Goal: Task Accomplishment & Management: Complete application form

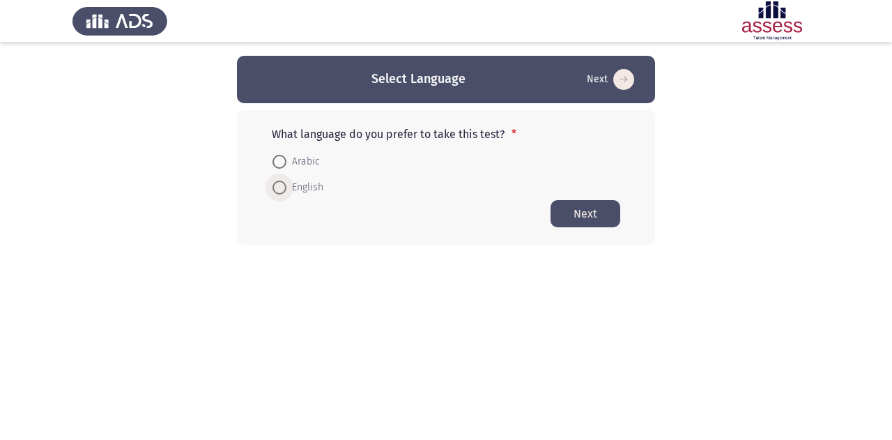
click at [281, 189] on span at bounding box center [279, 187] width 14 height 14
click at [281, 189] on input "English" at bounding box center [279, 187] width 14 height 14
radio input "true"
click at [581, 219] on button "Next" at bounding box center [585, 212] width 70 height 27
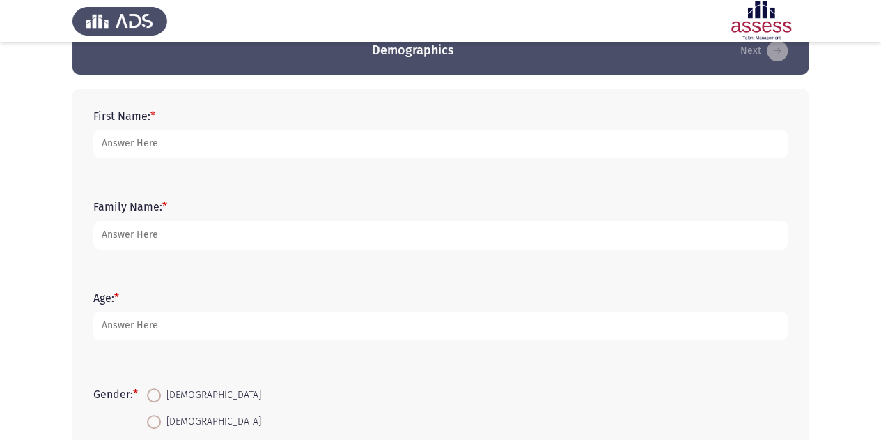
scroll to position [29, 0]
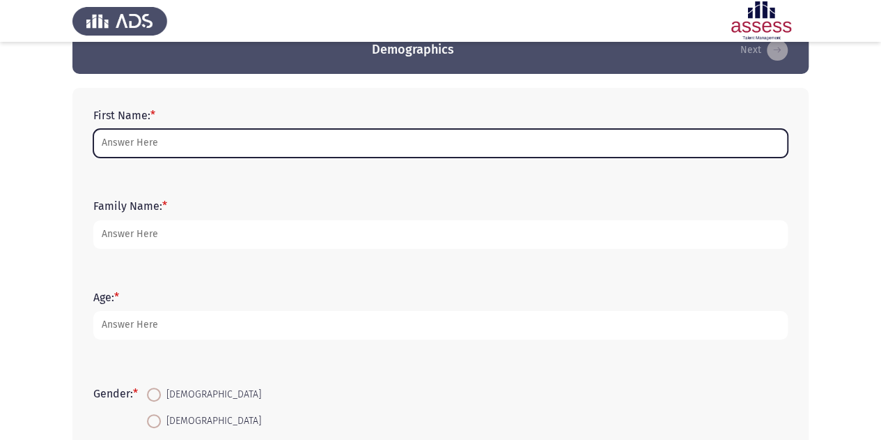
click at [391, 144] on input "First Name: *" at bounding box center [440, 143] width 695 height 29
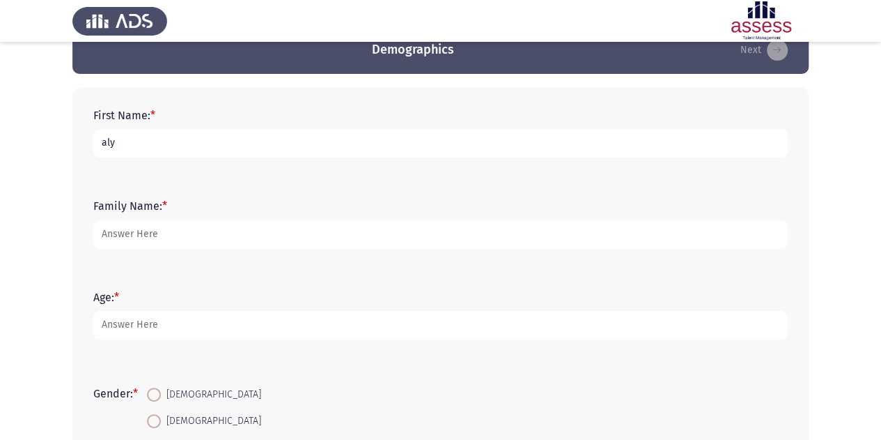
type input "aly"
type input "alfy"
type input "25"
click at [159, 394] on span at bounding box center [154, 394] width 14 height 14
click at [159, 394] on input "[DEMOGRAPHIC_DATA]" at bounding box center [154, 394] width 14 height 14
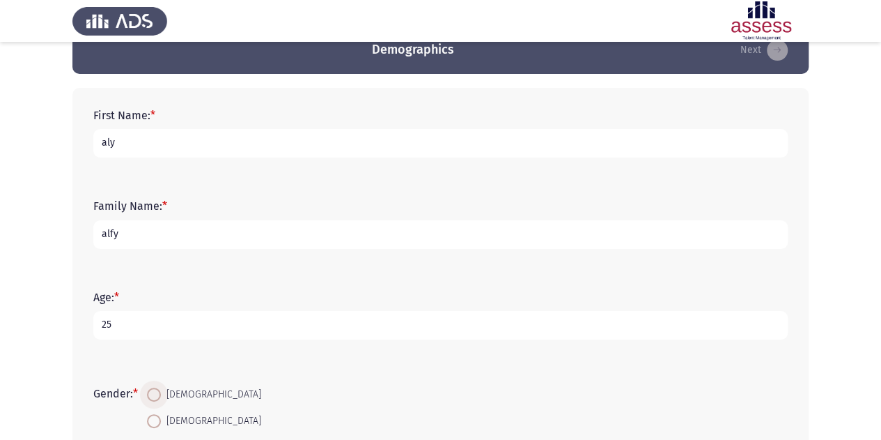
radio input "true"
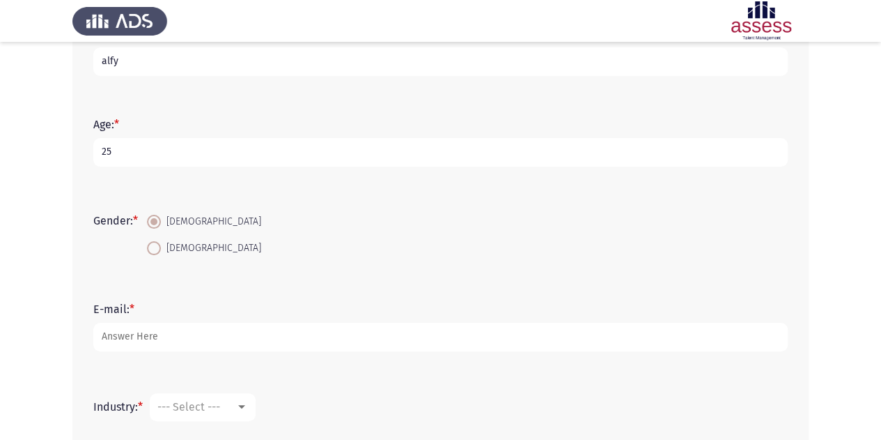
scroll to position [203, 0]
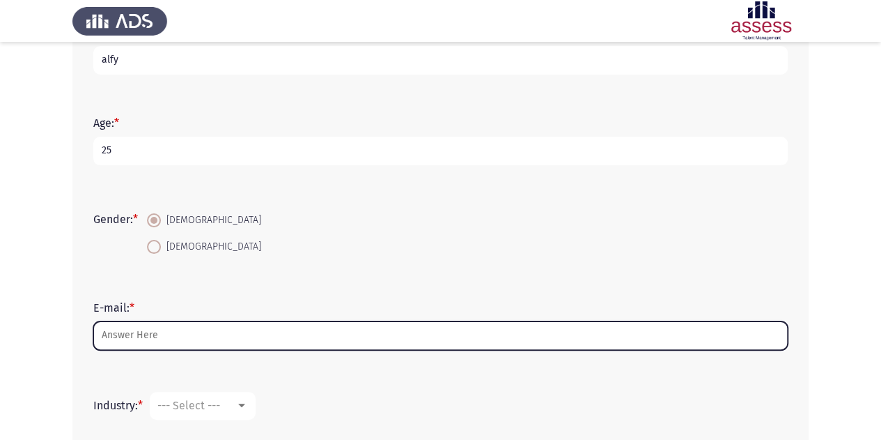
click at [160, 332] on input "E-mail: *" at bounding box center [440, 335] width 695 height 29
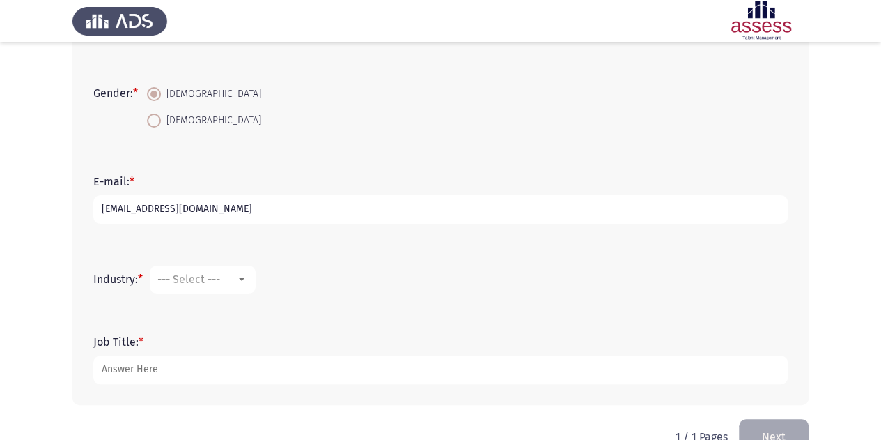
scroll to position [364, 0]
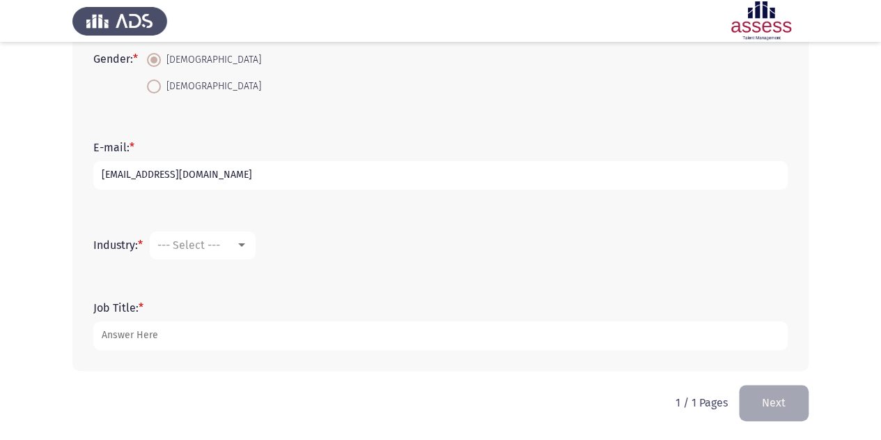
type input "[EMAIL_ADDRESS][DOMAIN_NAME]"
click at [222, 252] on mat-select "--- Select ---" at bounding box center [203, 245] width 106 height 28
click at [248, 246] on div at bounding box center [242, 245] width 13 height 11
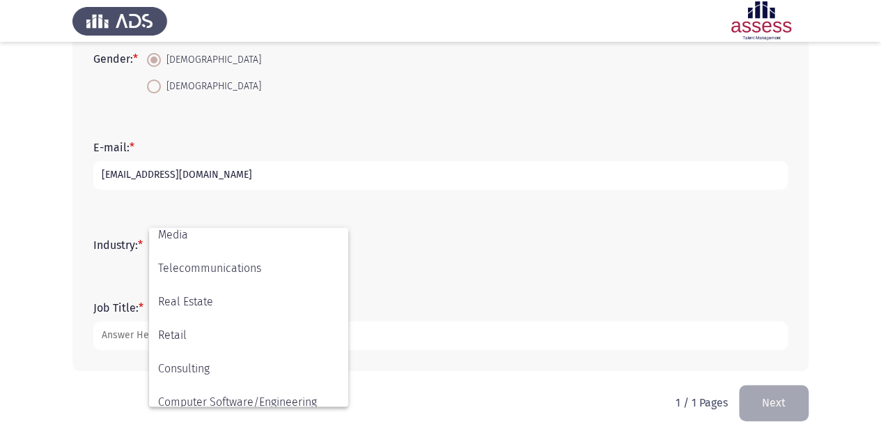
scroll to position [457, 0]
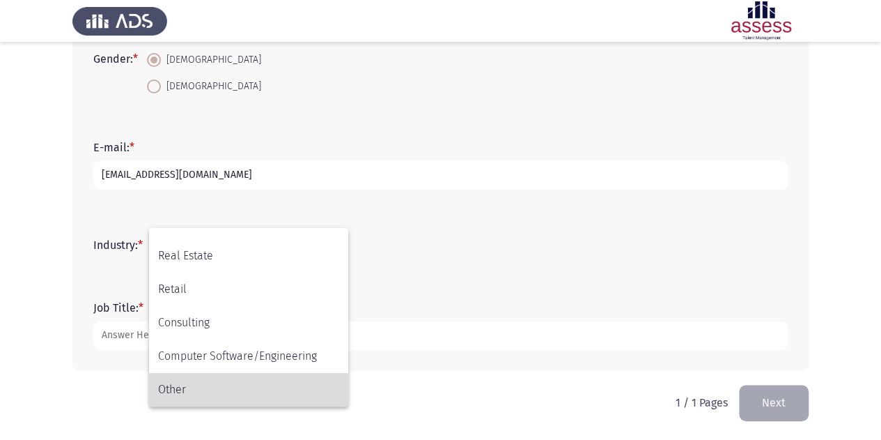
drag, startPoint x: 236, startPoint y: 379, endPoint x: 216, endPoint y: 389, distance: 21.8
click at [216, 389] on span "Other" at bounding box center [248, 389] width 181 height 33
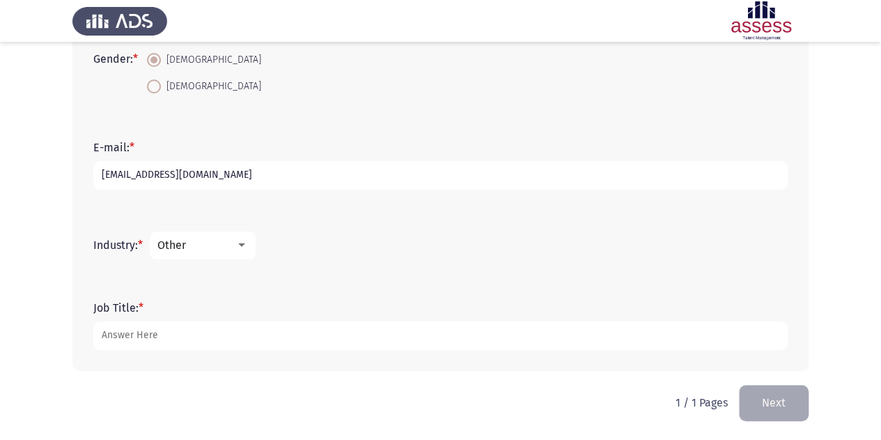
click at [239, 242] on div at bounding box center [242, 245] width 13 height 11
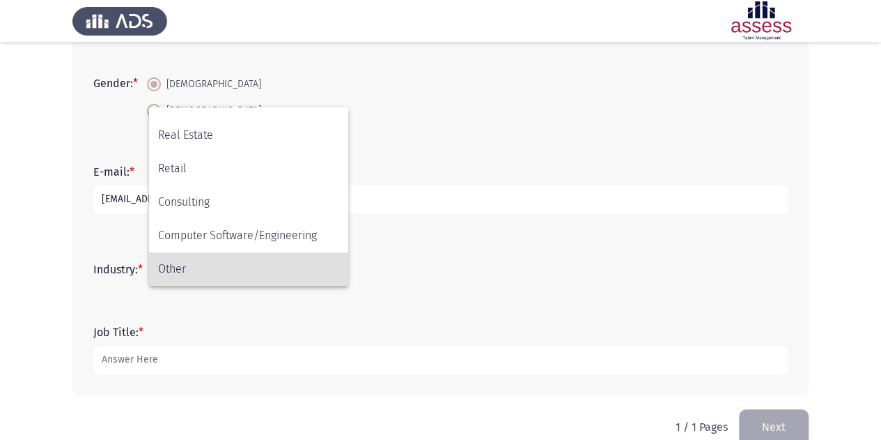
click at [399, 268] on div at bounding box center [440, 220] width 881 height 440
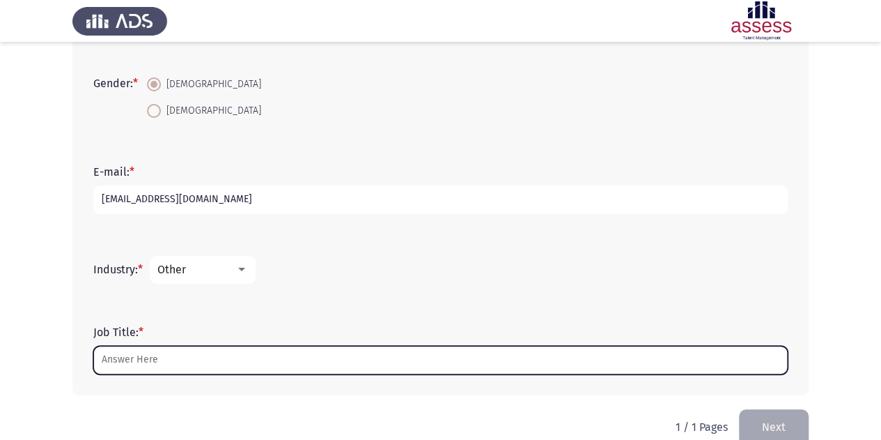
click at [276, 362] on input "Job Title: *" at bounding box center [440, 360] width 695 height 29
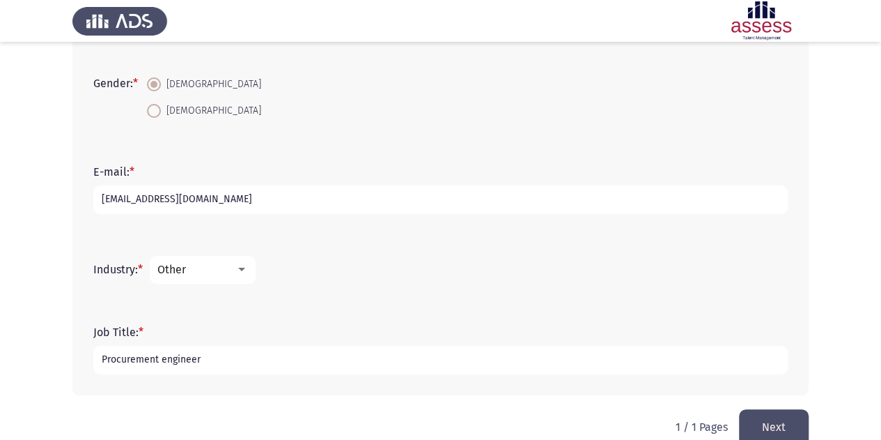
click at [164, 362] on input "Procurement engineer" at bounding box center [440, 360] width 695 height 29
type input "Procurement Engineer"
click at [757, 426] on button "Next" at bounding box center [774, 427] width 70 height 36
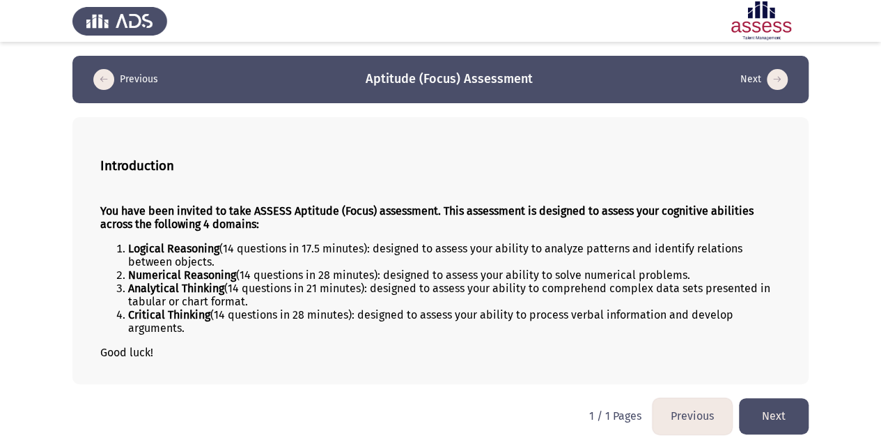
scroll to position [6, 0]
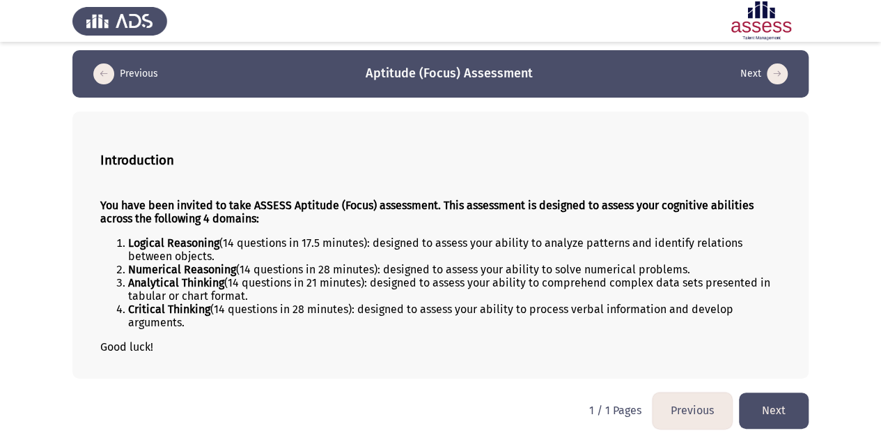
click at [791, 404] on button "Next" at bounding box center [774, 410] width 70 height 36
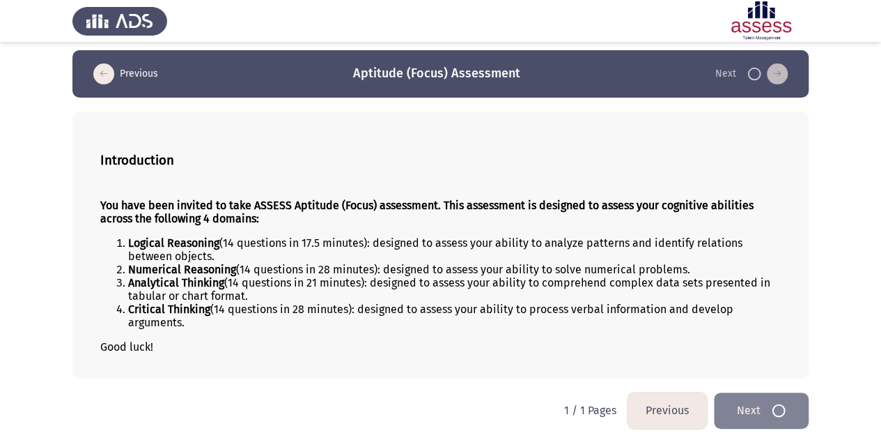
scroll to position [0, 0]
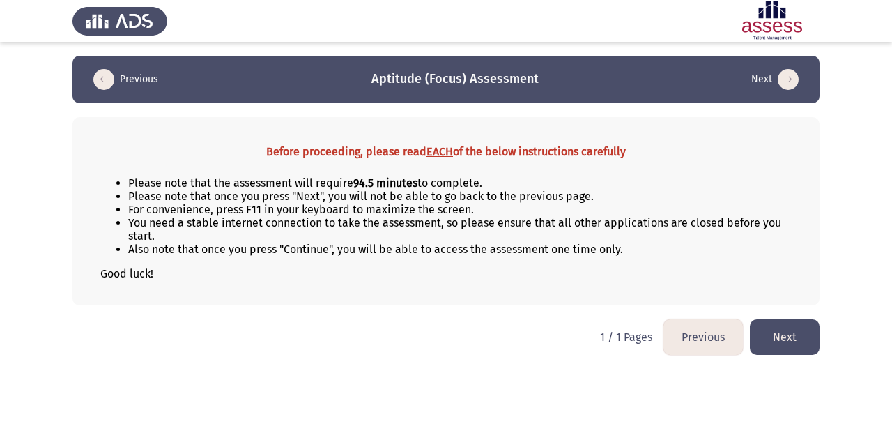
click at [804, 334] on button "Next" at bounding box center [785, 337] width 70 height 36
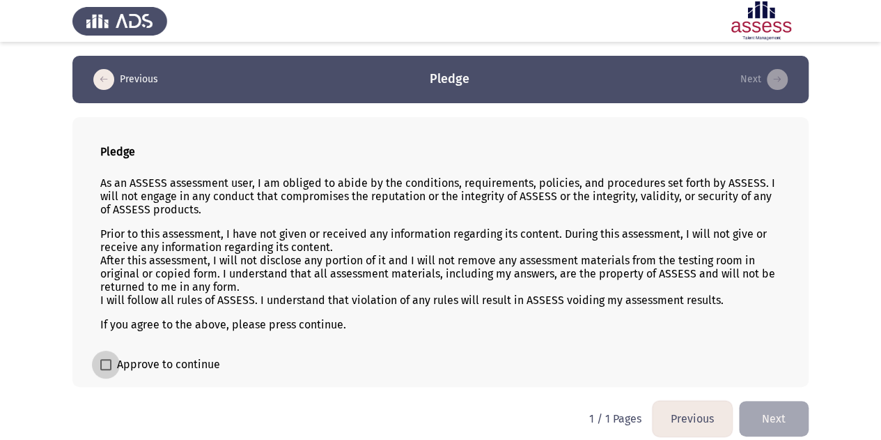
click at [181, 364] on span "Approve to continue" at bounding box center [168, 364] width 103 height 17
click at [106, 370] on input "Approve to continue" at bounding box center [105, 370] width 1 height 1
checkbox input "true"
click at [771, 419] on button "Next" at bounding box center [774, 419] width 70 height 36
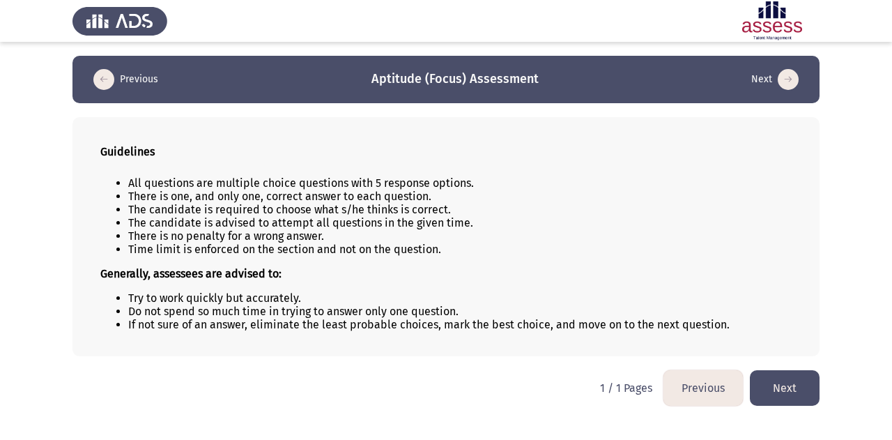
click at [778, 381] on button "Next" at bounding box center [785, 388] width 70 height 36
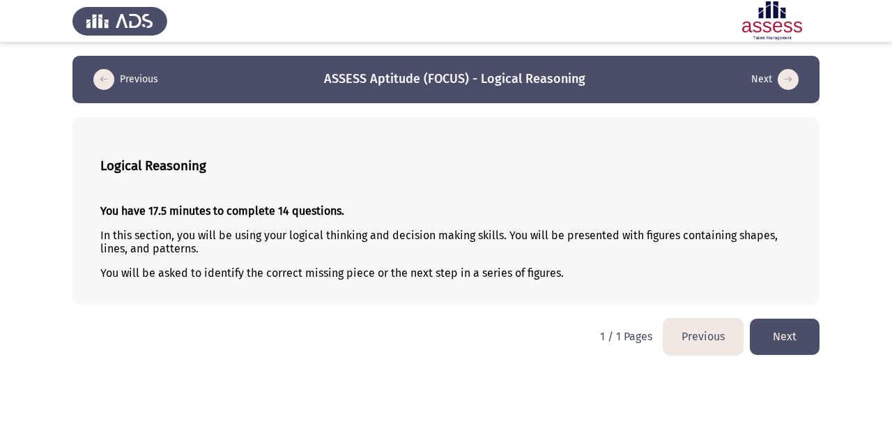
click at [301, 273] on p "You will be asked to identify the correct missing piece or the next step in a s…" at bounding box center [445, 272] width 691 height 13
click at [767, 328] on button "Next" at bounding box center [785, 336] width 70 height 36
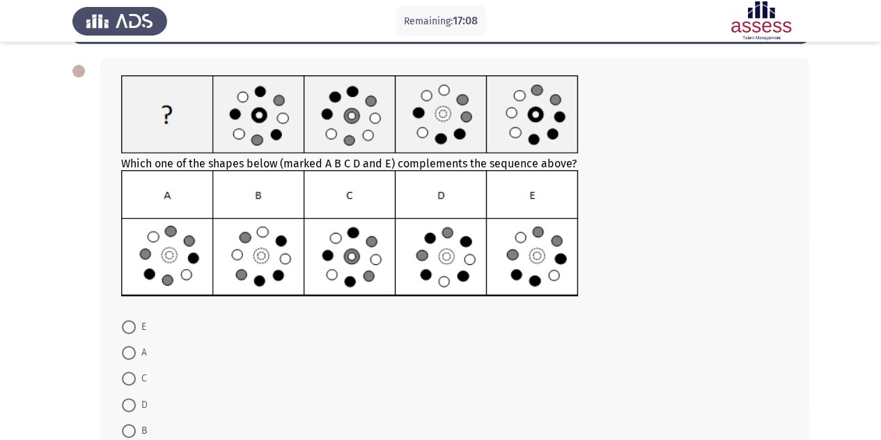
scroll to position [60, 0]
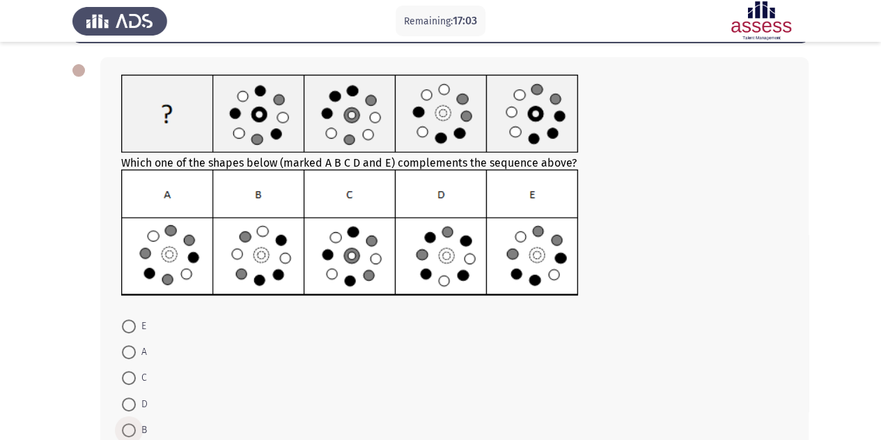
click at [144, 426] on span "B" at bounding box center [141, 430] width 11 height 17
click at [136, 426] on input "B" at bounding box center [129, 430] width 14 height 14
radio input "true"
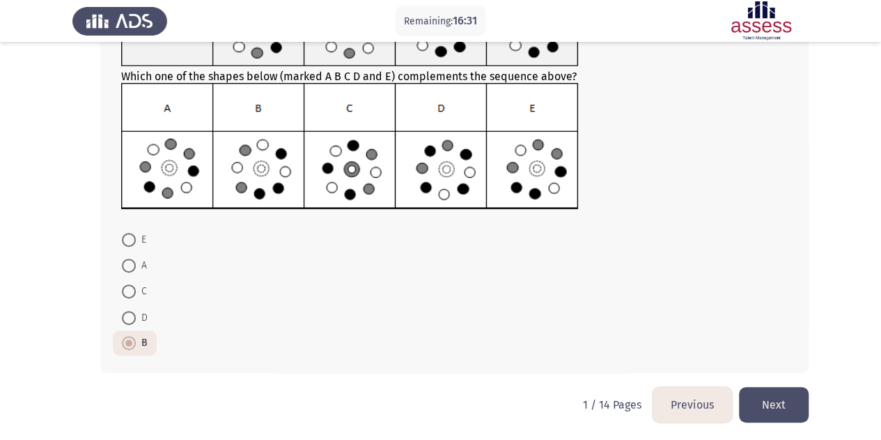
scroll to position [147, 0]
click at [765, 404] on button "Next" at bounding box center [774, 404] width 70 height 36
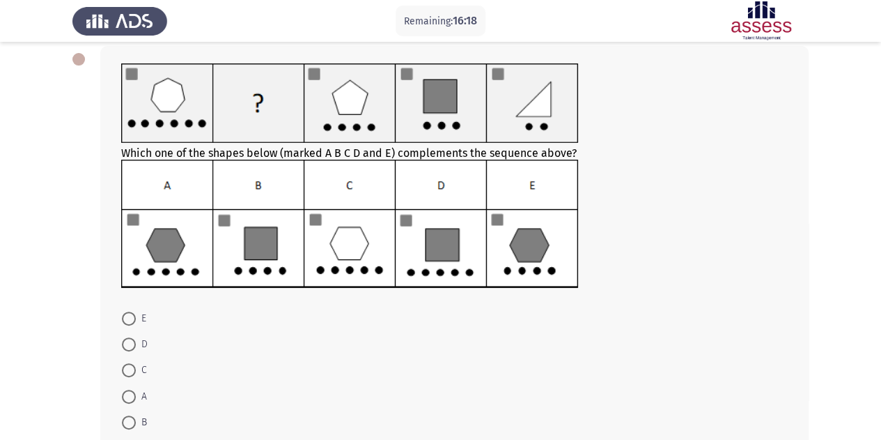
scroll to position [70, 0]
click at [139, 392] on span "A" at bounding box center [141, 397] width 11 height 17
click at [136, 392] on input "A" at bounding box center [129, 397] width 14 height 14
radio input "true"
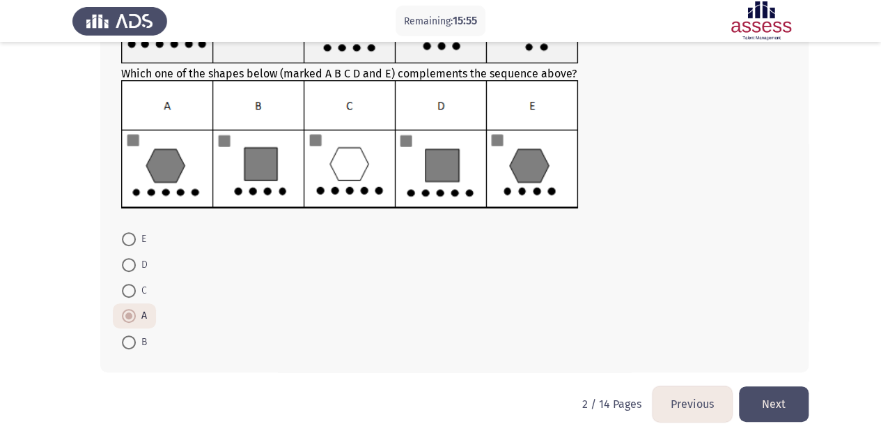
click at [757, 398] on button "Next" at bounding box center [774, 404] width 70 height 36
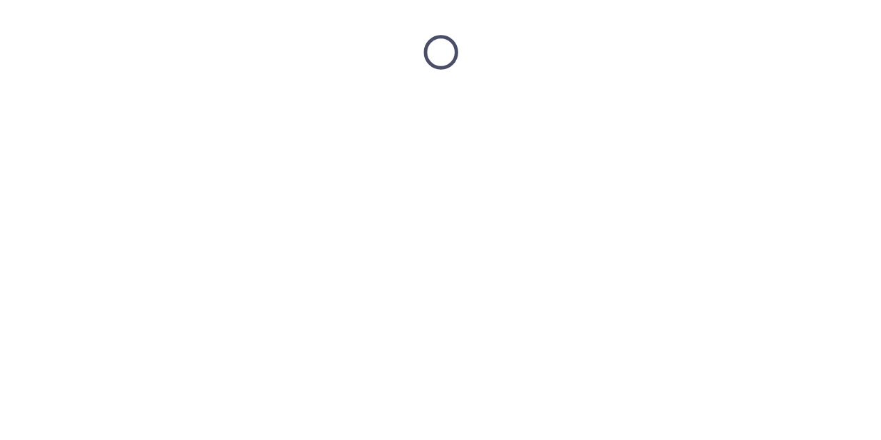
scroll to position [0, 0]
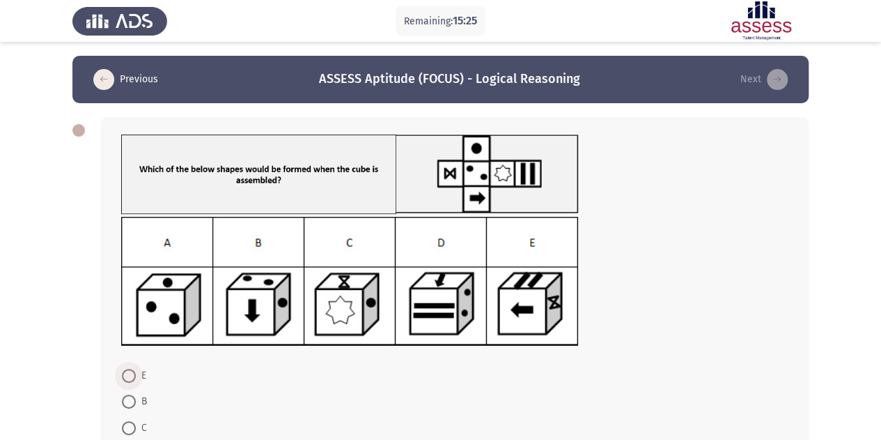
click at [137, 373] on span "E" at bounding box center [141, 375] width 10 height 17
click at [136, 373] on input "E" at bounding box center [129, 376] width 14 height 14
radio input "true"
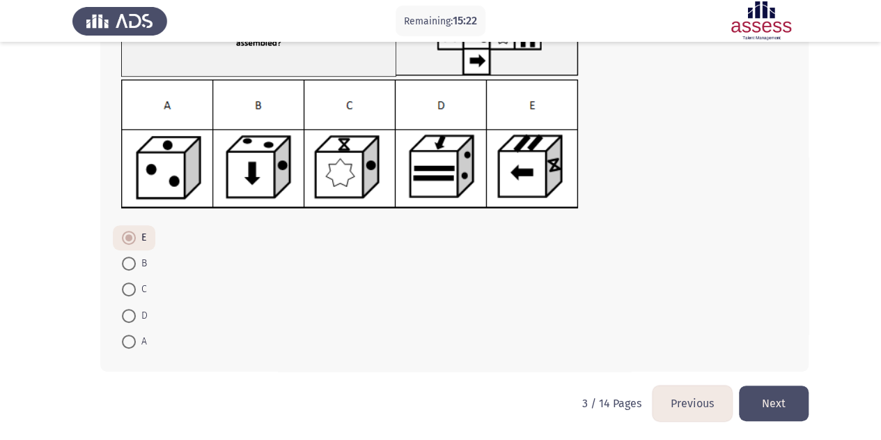
click at [780, 391] on button "Next" at bounding box center [774, 403] width 70 height 36
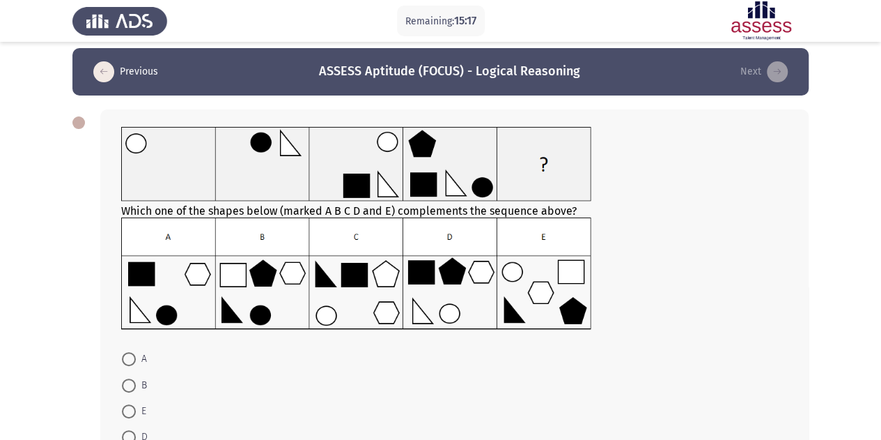
scroll to position [8, 0]
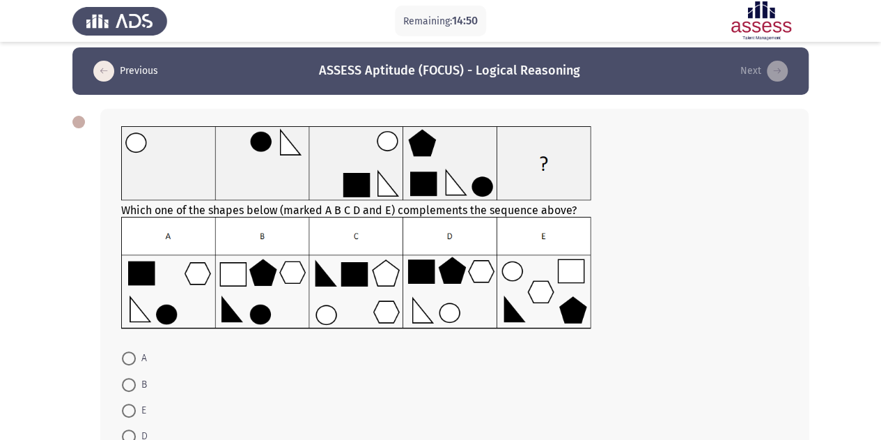
click at [445, 316] on img at bounding box center [356, 273] width 470 height 112
click at [453, 310] on img at bounding box center [356, 273] width 470 height 112
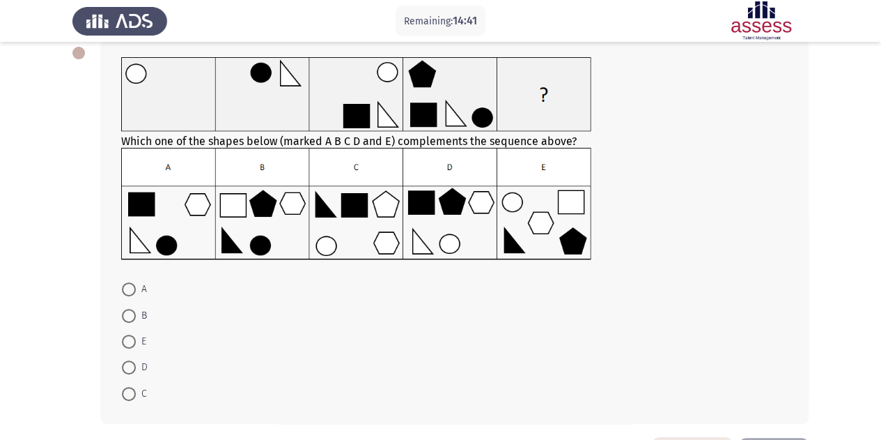
scroll to position [78, 0]
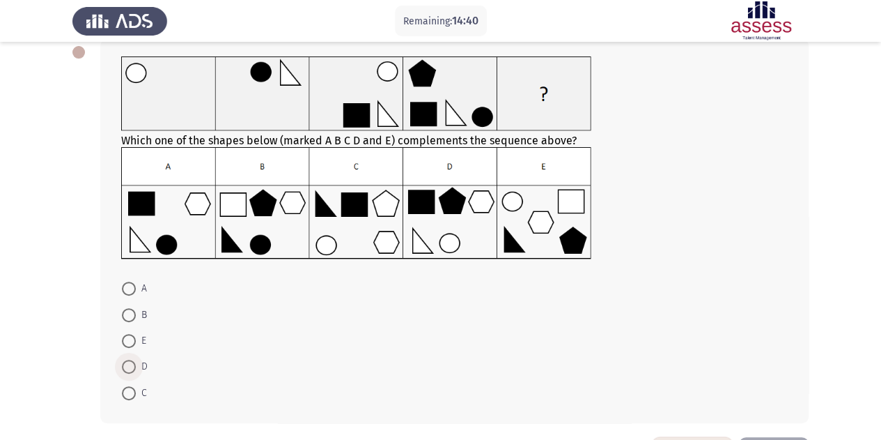
click at [135, 371] on span at bounding box center [129, 367] width 14 height 14
click at [135, 371] on input "D" at bounding box center [129, 367] width 14 height 14
radio input "true"
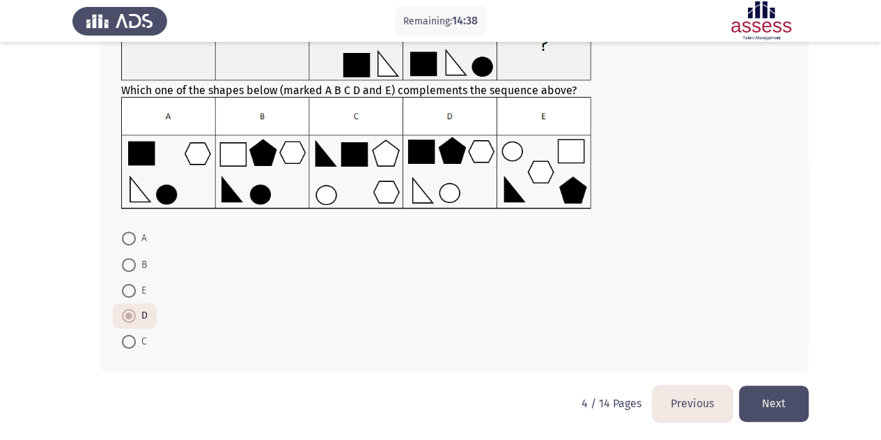
click at [774, 417] on button "Next" at bounding box center [774, 403] width 70 height 36
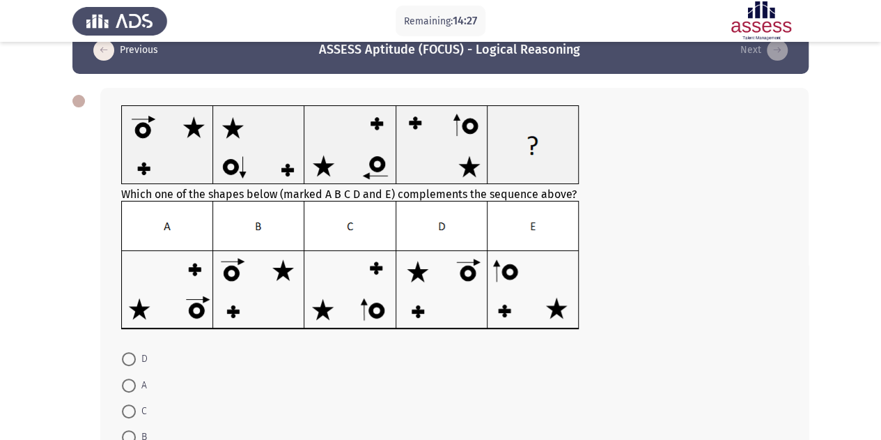
scroll to position [29, 0]
click at [132, 432] on span at bounding box center [129, 438] width 14 height 14
click at [132, 432] on input "B" at bounding box center [129, 438] width 14 height 14
radio input "true"
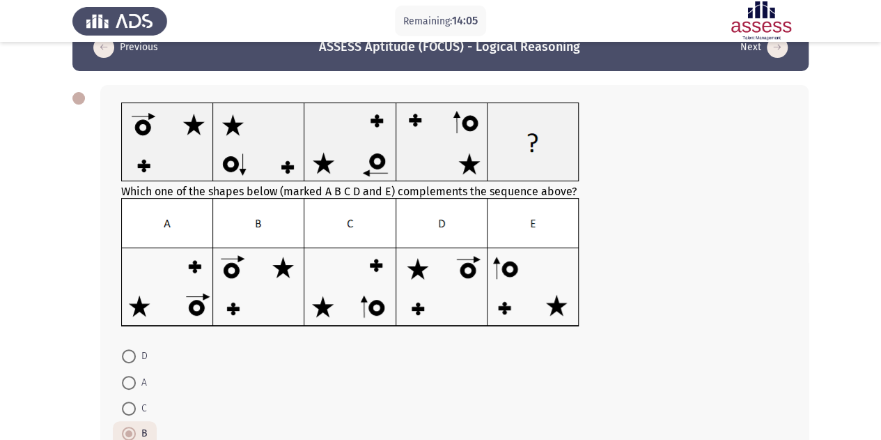
scroll to position [150, 0]
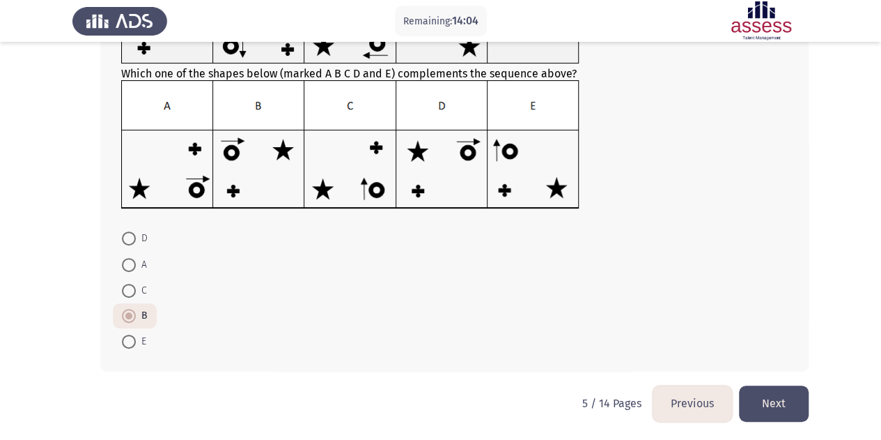
click at [752, 399] on button "Next" at bounding box center [774, 403] width 70 height 36
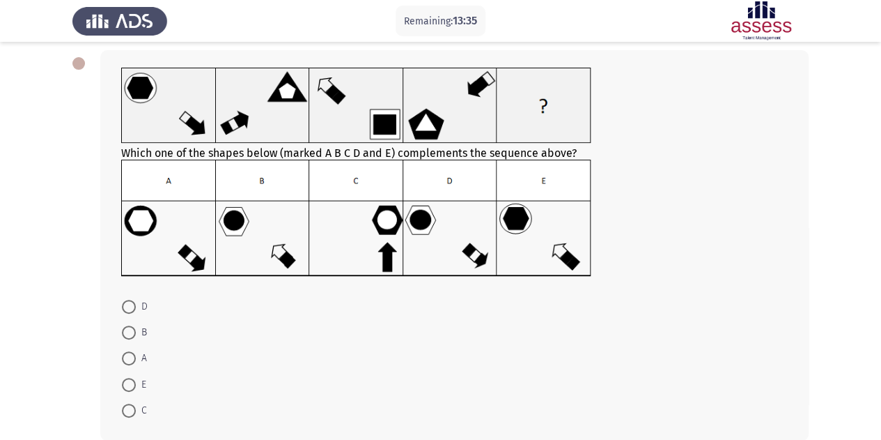
scroll to position [68, 0]
click at [143, 304] on span "D" at bounding box center [142, 306] width 12 height 17
click at [136, 304] on input "D" at bounding box center [129, 306] width 14 height 14
radio input "true"
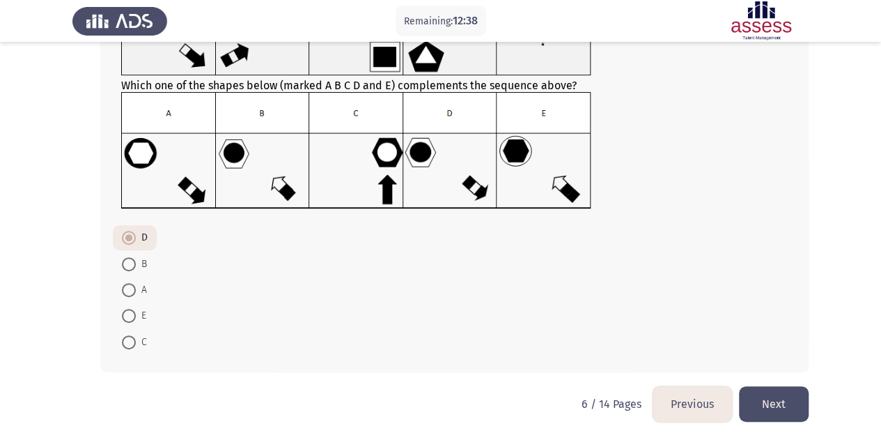
click at [775, 405] on button "Next" at bounding box center [774, 404] width 70 height 36
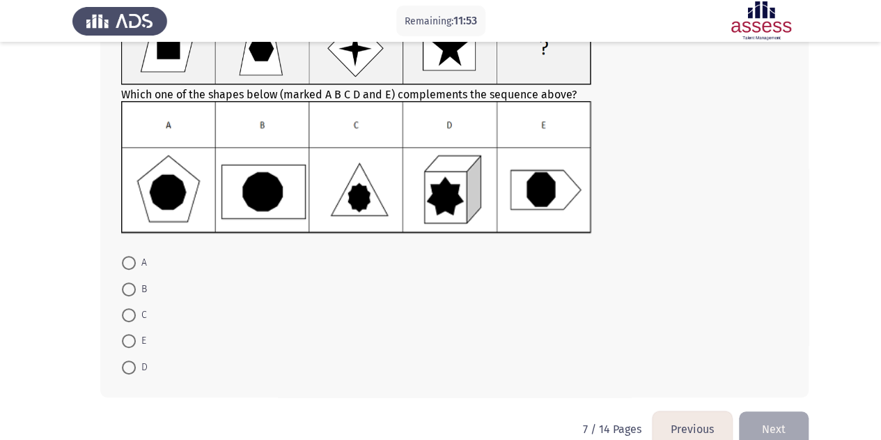
scroll to position [151, 0]
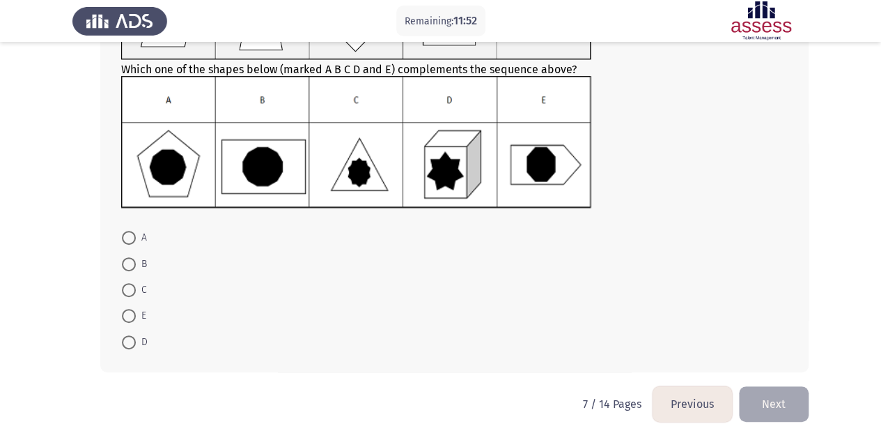
click at [691, 398] on button "Previous" at bounding box center [692, 404] width 79 height 36
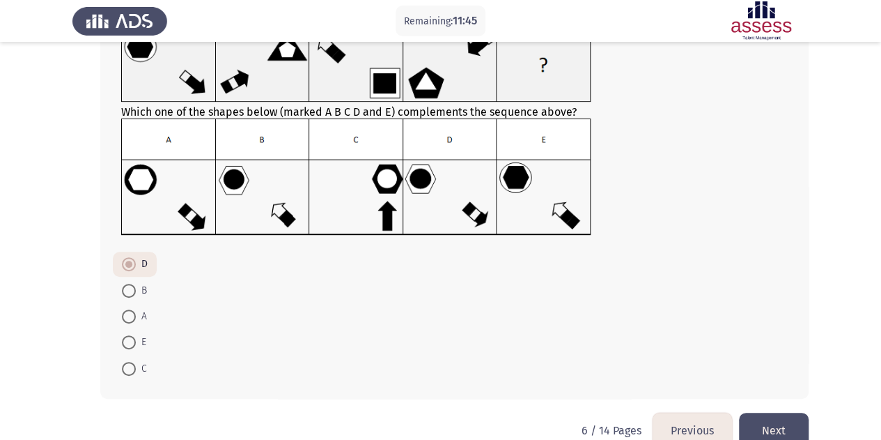
scroll to position [126, 0]
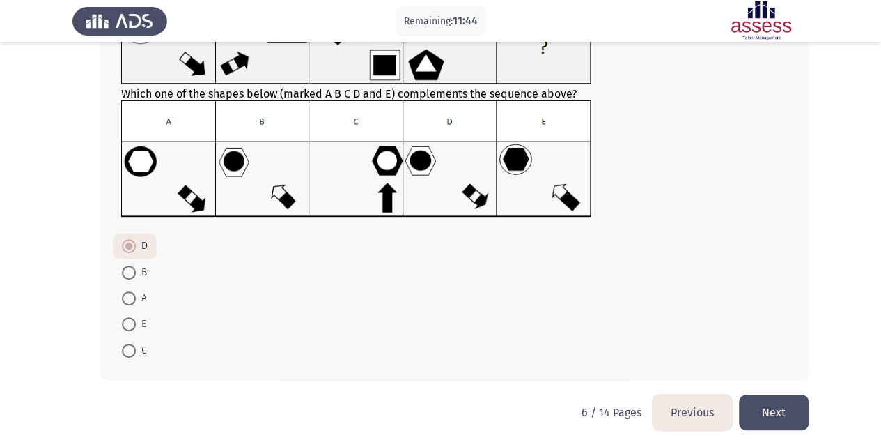
click at [807, 419] on button "Next" at bounding box center [774, 412] width 70 height 36
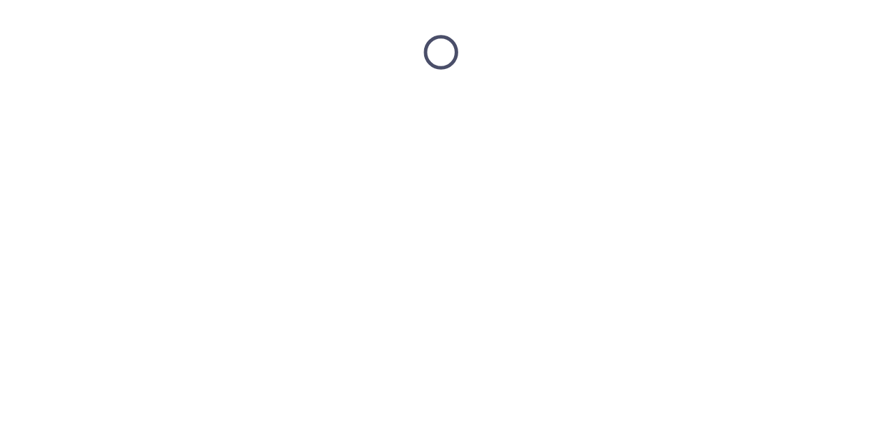
scroll to position [0, 0]
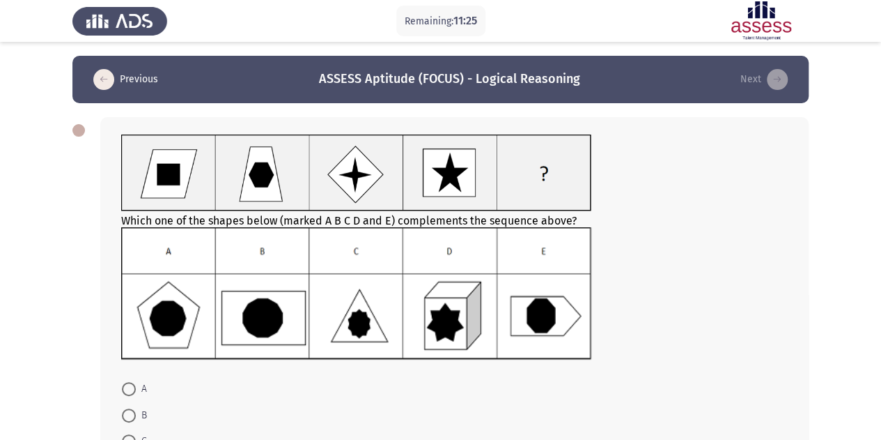
click at [249, 318] on img at bounding box center [356, 293] width 470 height 132
click at [134, 419] on span at bounding box center [129, 415] width 14 height 14
click at [134, 419] on input "B" at bounding box center [129, 415] width 14 height 14
radio input "true"
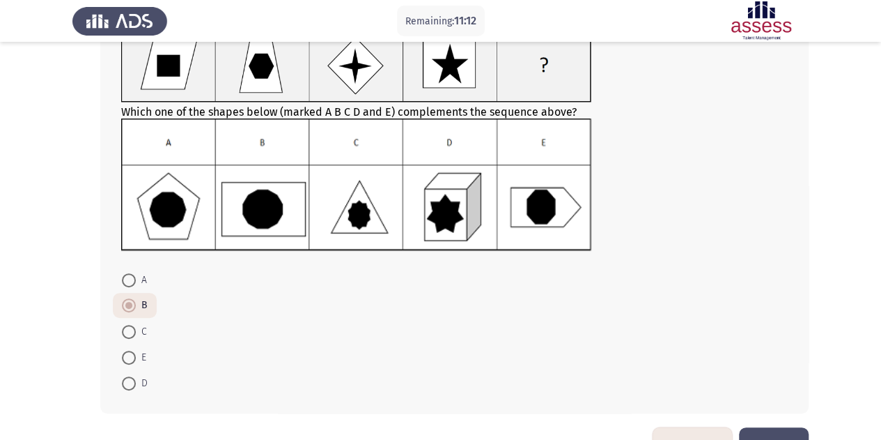
scroll to position [151, 0]
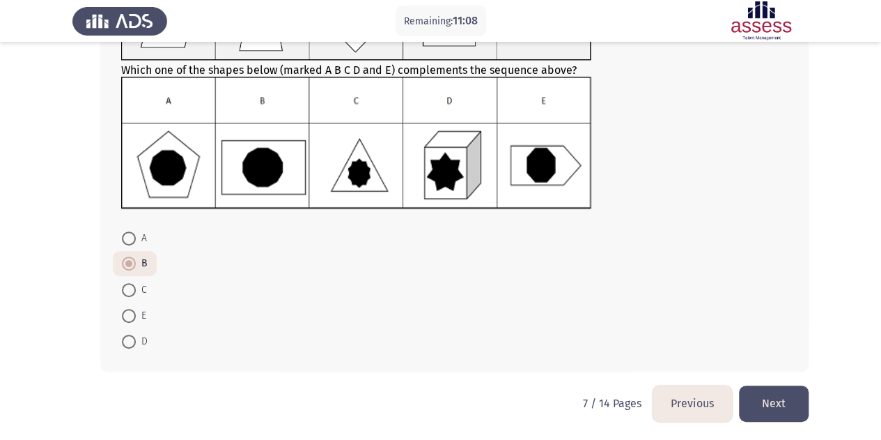
click at [765, 393] on button "Next" at bounding box center [774, 403] width 70 height 36
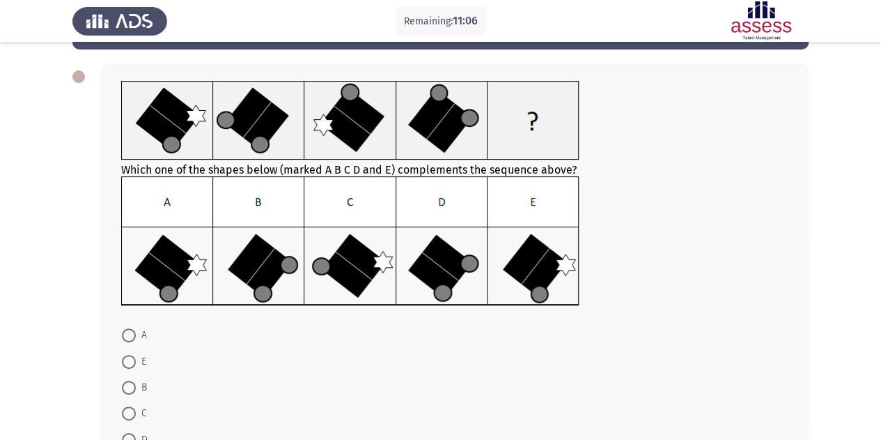
scroll to position [55, 0]
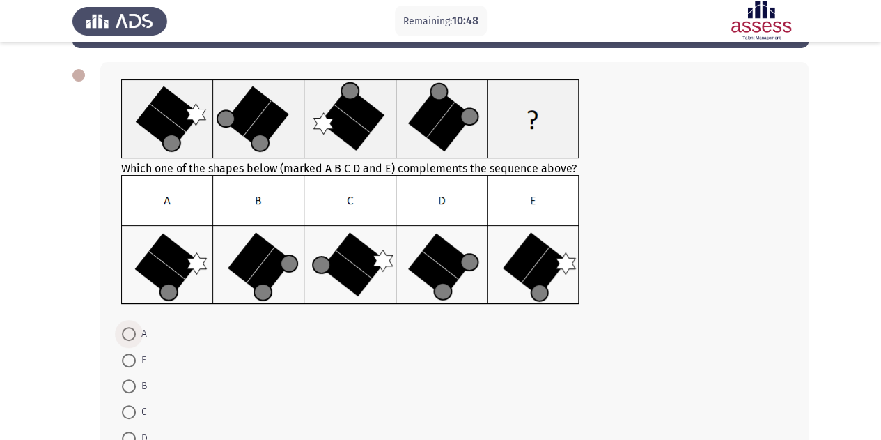
click at [139, 337] on span "A" at bounding box center [141, 333] width 11 height 17
click at [136, 337] on input "A" at bounding box center [129, 334] width 14 height 14
radio input "true"
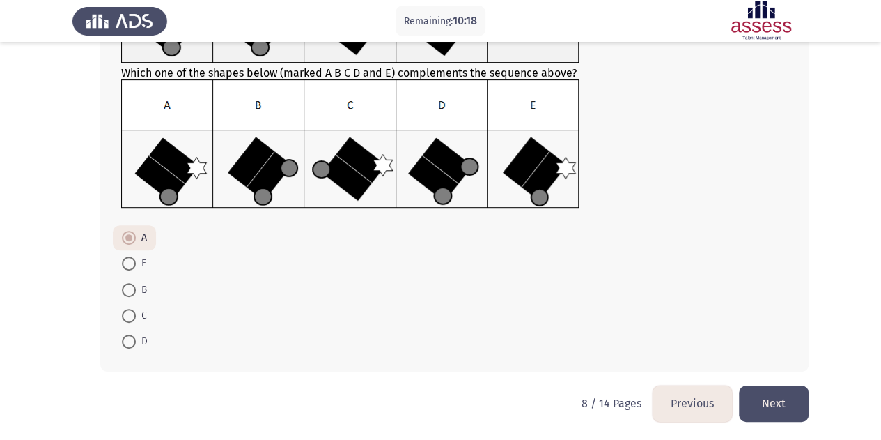
click at [677, 385] on button "Previous" at bounding box center [692, 403] width 79 height 36
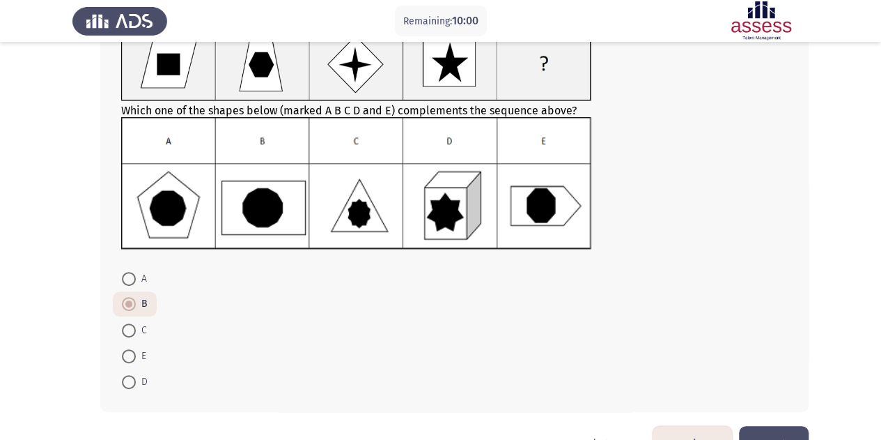
scroll to position [125, 0]
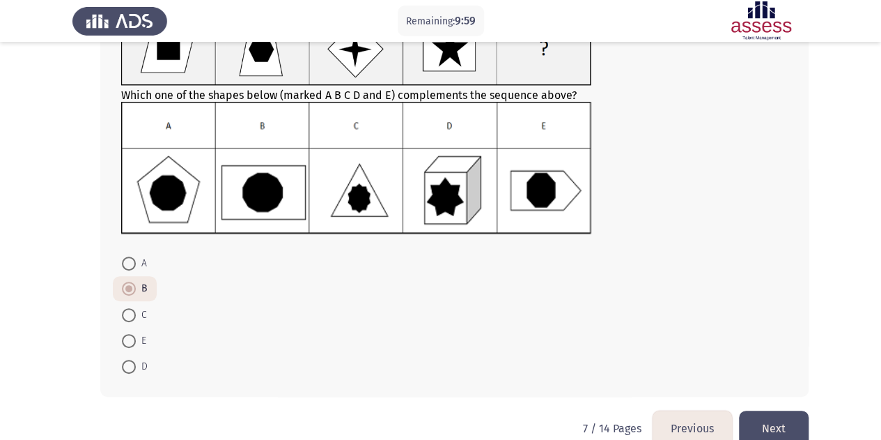
click at [787, 418] on button "Next" at bounding box center [774, 428] width 70 height 36
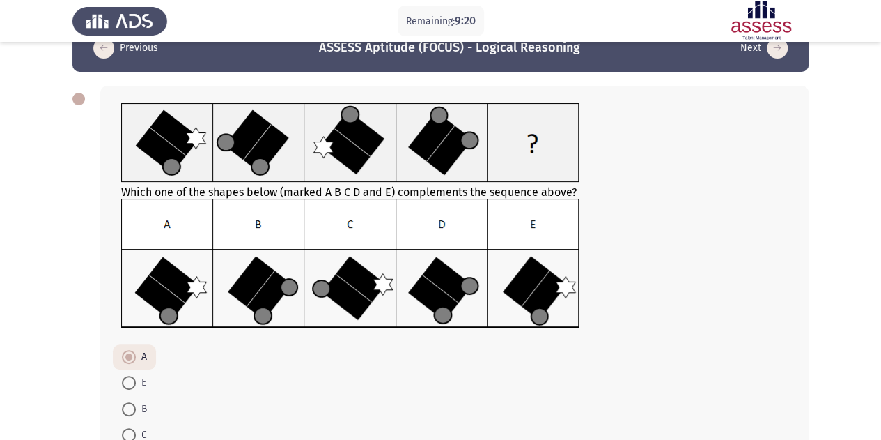
scroll to position [151, 0]
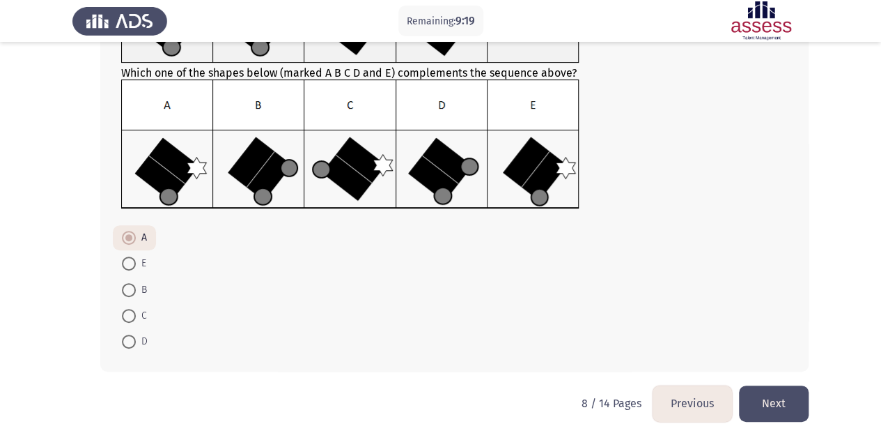
click at [796, 415] on button "Next" at bounding box center [774, 403] width 70 height 36
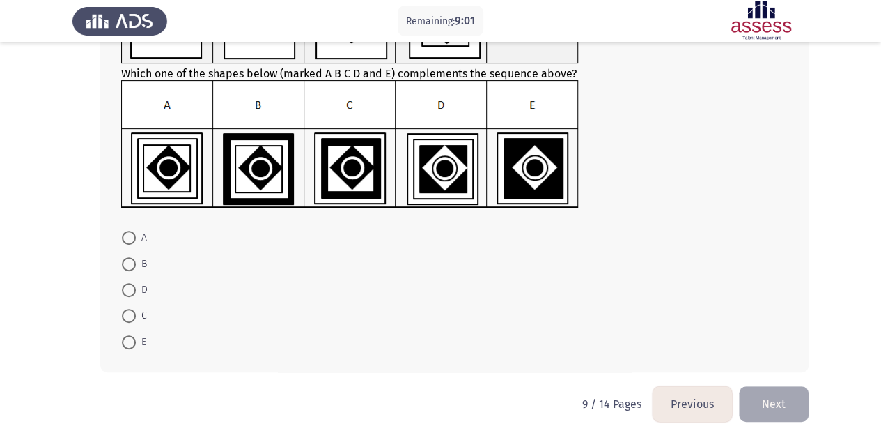
scroll to position [150, 0]
click at [664, 397] on button "Previous" at bounding box center [692, 405] width 79 height 36
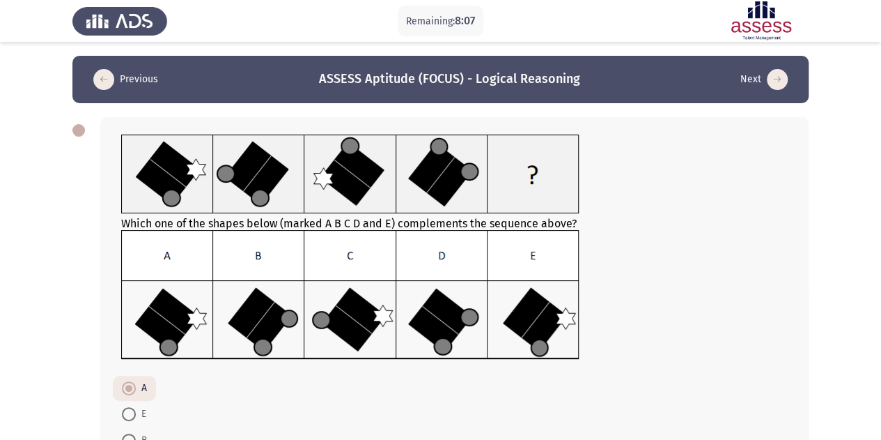
scroll to position [151, 0]
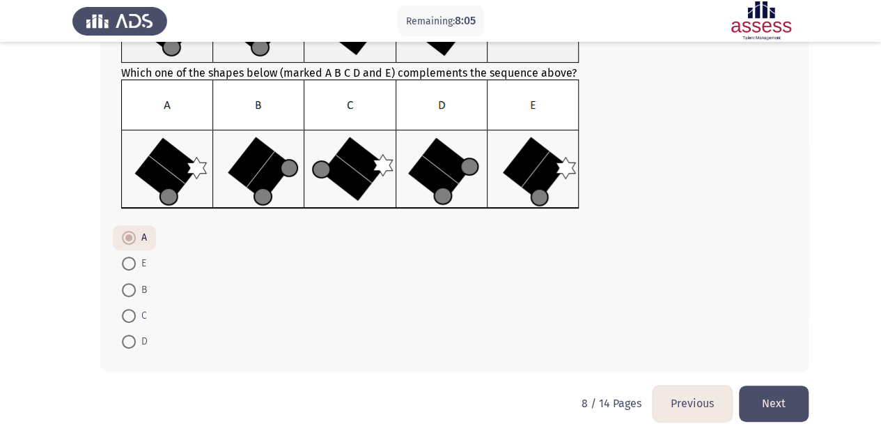
click at [786, 392] on button "Next" at bounding box center [774, 403] width 70 height 36
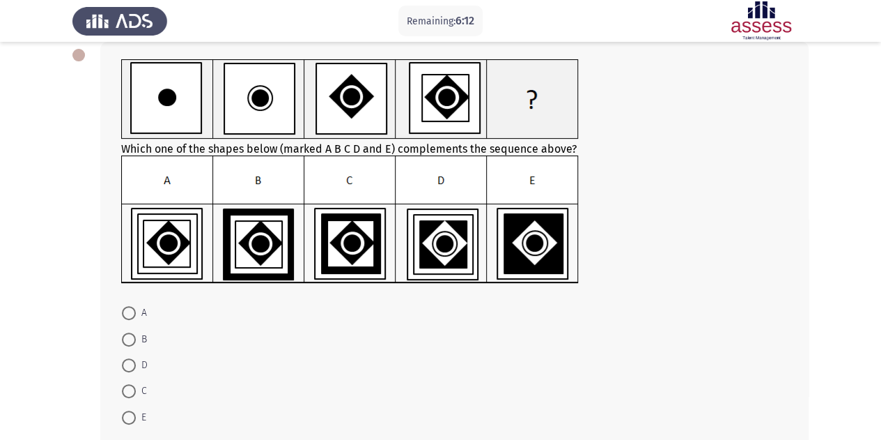
scroll to position [76, 0]
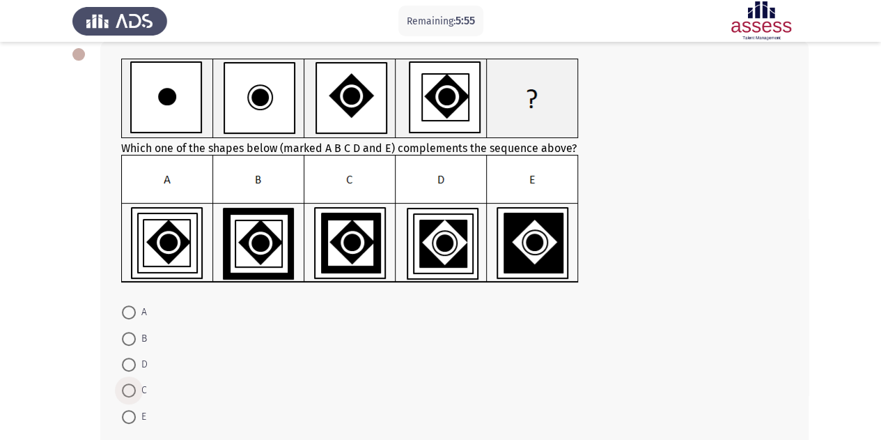
click at [125, 392] on span at bounding box center [129, 390] width 14 height 14
click at [125, 392] on input "C" at bounding box center [129, 390] width 14 height 14
radio input "true"
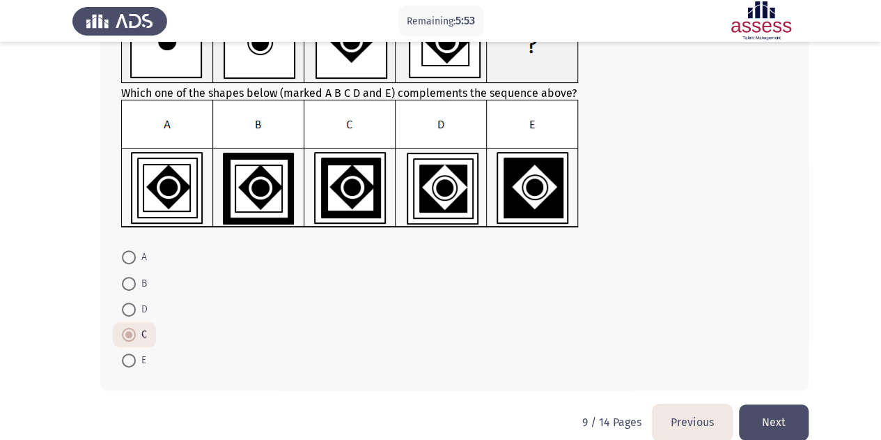
scroll to position [150, 0]
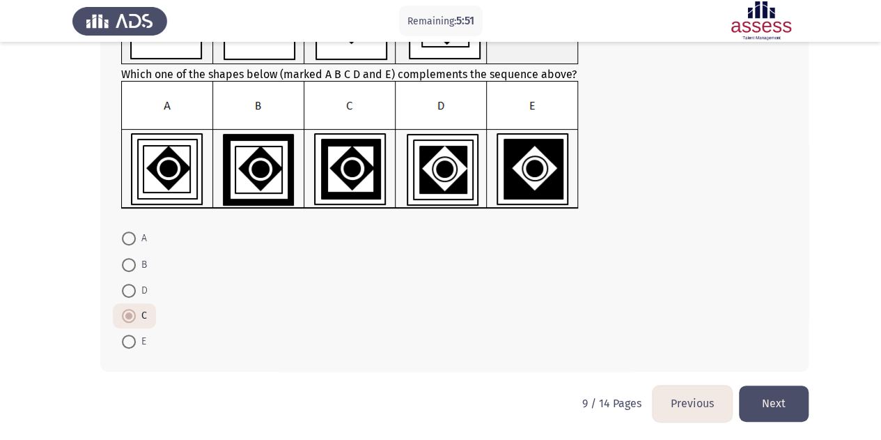
click at [772, 396] on button "Next" at bounding box center [774, 403] width 70 height 36
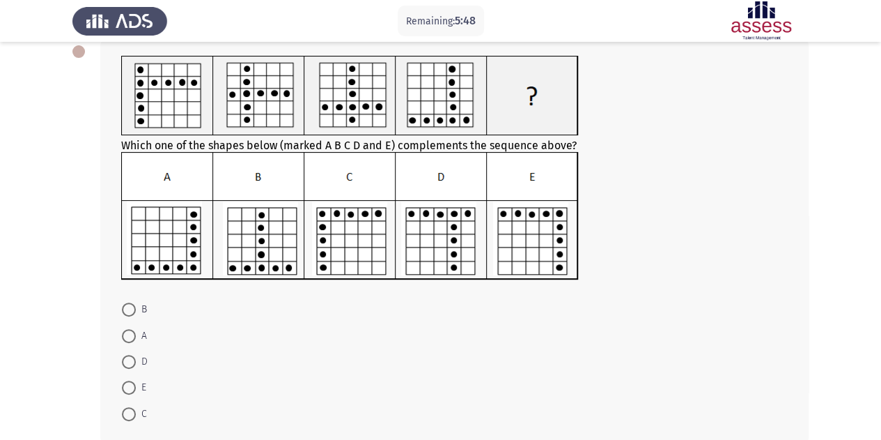
scroll to position [78, 0]
click at [131, 388] on span at bounding box center [129, 388] width 14 height 14
click at [131, 388] on input "E" at bounding box center [129, 388] width 14 height 14
radio input "true"
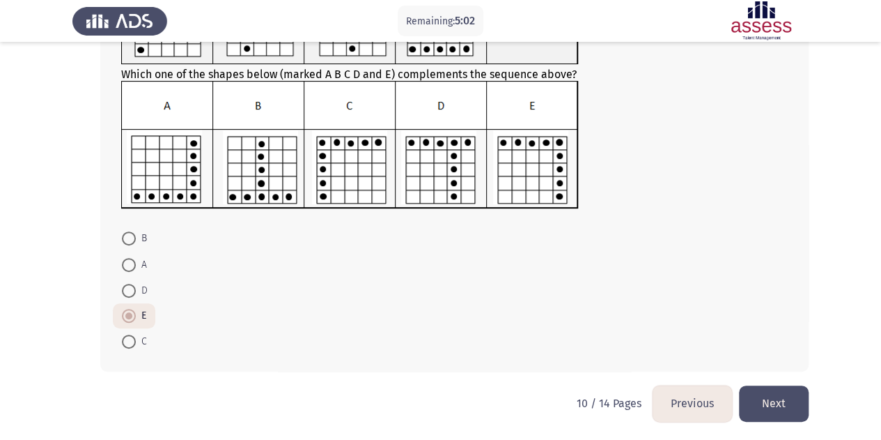
click at [750, 402] on button "Next" at bounding box center [774, 403] width 70 height 36
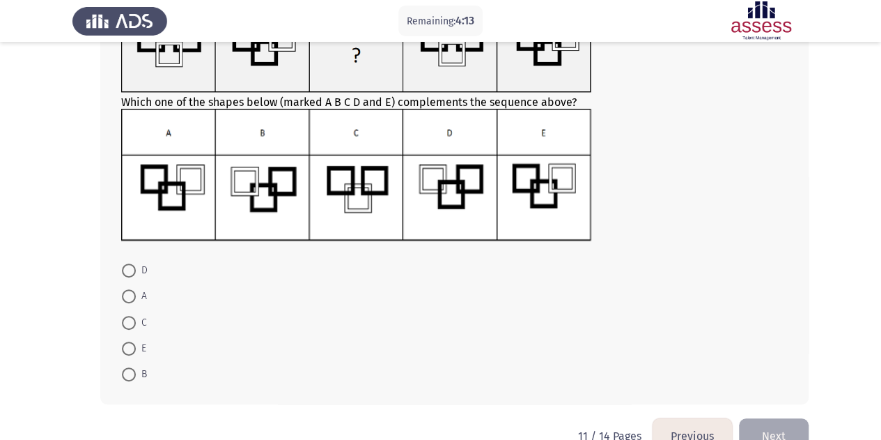
scroll to position [118, 0]
click at [137, 373] on span "B" at bounding box center [141, 373] width 11 height 17
click at [136, 373] on input "B" at bounding box center [129, 373] width 14 height 14
radio input "true"
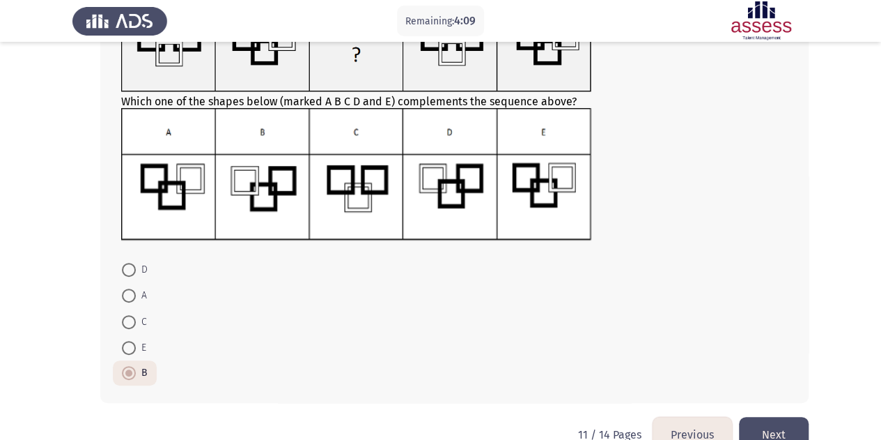
click at [780, 421] on button "Next" at bounding box center [774, 435] width 70 height 36
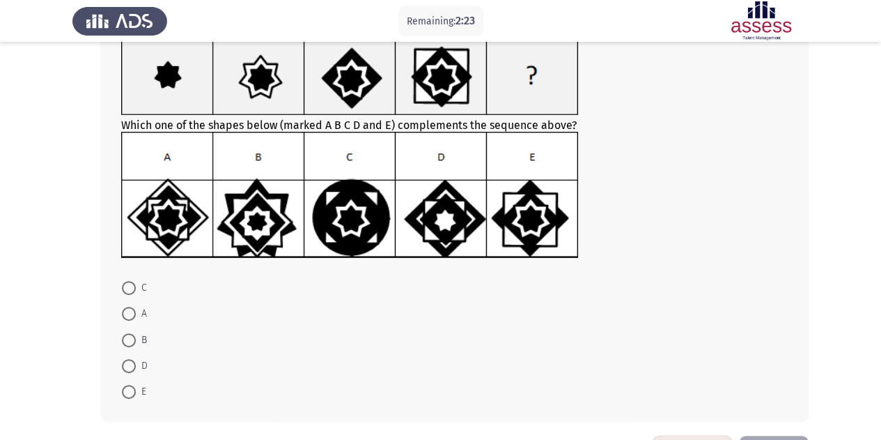
scroll to position [100, 0]
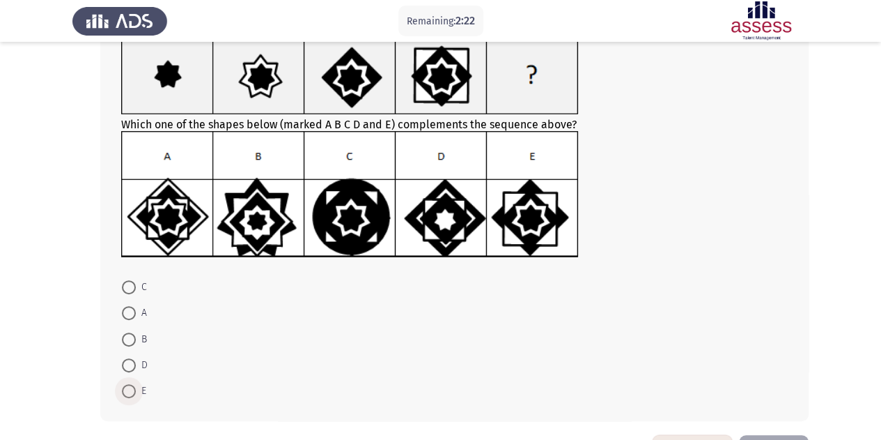
click at [126, 395] on span at bounding box center [129, 391] width 14 height 14
click at [126, 395] on input "E" at bounding box center [129, 391] width 14 height 14
radio input "true"
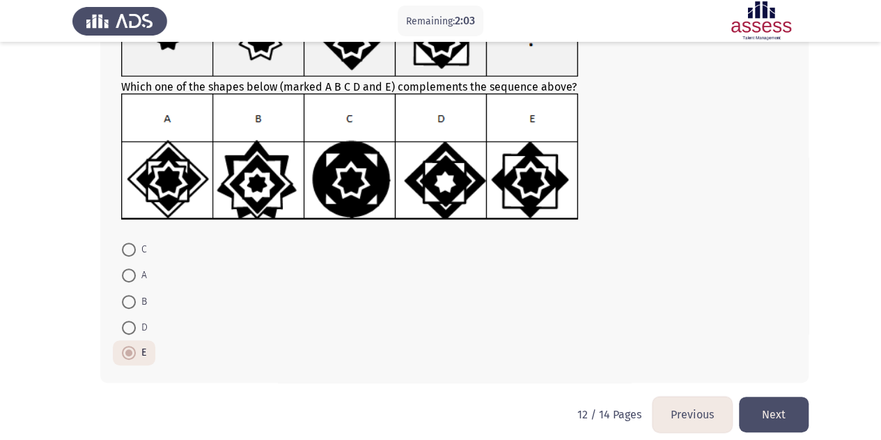
scroll to position [148, 0]
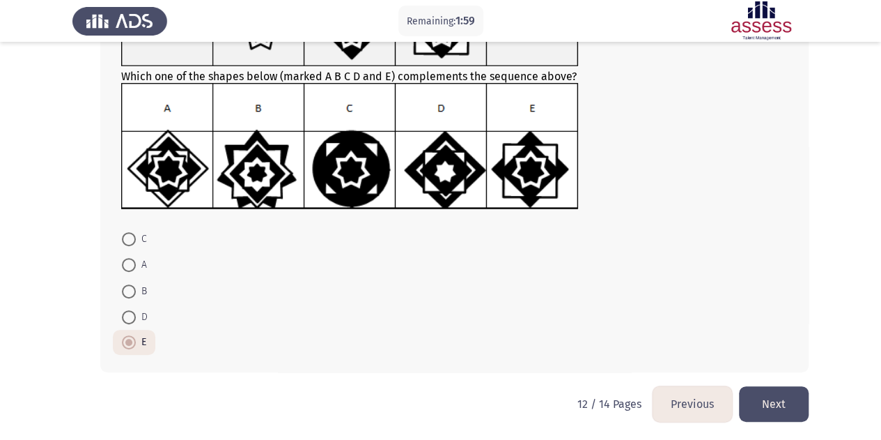
click at [766, 406] on button "Next" at bounding box center [774, 404] width 70 height 36
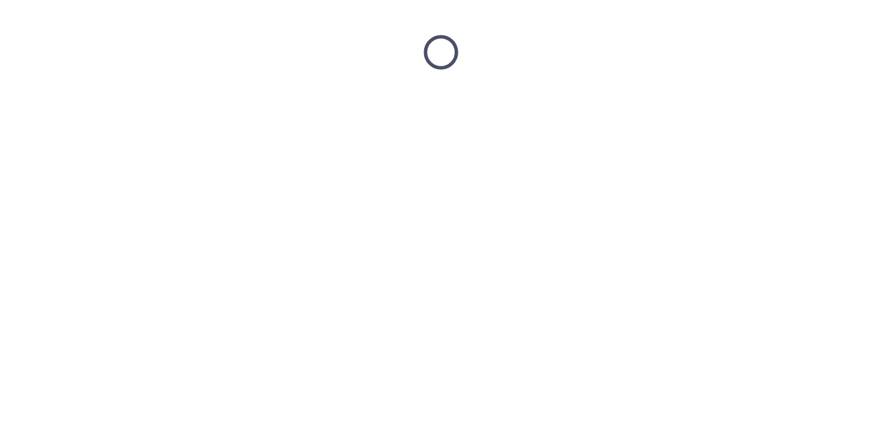
scroll to position [0, 0]
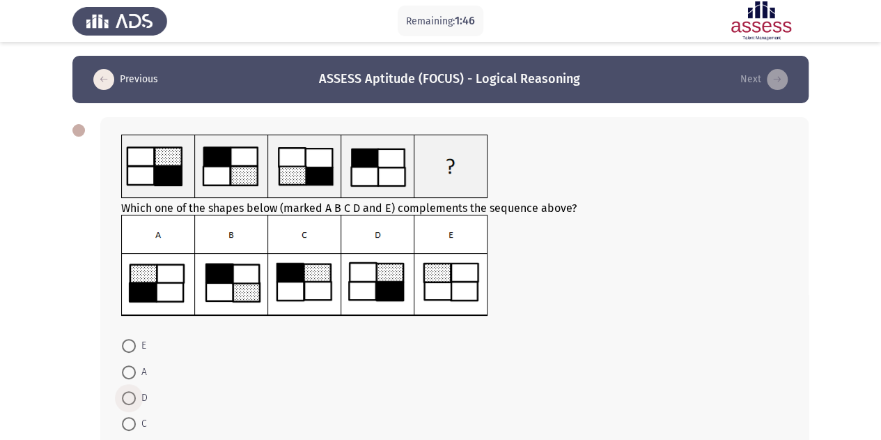
click at [130, 401] on span at bounding box center [129, 398] width 14 height 14
click at [130, 401] on input "D" at bounding box center [129, 398] width 14 height 14
radio input "true"
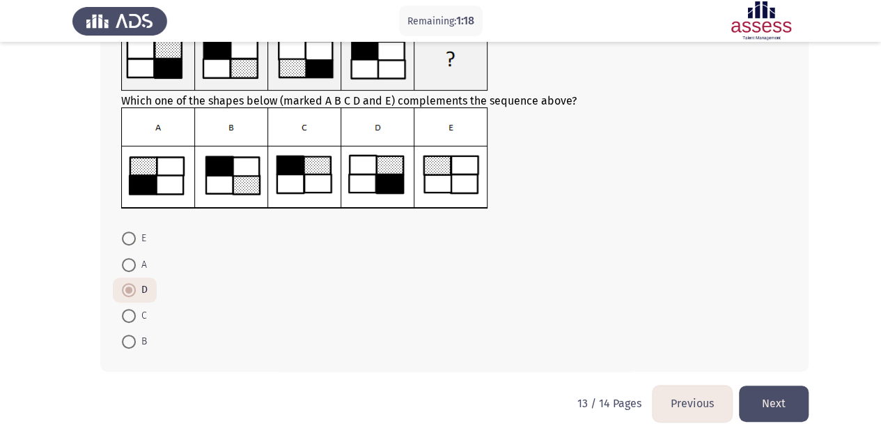
click at [777, 398] on button "Next" at bounding box center [774, 403] width 70 height 36
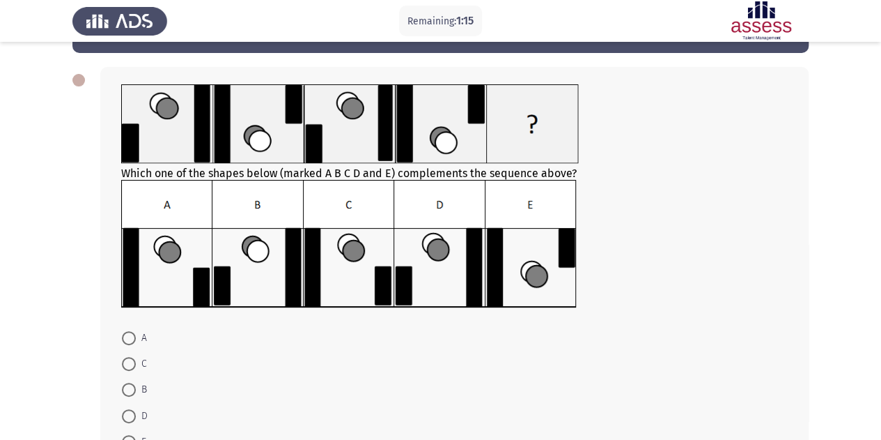
scroll to position [52, 0]
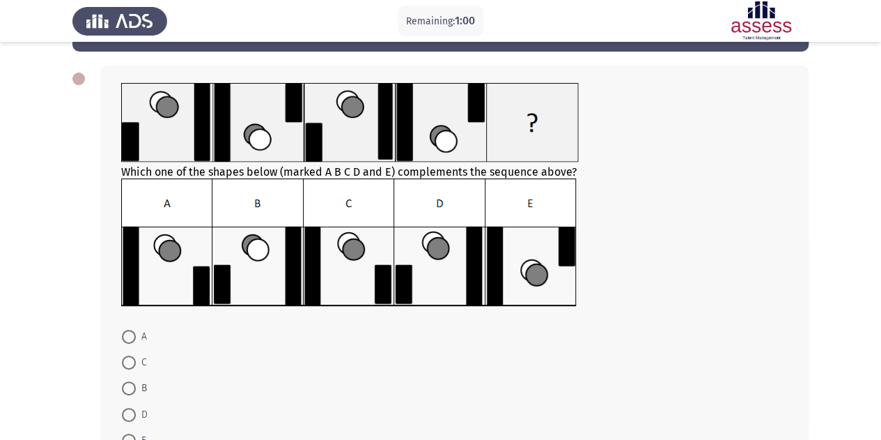
click at [426, 269] on img at bounding box center [349, 242] width 456 height 128
click at [135, 409] on span at bounding box center [129, 415] width 14 height 14
click at [135, 409] on input "D" at bounding box center [129, 415] width 14 height 14
radio input "true"
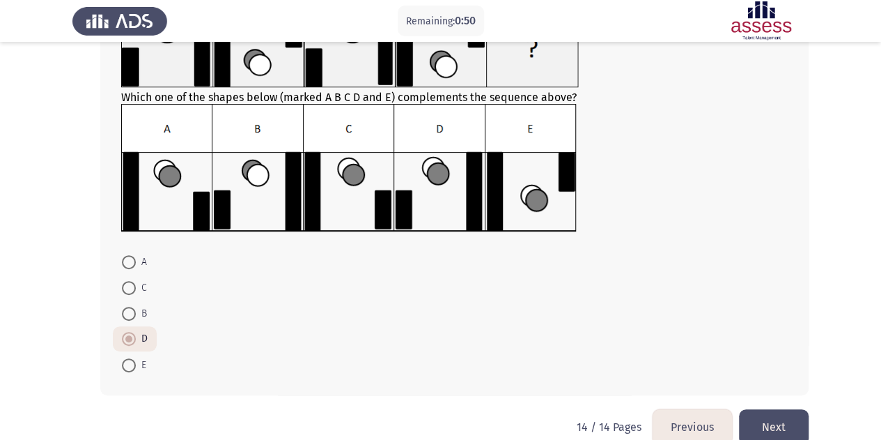
scroll to position [132, 0]
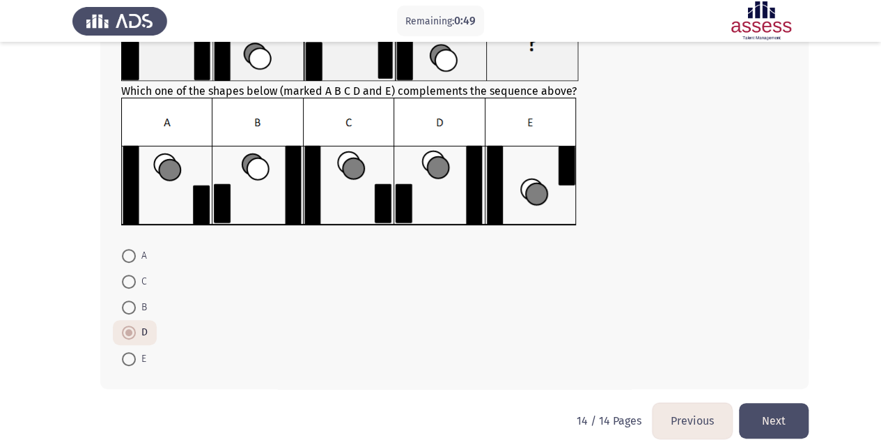
click at [789, 412] on button "Next" at bounding box center [774, 421] width 70 height 36
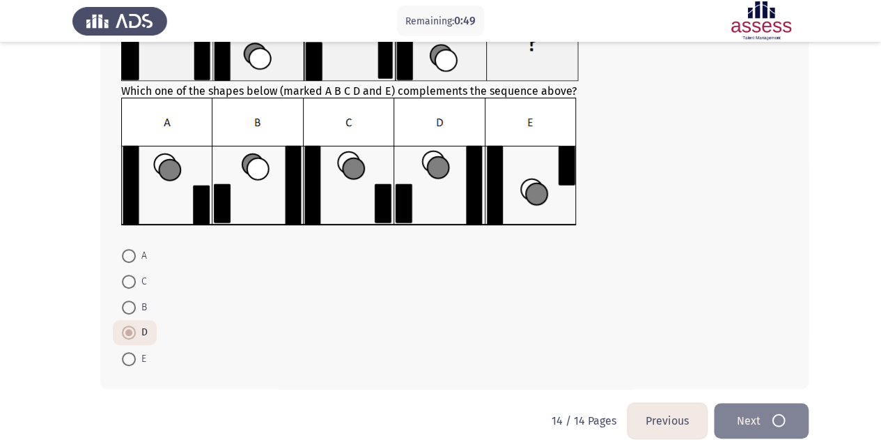
scroll to position [0, 0]
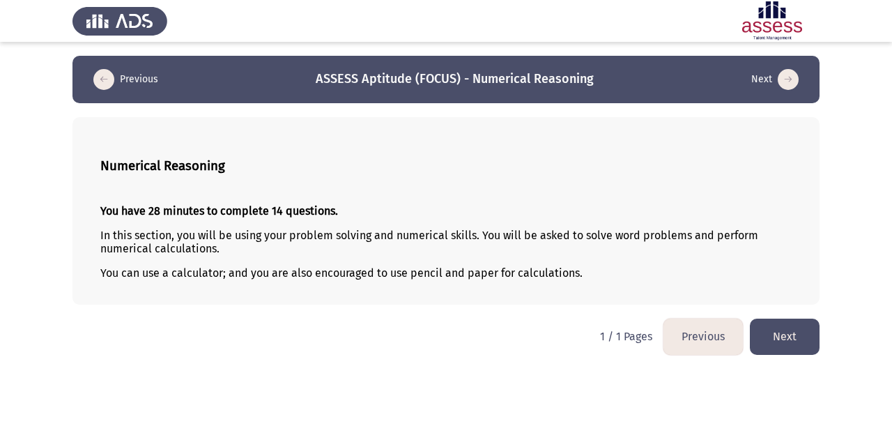
click at [803, 346] on button "Next" at bounding box center [785, 336] width 70 height 36
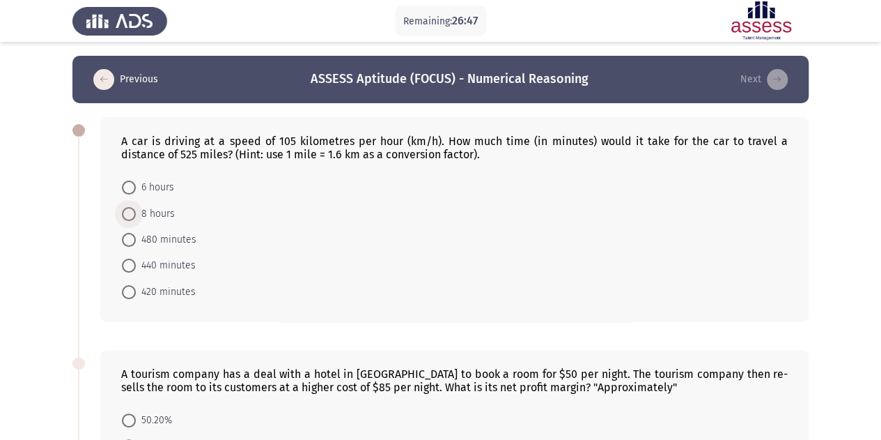
click at [146, 219] on span "8 hours" at bounding box center [155, 214] width 39 height 17
click at [136, 219] on input "8 hours" at bounding box center [129, 214] width 14 height 14
radio input "true"
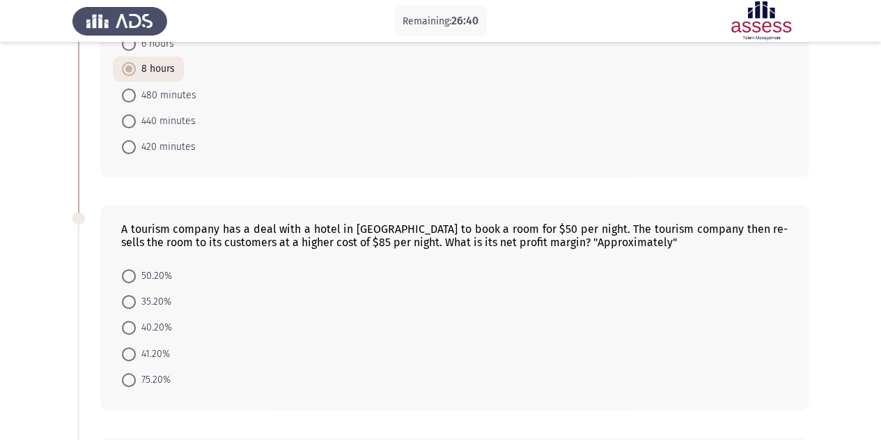
scroll to position [150, 0]
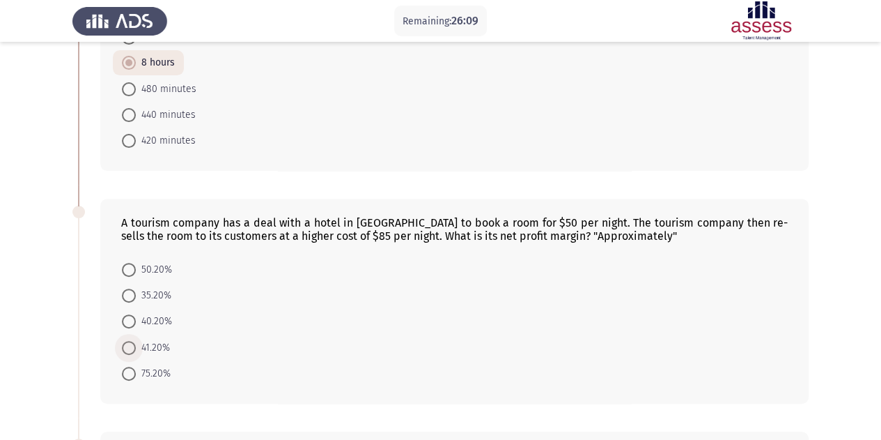
click at [136, 339] on span "41.20%" at bounding box center [153, 347] width 34 height 17
click at [136, 341] on input "41.20%" at bounding box center [129, 348] width 14 height 14
radio input "true"
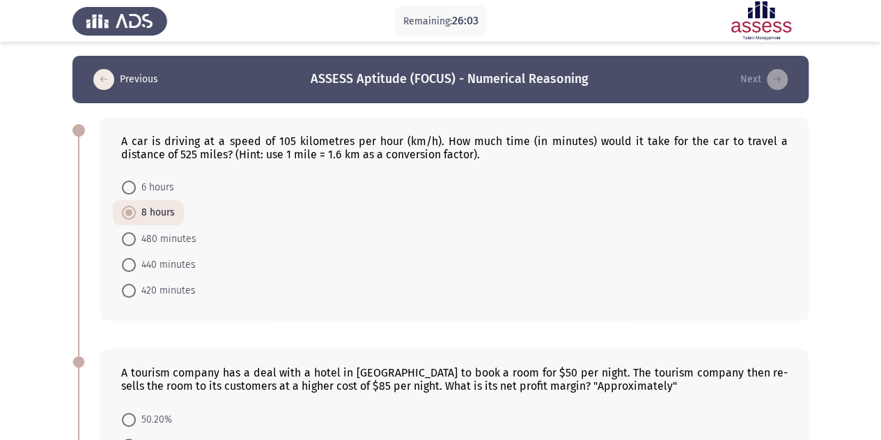
scroll to position [1, 0]
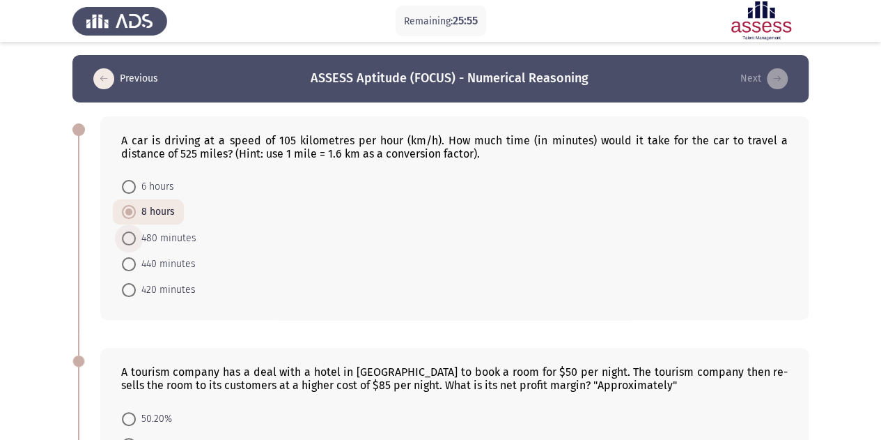
click at [176, 239] on span "480 minutes" at bounding box center [166, 238] width 61 height 17
click at [136, 239] on input "480 minutes" at bounding box center [129, 238] width 14 height 14
radio input "true"
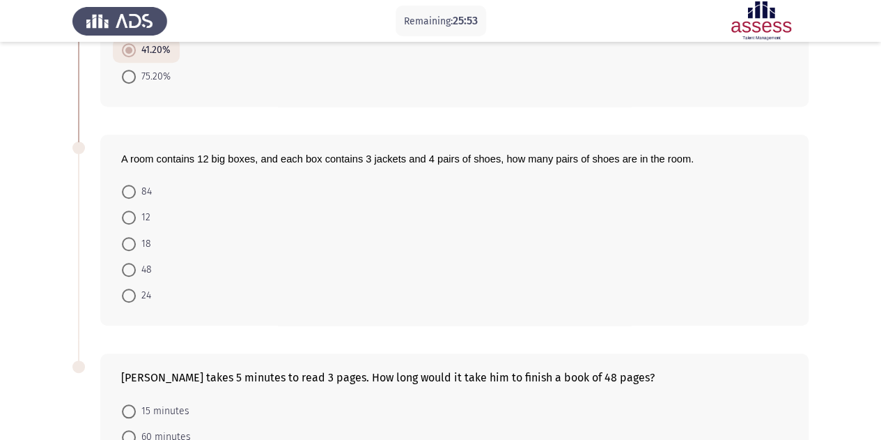
scroll to position [447, 0]
click at [137, 263] on span "48" at bounding box center [144, 269] width 16 height 17
click at [136, 263] on input "48" at bounding box center [129, 269] width 14 height 14
radio input "true"
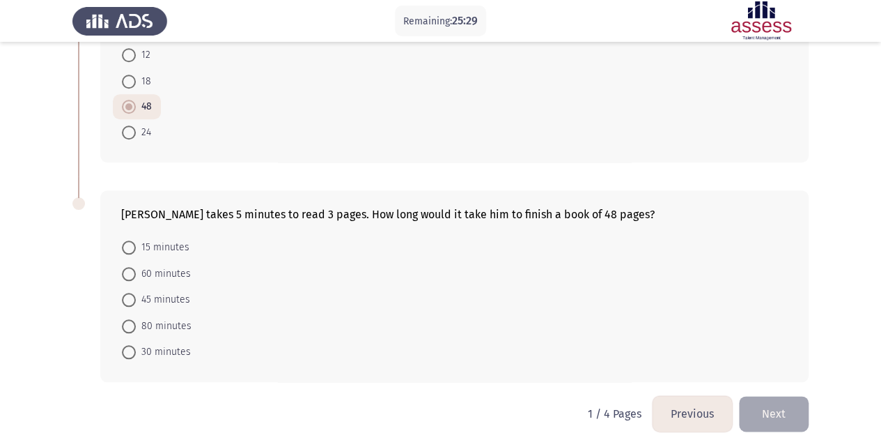
scroll to position [609, 0]
click at [139, 321] on span "80 minutes" at bounding box center [164, 325] width 56 height 17
click at [136, 321] on input "80 minutes" at bounding box center [129, 325] width 14 height 14
radio input "true"
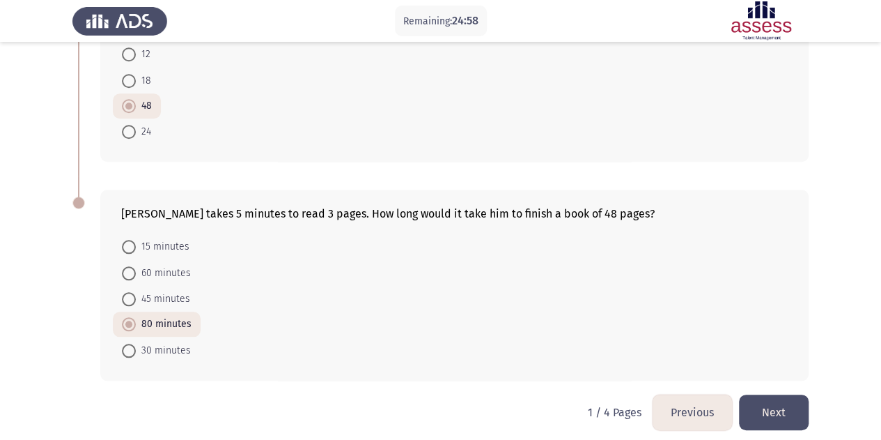
click at [755, 394] on button "Next" at bounding box center [774, 412] width 70 height 36
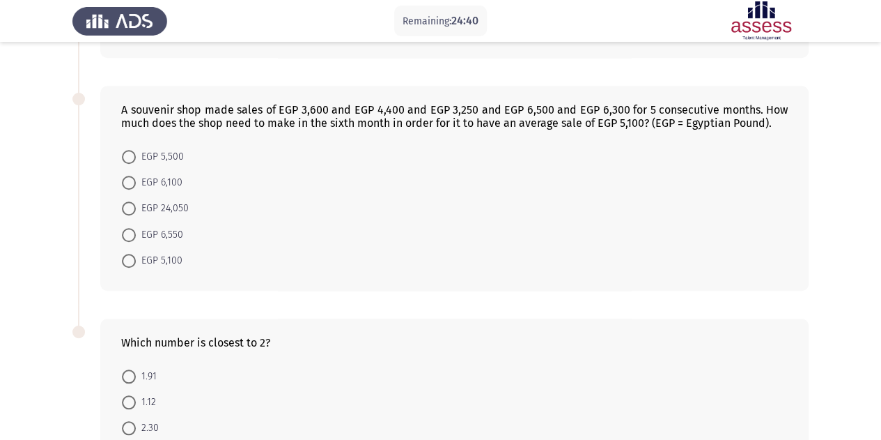
scroll to position [626, 0]
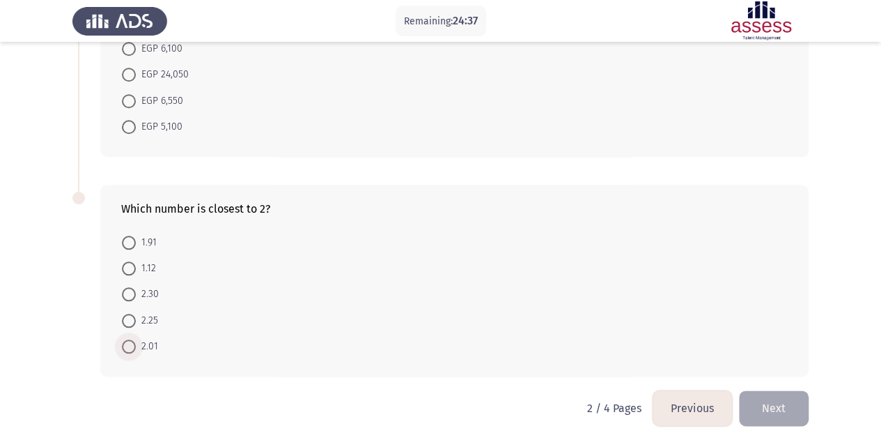
click at [127, 339] on span at bounding box center [129, 346] width 14 height 14
click at [127, 339] on input "2.01" at bounding box center [129, 346] width 14 height 14
radio input "true"
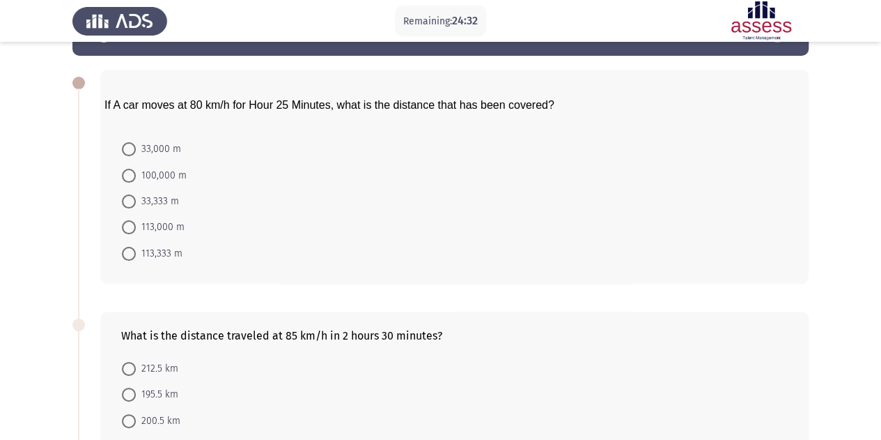
scroll to position [0, 0]
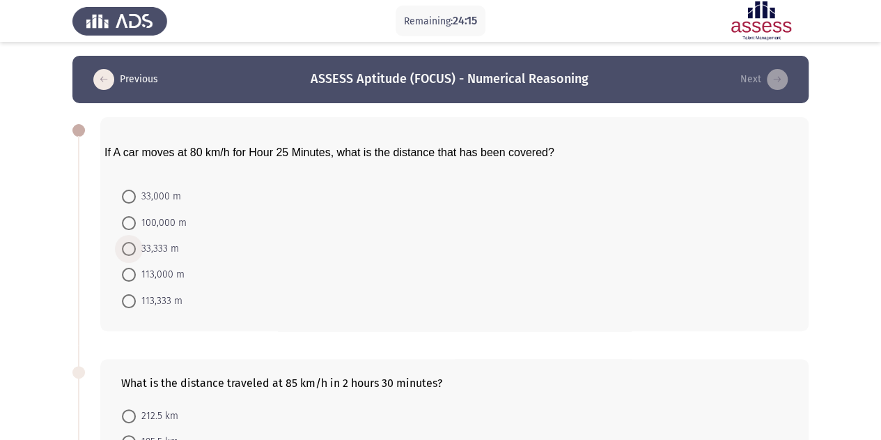
click at [170, 249] on span "33,333 m" at bounding box center [157, 248] width 43 height 17
click at [136, 249] on input "33,333 m" at bounding box center [129, 249] width 14 height 14
radio input "true"
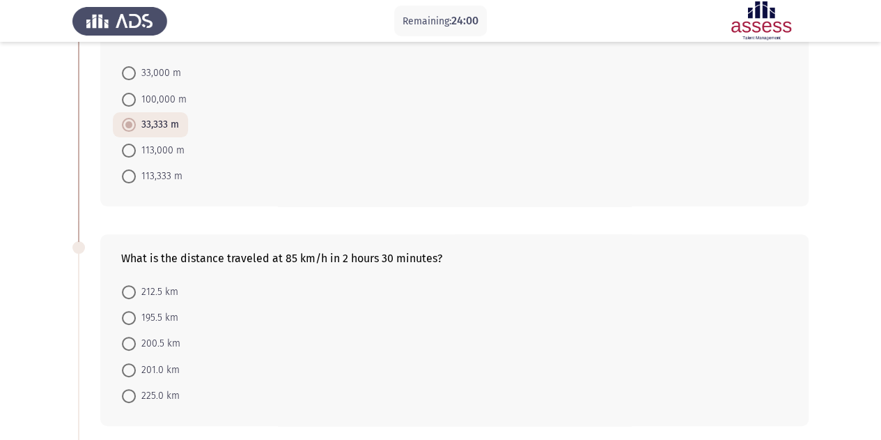
scroll to position [138, 0]
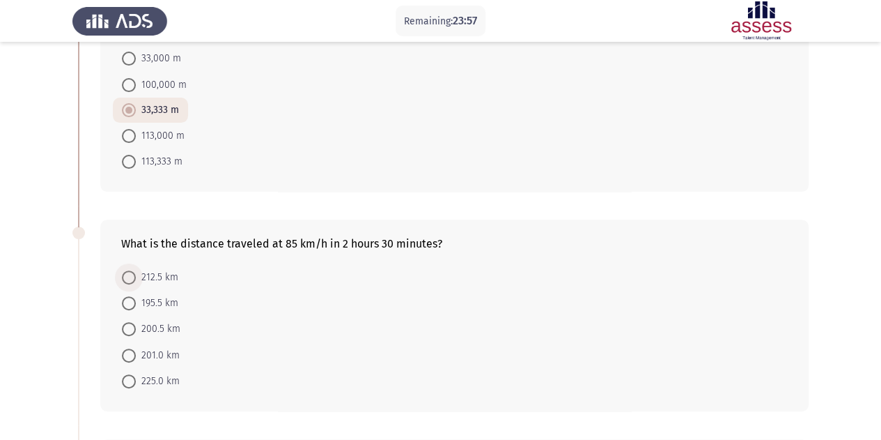
click at [167, 275] on span "212.5 km" at bounding box center [157, 277] width 43 height 17
click at [136, 275] on input "212.5 km" at bounding box center [129, 277] width 14 height 14
radio input "true"
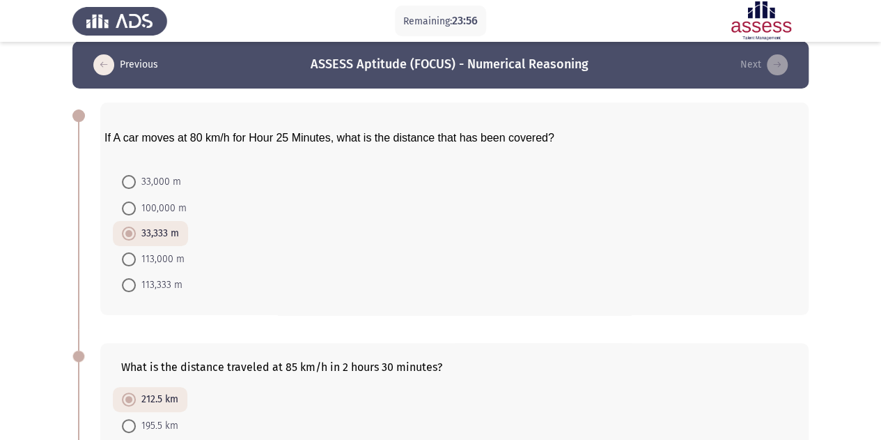
scroll to position [12, 0]
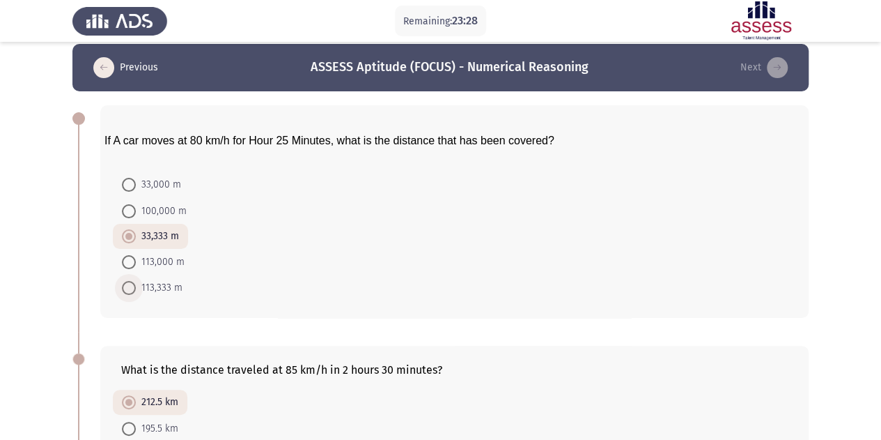
click at [158, 285] on span "113,333 m" at bounding box center [159, 287] width 47 height 17
click at [136, 285] on input "113,333 m" at bounding box center [129, 288] width 14 height 14
radio input "true"
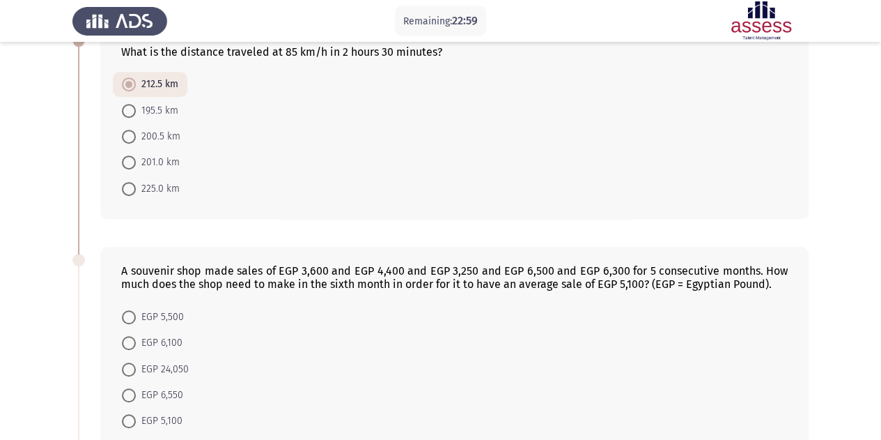
scroll to position [327, 0]
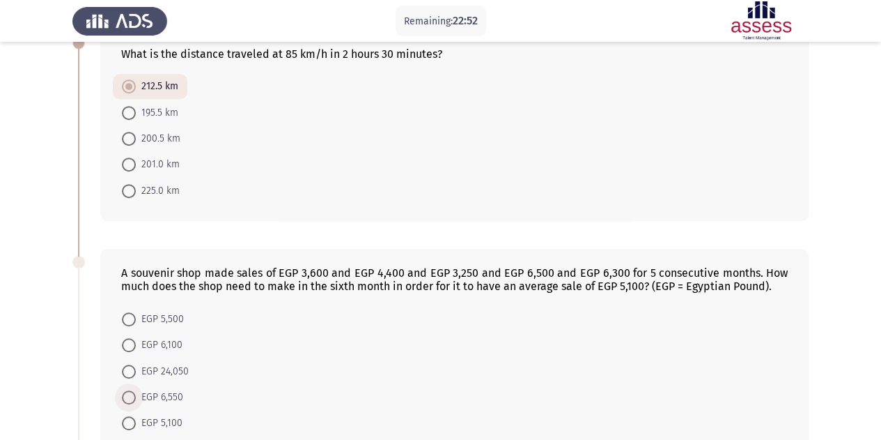
click at [178, 391] on span "EGP 6,550" at bounding box center [159, 397] width 47 height 17
click at [136, 391] on input "EGP 6,550" at bounding box center [129, 397] width 14 height 14
radio input "true"
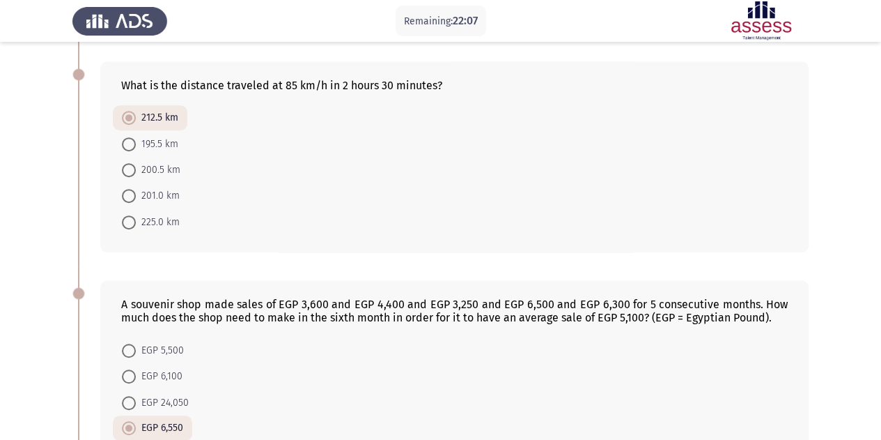
scroll to position [622, 0]
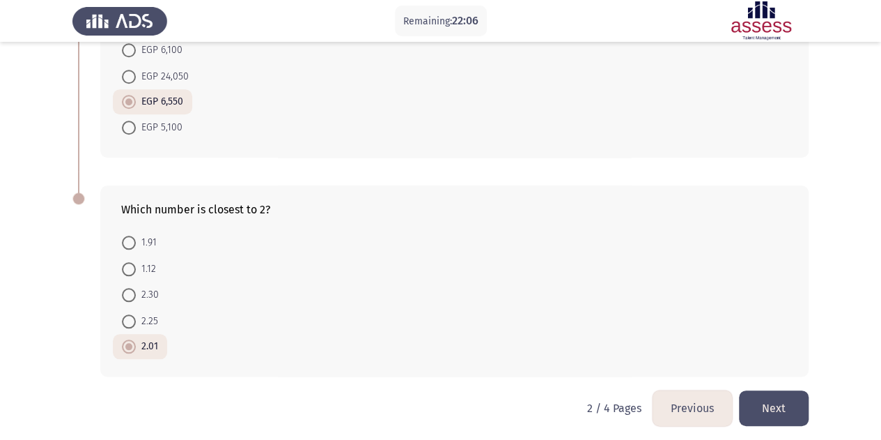
click at [778, 393] on button "Next" at bounding box center [774, 408] width 70 height 36
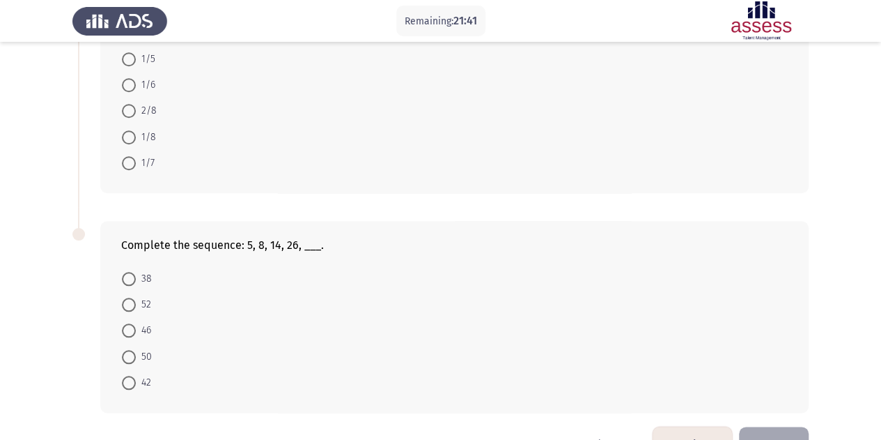
scroll to position [616, 0]
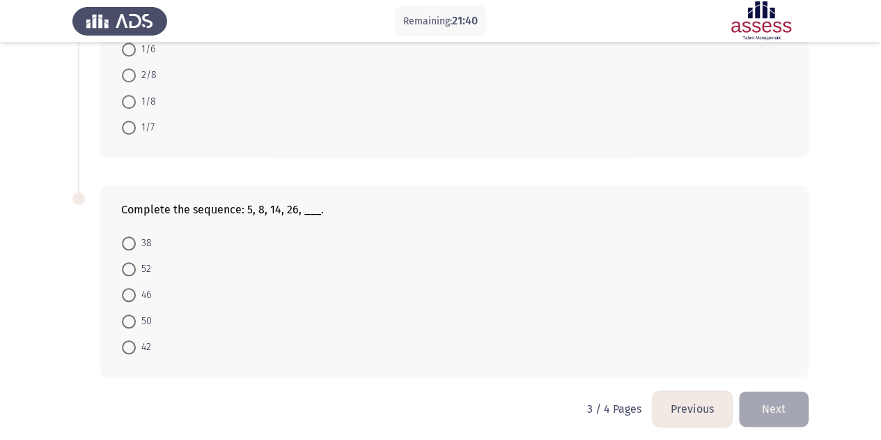
click at [665, 406] on button "Previous" at bounding box center [692, 409] width 79 height 36
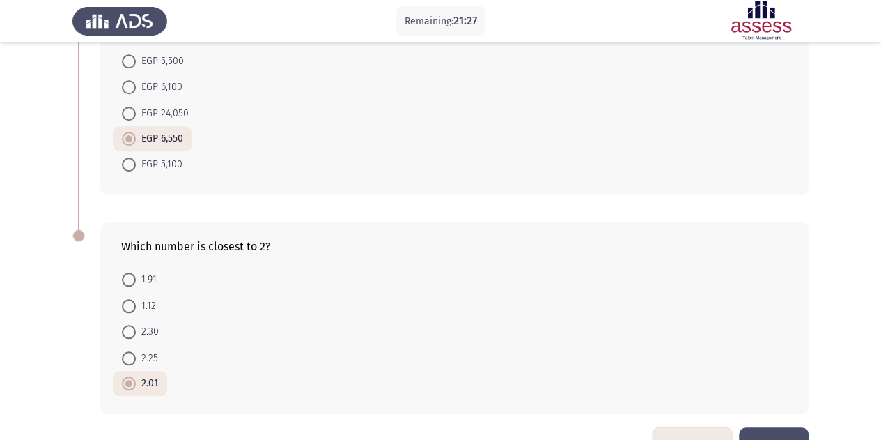
scroll to position [622, 0]
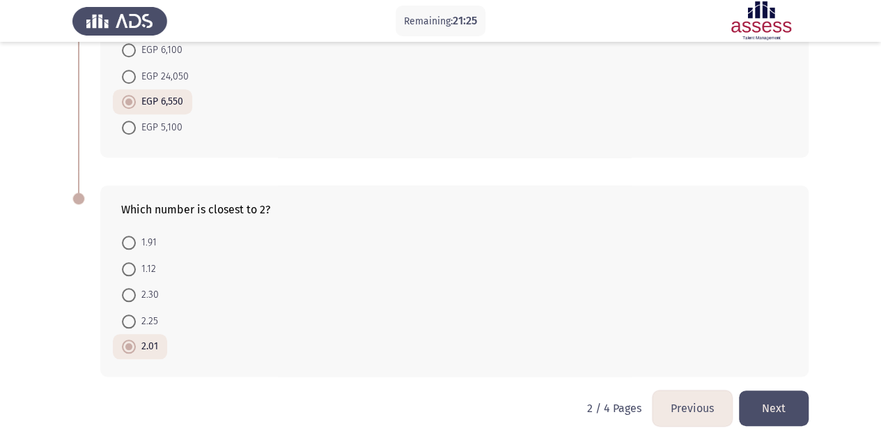
click at [789, 406] on button "Next" at bounding box center [774, 408] width 70 height 36
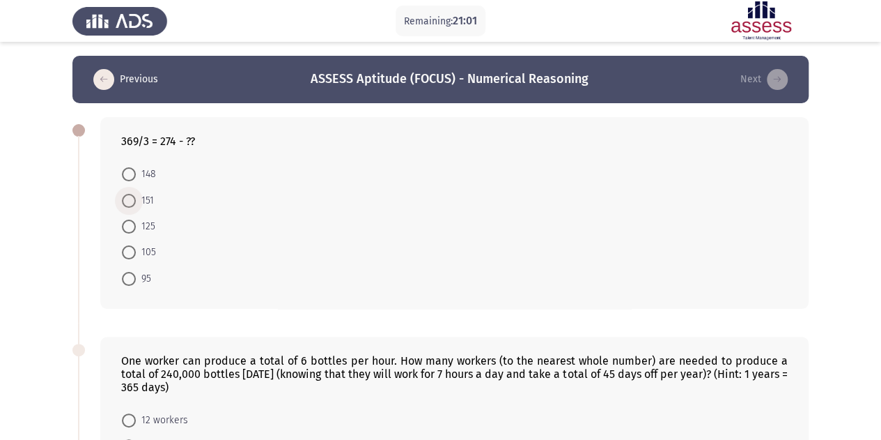
click at [127, 203] on span at bounding box center [129, 201] width 14 height 14
click at [127, 203] on input "151" at bounding box center [129, 201] width 14 height 14
radio input "true"
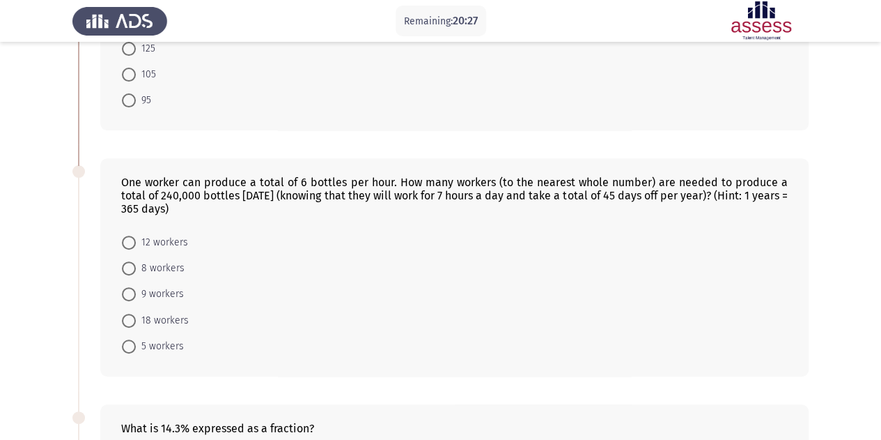
scroll to position [180, 0]
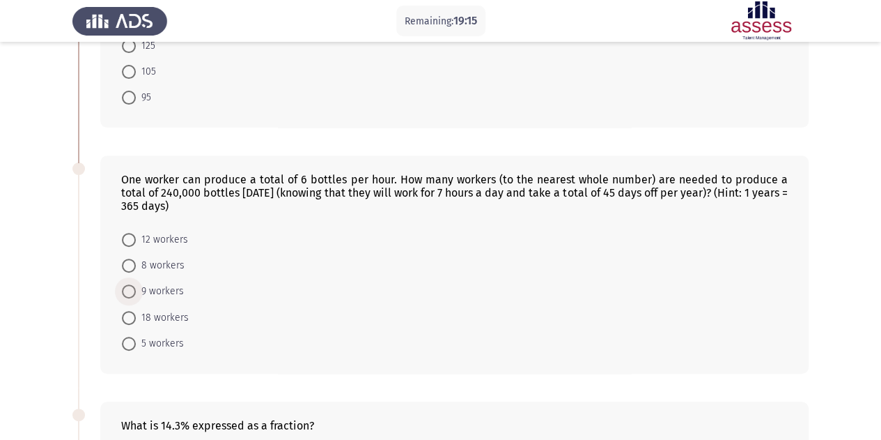
click at [169, 283] on span "9 workers" at bounding box center [160, 291] width 48 height 17
click at [136, 284] on input "9 workers" at bounding box center [129, 291] width 14 height 14
radio input "true"
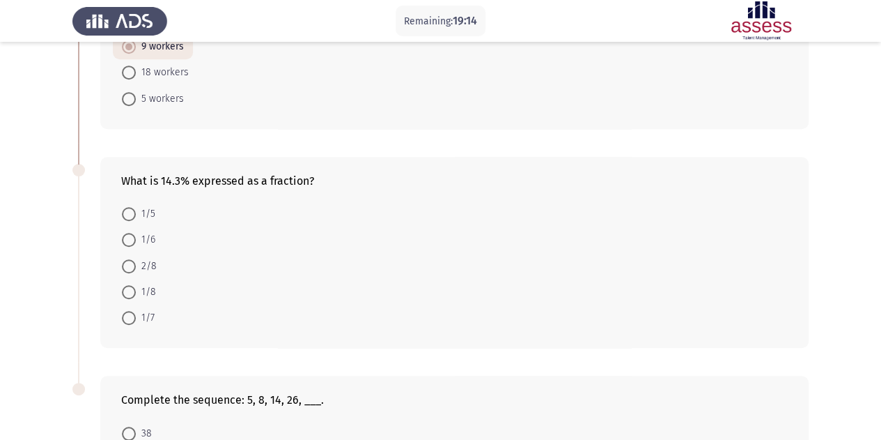
scroll to position [425, 0]
click at [142, 308] on span "1/7" at bounding box center [145, 316] width 19 height 17
click at [136, 309] on input "1/7" at bounding box center [129, 316] width 14 height 14
radio input "true"
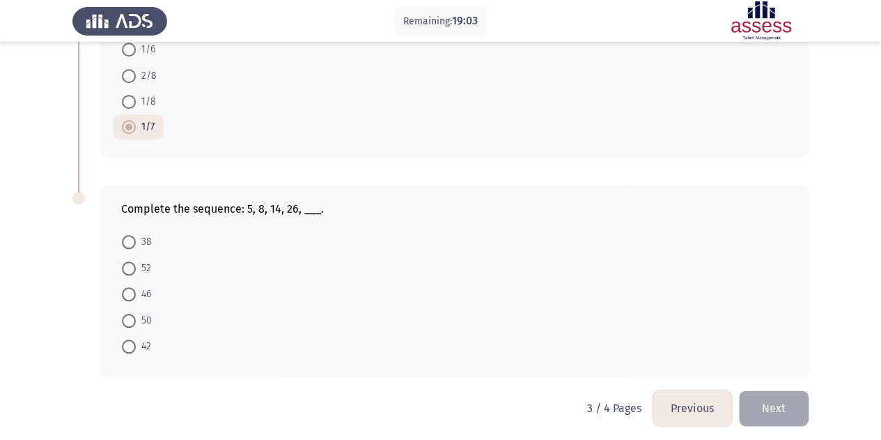
scroll to position [613, 0]
click at [139, 314] on span "50" at bounding box center [144, 321] width 16 height 17
click at [136, 314] on input "50" at bounding box center [129, 321] width 14 height 14
radio input "true"
click at [798, 408] on button "Next" at bounding box center [774, 408] width 70 height 36
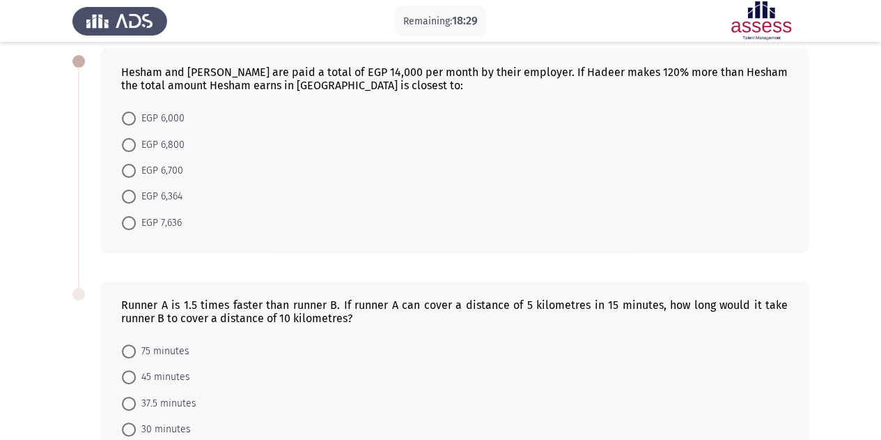
scroll to position [0, 0]
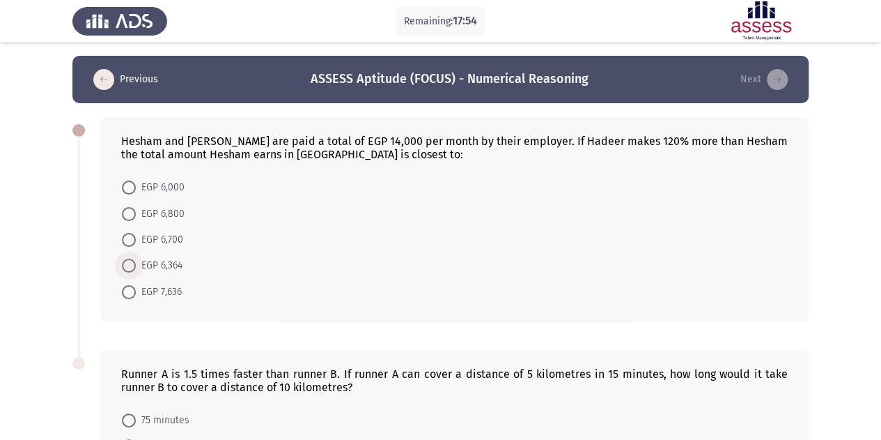
click at [150, 257] on span "EGP 6,364" at bounding box center [159, 265] width 47 height 17
click at [136, 258] on input "EGP 6,364" at bounding box center [129, 265] width 14 height 14
radio input "true"
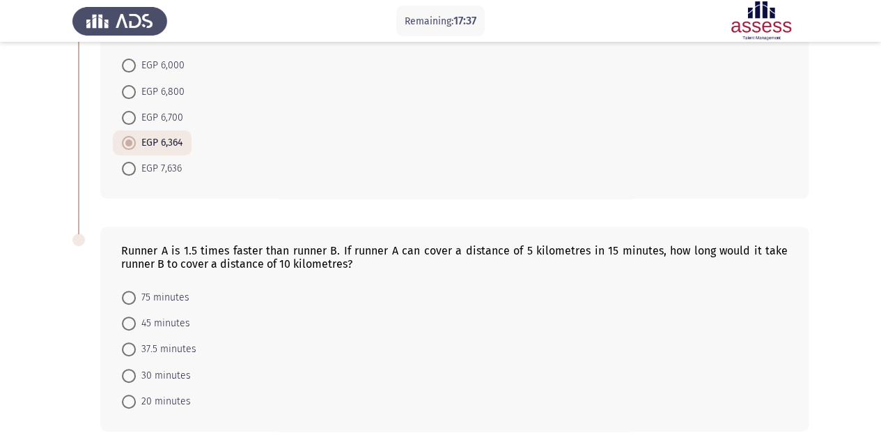
scroll to position [123, 0]
click at [176, 396] on span "20 minutes" at bounding box center [163, 400] width 55 height 17
click at [136, 396] on input "20 minutes" at bounding box center [129, 401] width 14 height 14
radio input "true"
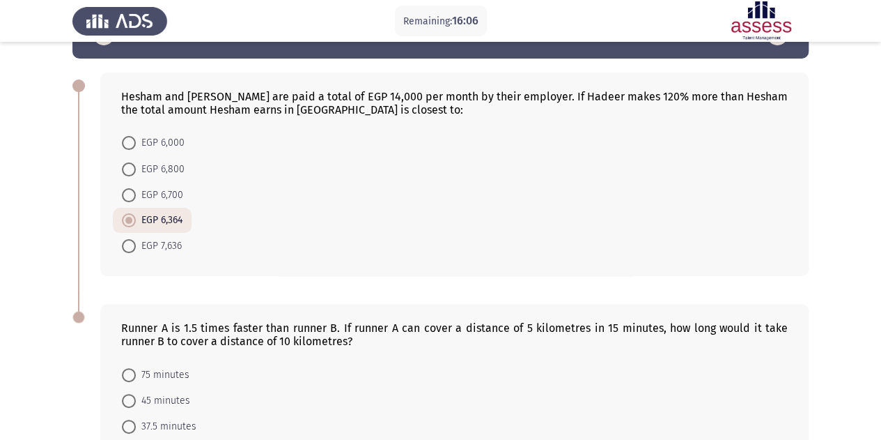
scroll to position [179, 0]
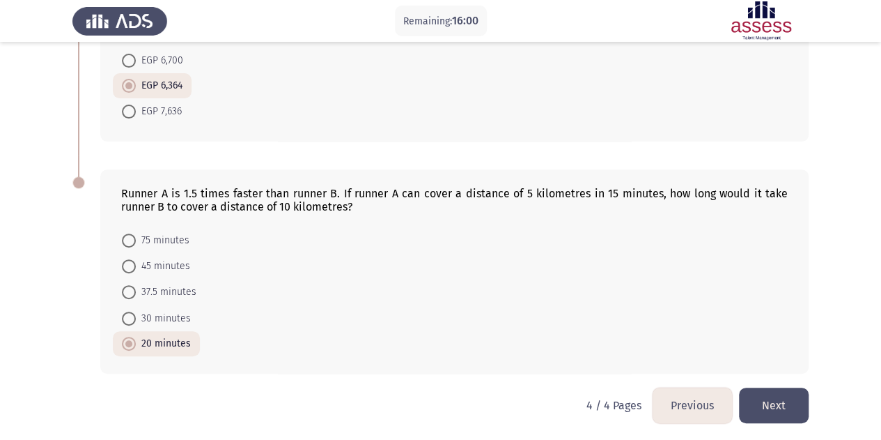
click at [776, 406] on button "Next" at bounding box center [774, 405] width 70 height 36
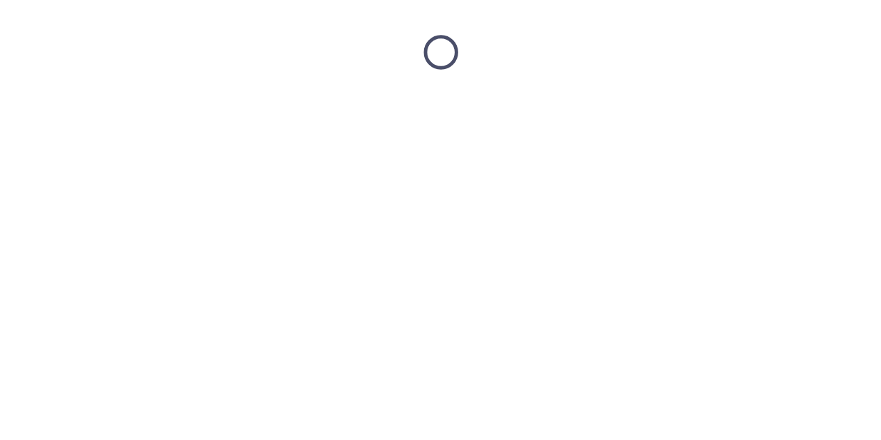
scroll to position [0, 0]
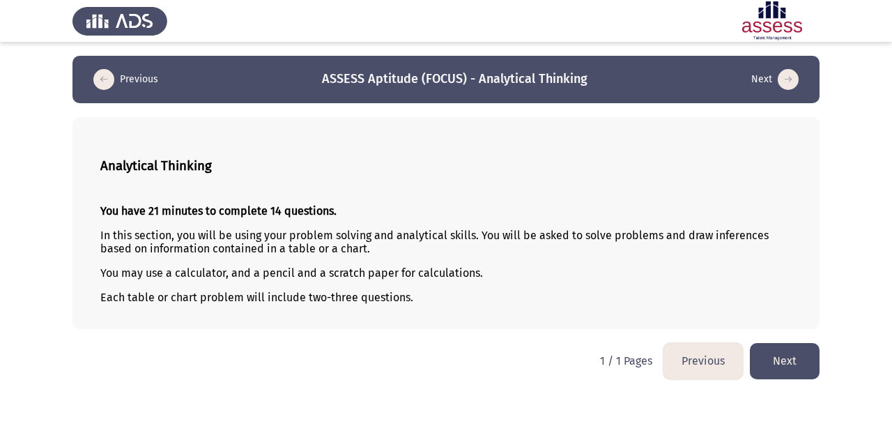
click at [783, 352] on button "Next" at bounding box center [785, 361] width 70 height 36
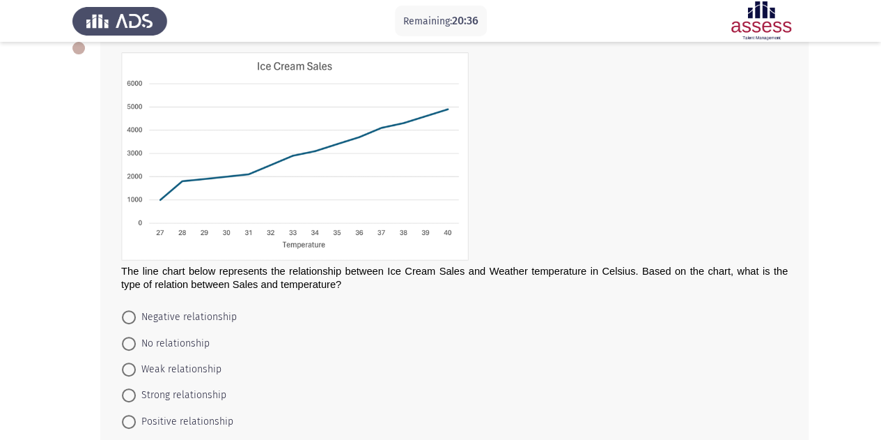
scroll to position [84, 0]
click at [197, 412] on span "Positive relationship" at bounding box center [185, 420] width 98 height 17
click at [136, 413] on input "Positive relationship" at bounding box center [129, 420] width 14 height 14
radio input "true"
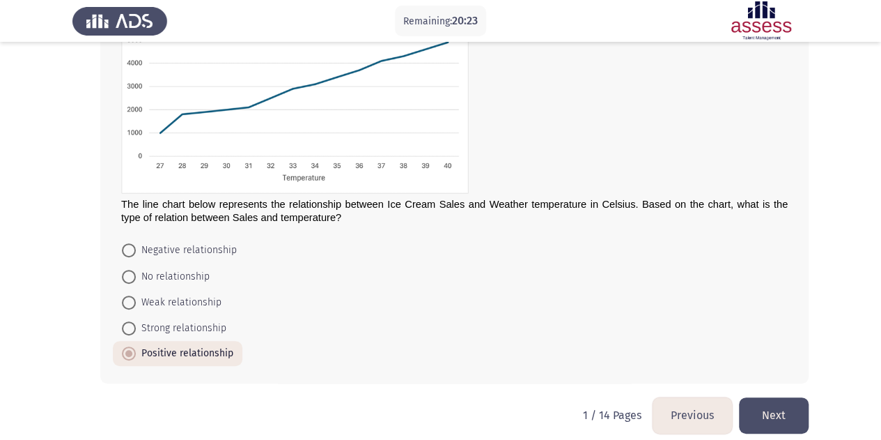
scroll to position [160, 0]
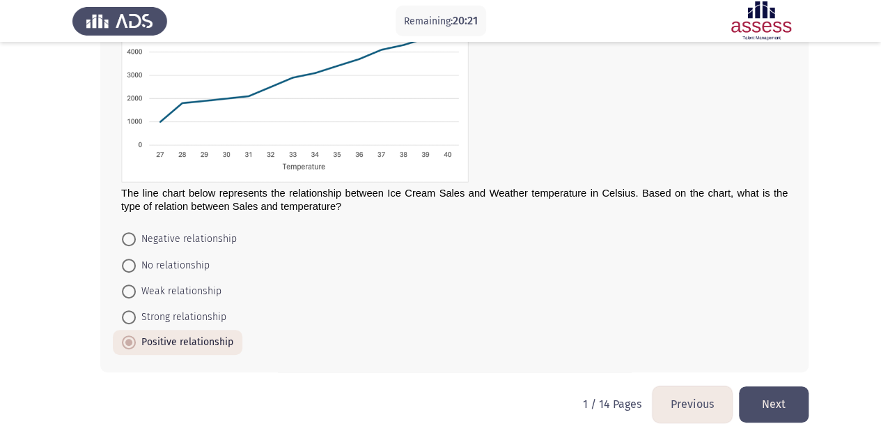
click at [767, 389] on button "Next" at bounding box center [774, 404] width 70 height 36
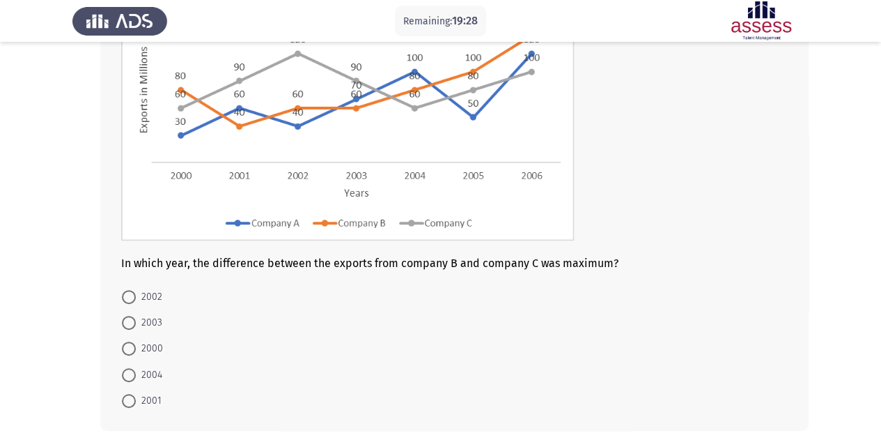
scroll to position [164, 0]
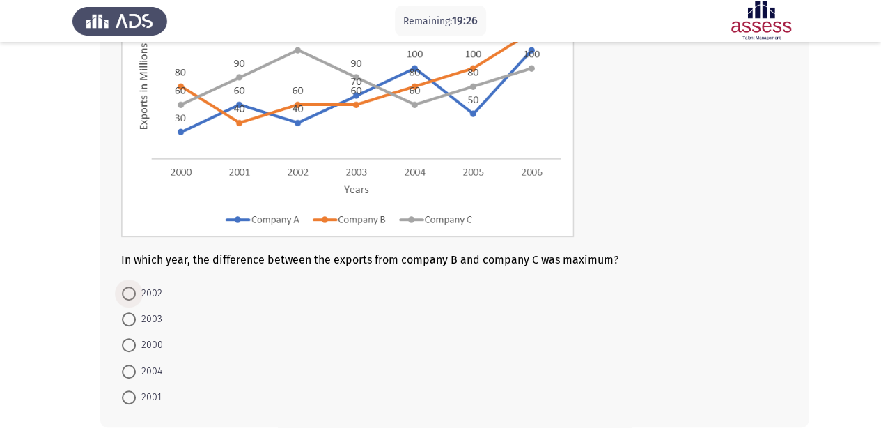
click at [152, 298] on span "2002" at bounding box center [149, 293] width 26 height 17
click at [136, 298] on input "2002" at bounding box center [129, 293] width 14 height 14
radio input "true"
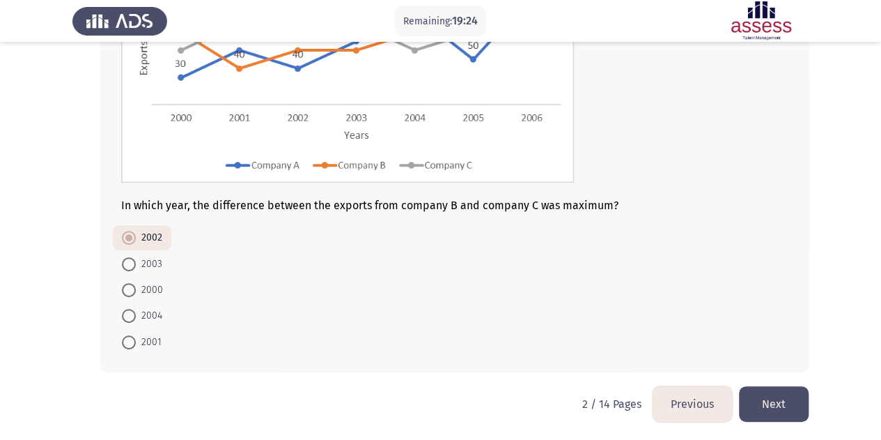
click at [789, 407] on button "Next" at bounding box center [774, 404] width 70 height 36
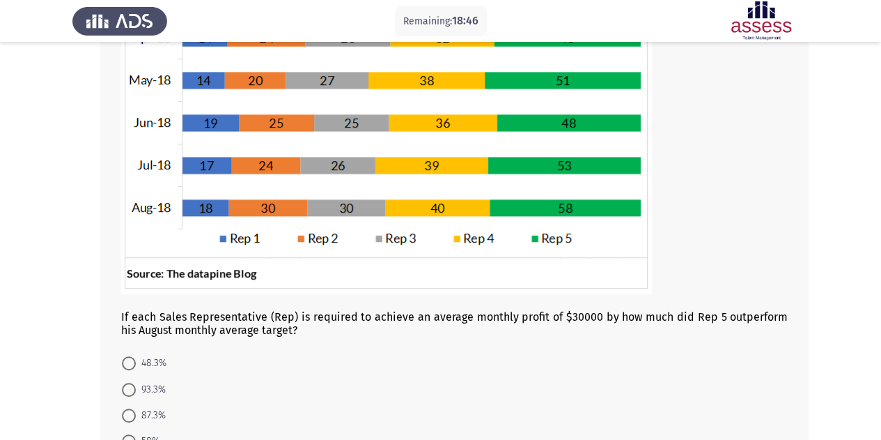
scroll to position [305, 0]
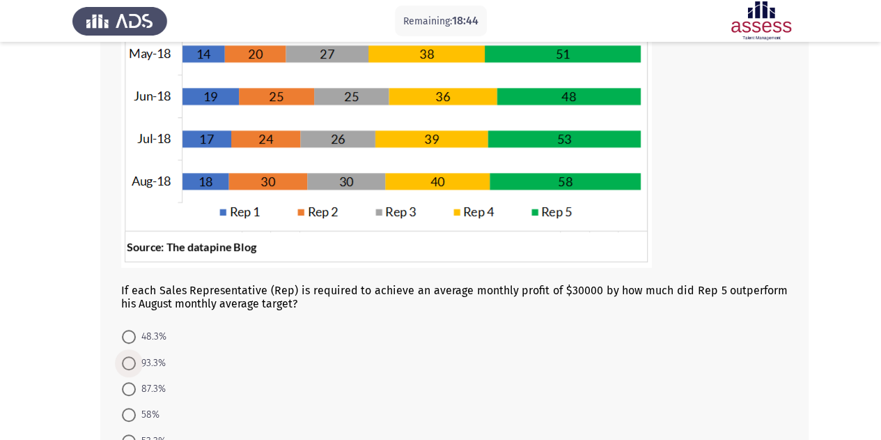
click at [157, 355] on span "93.3%" at bounding box center [151, 363] width 30 height 17
click at [136, 356] on input "93.3%" at bounding box center [129, 363] width 14 height 14
radio input "true"
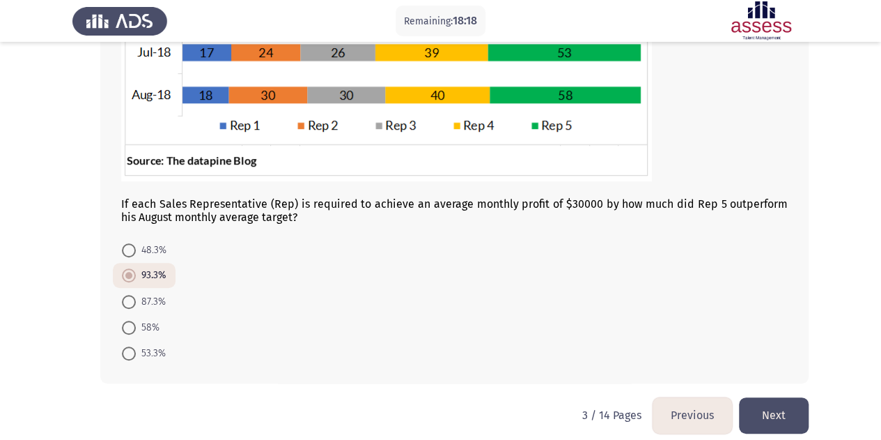
scroll to position [403, 0]
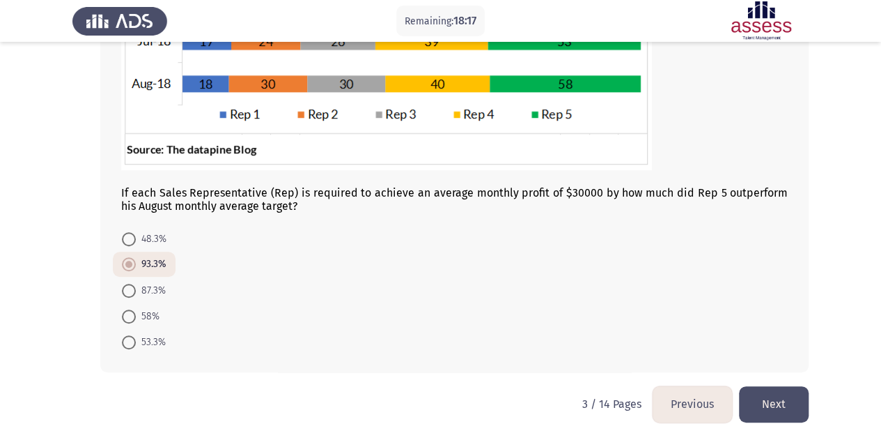
click at [791, 386] on button "Next" at bounding box center [774, 404] width 70 height 36
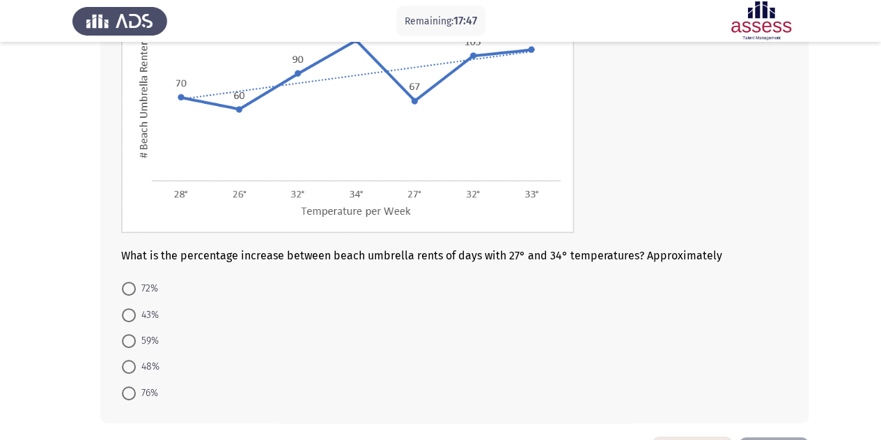
scroll to position [163, 0]
click at [139, 395] on span "76%" at bounding box center [147, 393] width 22 height 17
click at [136, 395] on input "76%" at bounding box center [129, 394] width 14 height 14
radio input "true"
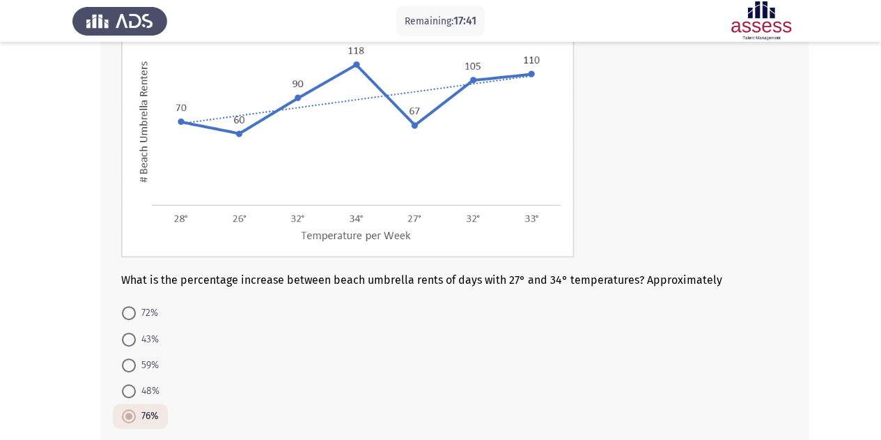
scroll to position [204, 0]
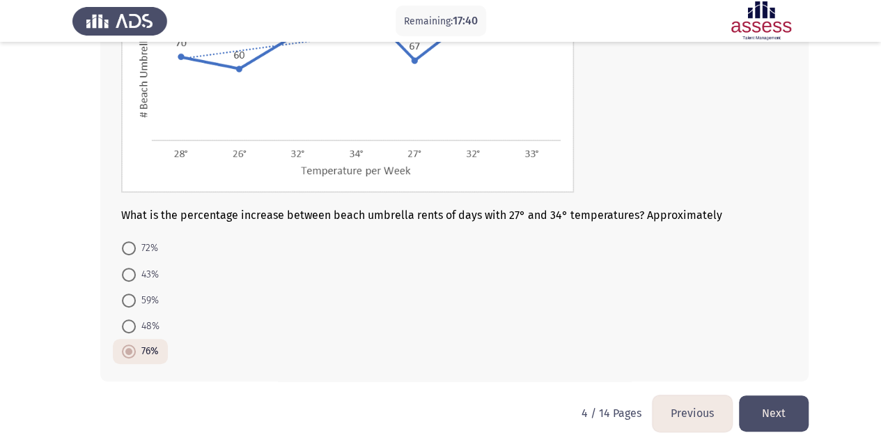
click at [765, 412] on button "Next" at bounding box center [774, 413] width 70 height 36
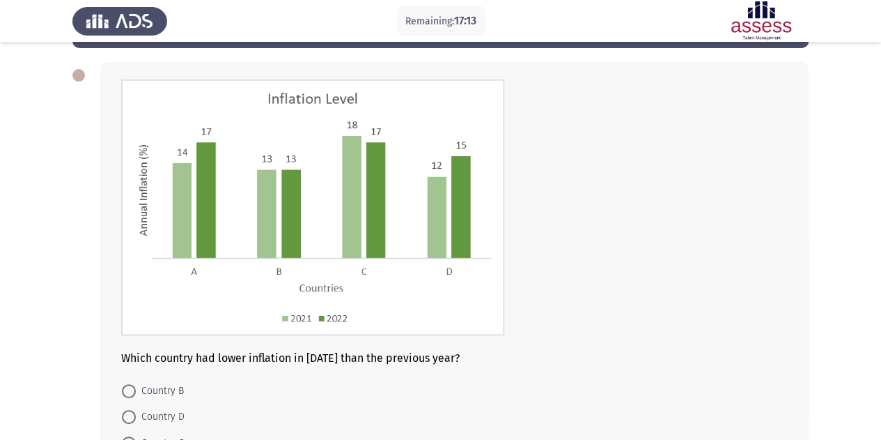
scroll to position [208, 0]
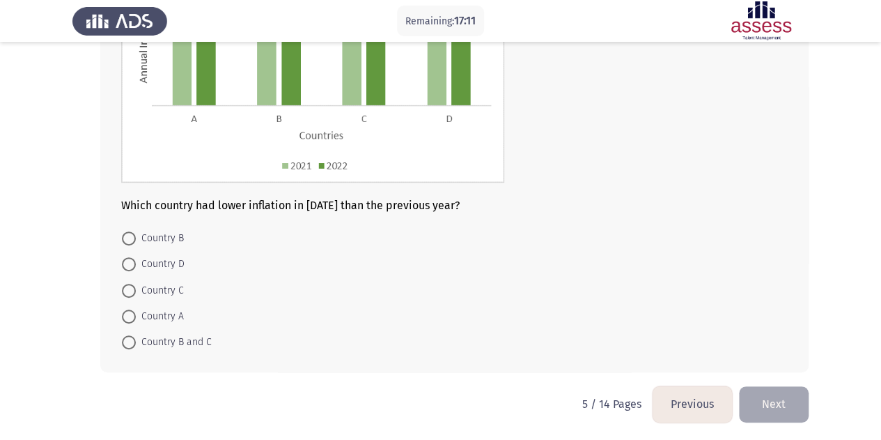
click at [680, 387] on button "Previous" at bounding box center [692, 404] width 79 height 36
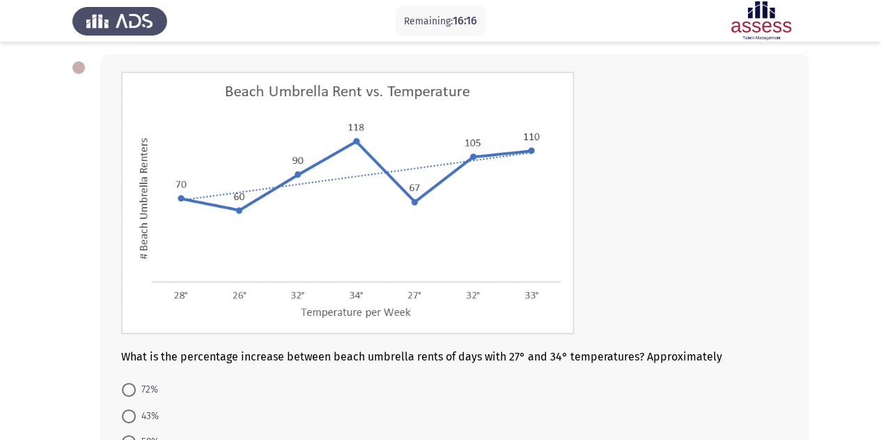
scroll to position [213, 0]
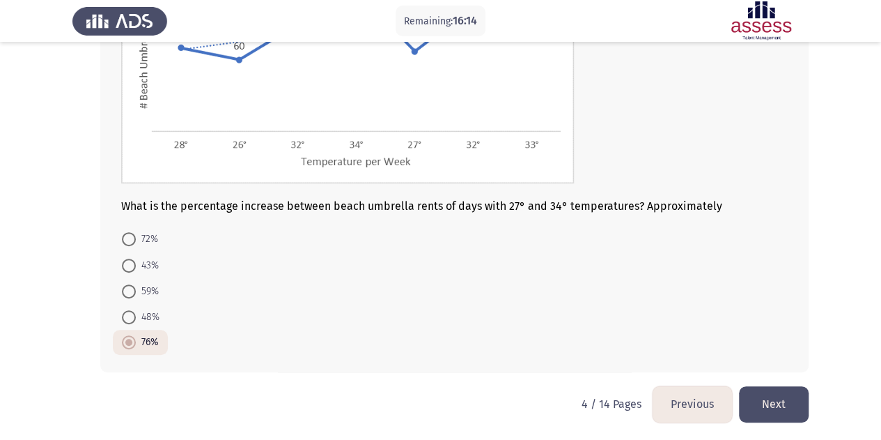
click at [792, 413] on button "Next" at bounding box center [774, 404] width 70 height 36
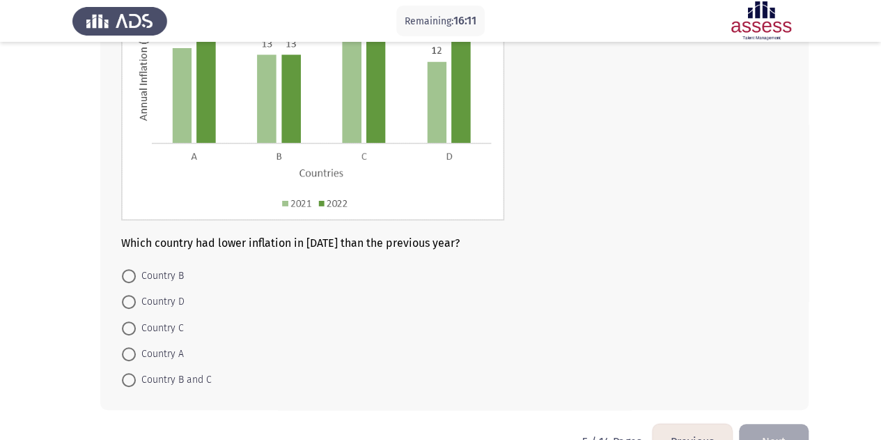
scroll to position [170, 0]
click at [599, 300] on form "Country B Country D Country C Country A Country B and C" at bounding box center [454, 328] width 667 height 130
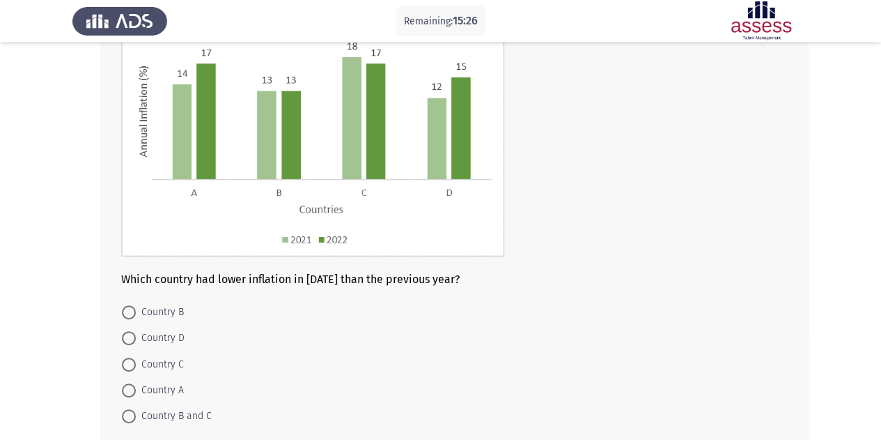
scroll to position [145, 0]
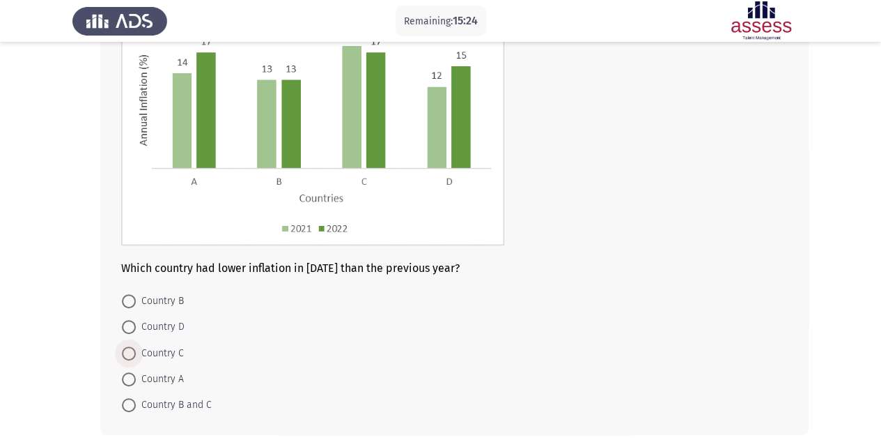
click at [153, 350] on span "Country C" at bounding box center [160, 353] width 48 height 17
click at [136, 350] on input "Country C" at bounding box center [129, 353] width 14 height 14
radio input "true"
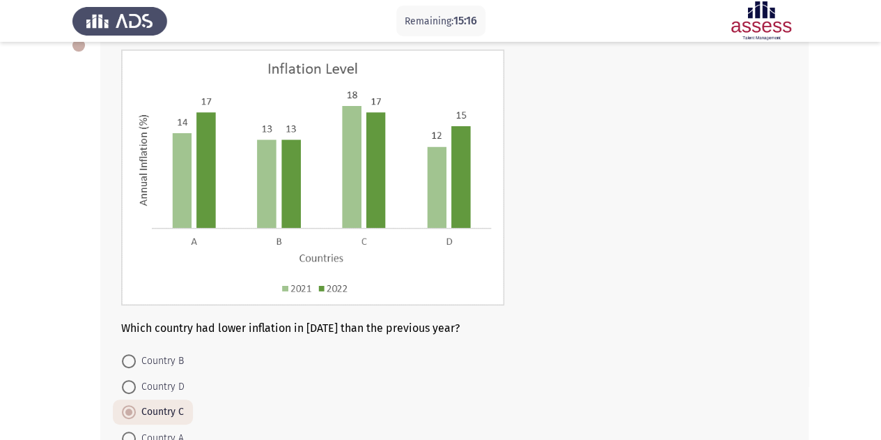
scroll to position [207, 0]
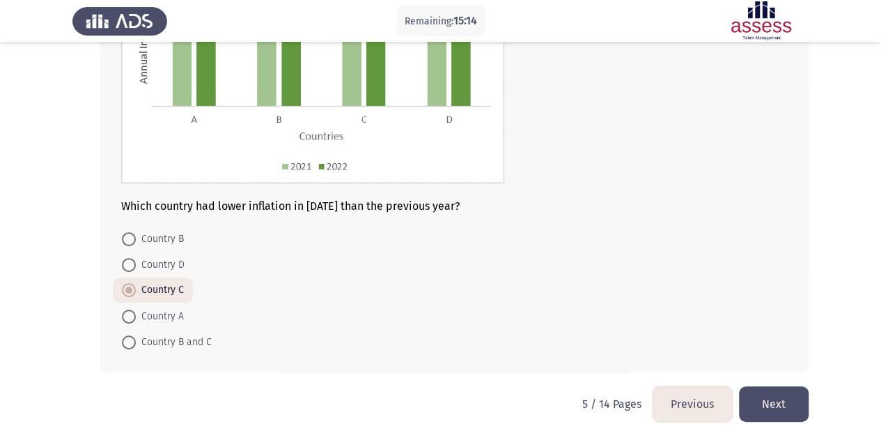
click at [774, 409] on button "Next" at bounding box center [774, 404] width 70 height 36
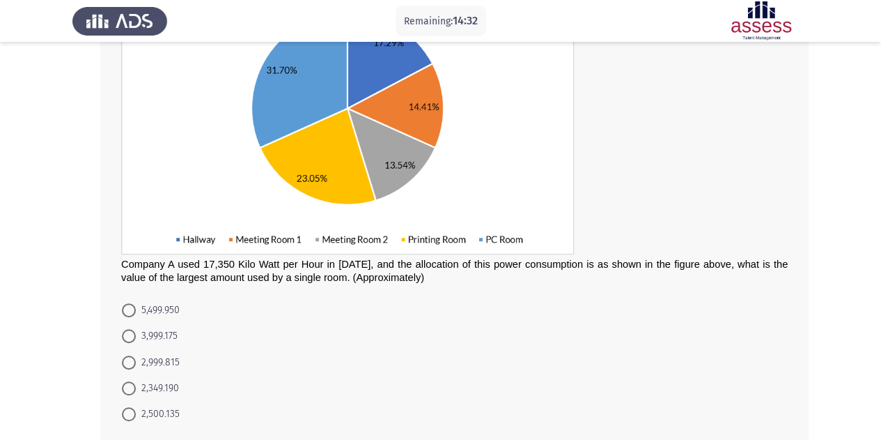
scroll to position [195, 0]
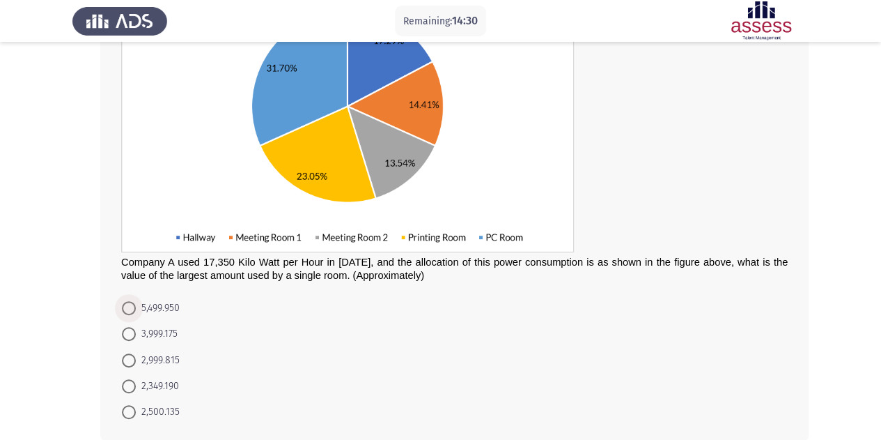
click at [164, 302] on span "5,499.950" at bounding box center [158, 308] width 44 height 17
click at [136, 302] on input "5,499.950" at bounding box center [129, 308] width 14 height 14
radio input "true"
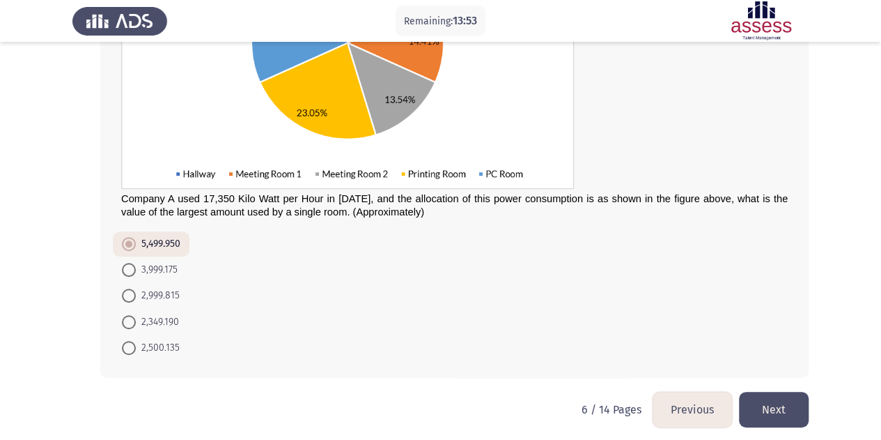
scroll to position [257, 0]
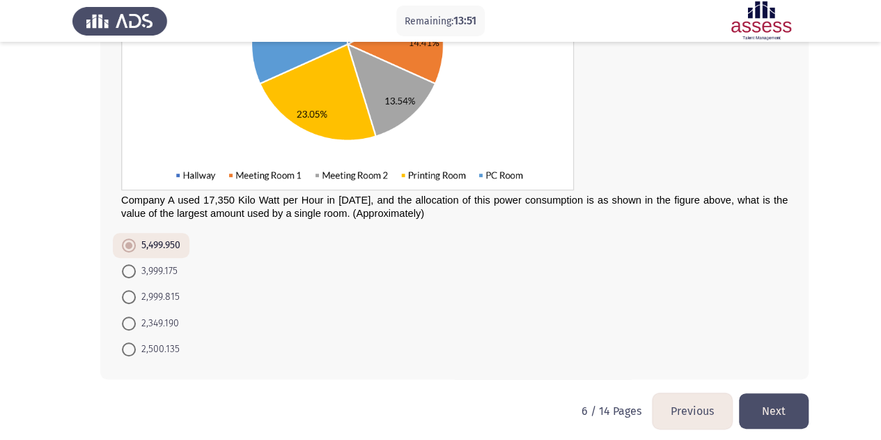
click at [783, 410] on button "Next" at bounding box center [774, 411] width 70 height 36
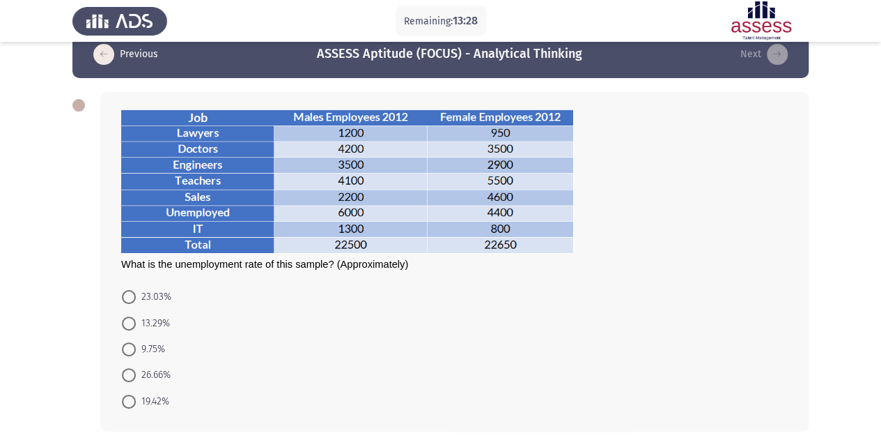
scroll to position [26, 0]
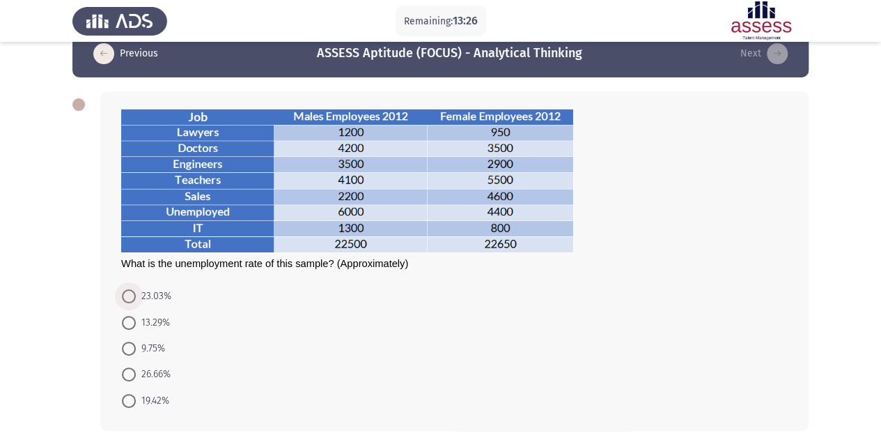
click at [151, 295] on span "23.03%" at bounding box center [154, 296] width 36 height 17
click at [136, 295] on input "23.03%" at bounding box center [129, 296] width 14 height 14
radio input "true"
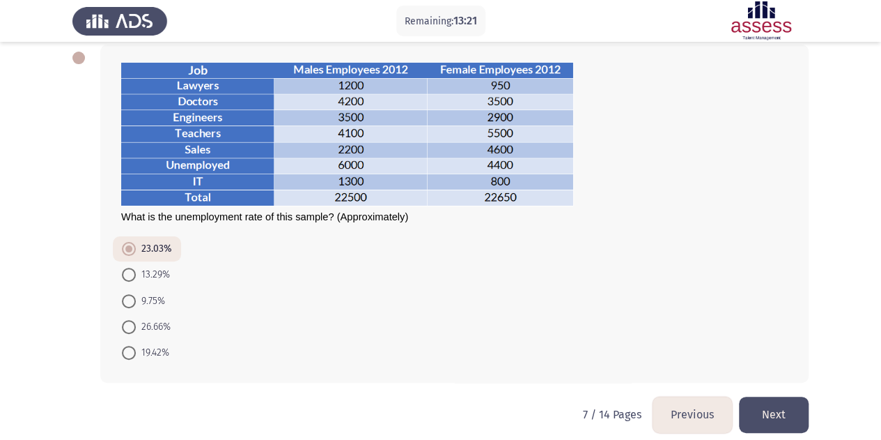
scroll to position [73, 0]
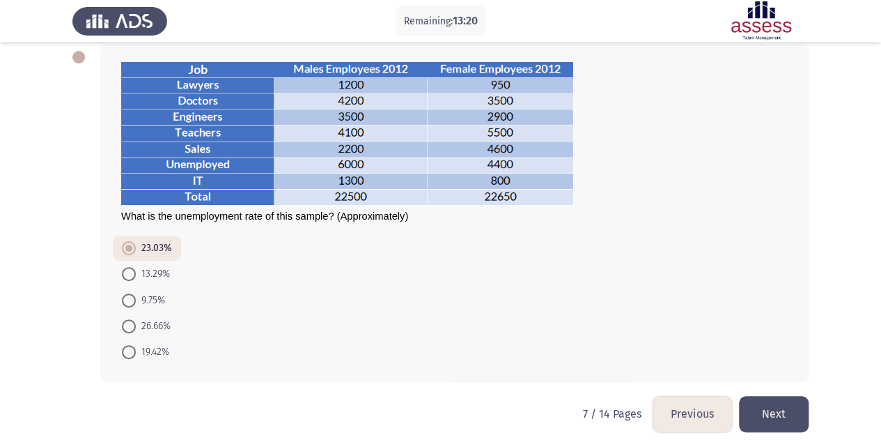
click at [789, 412] on button "Next" at bounding box center [774, 414] width 70 height 36
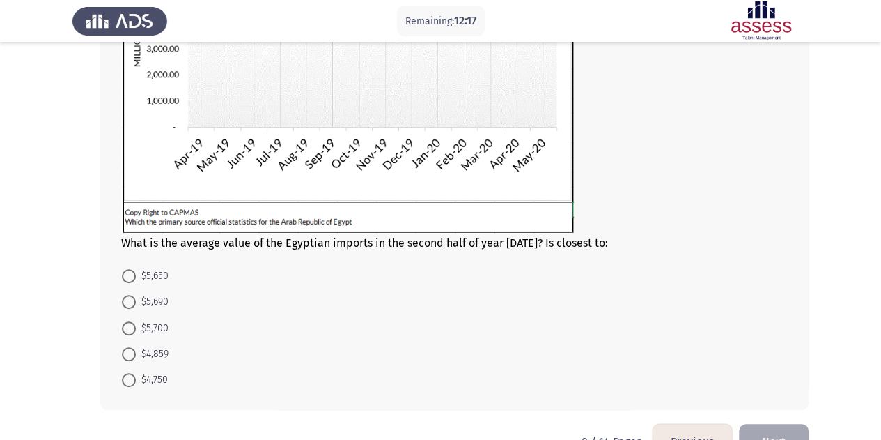
scroll to position [260, 0]
click at [141, 294] on span "$5,690" at bounding box center [152, 301] width 33 height 17
click at [136, 294] on input "$5,690" at bounding box center [129, 301] width 14 height 14
radio input "true"
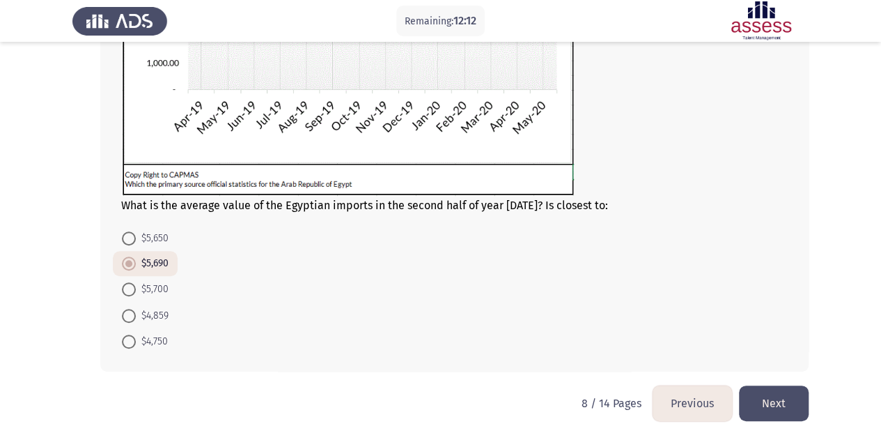
click at [783, 396] on button "Next" at bounding box center [774, 403] width 70 height 36
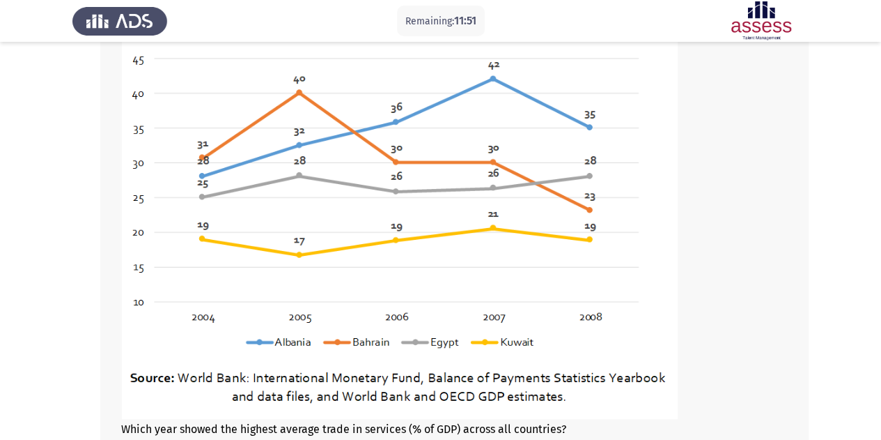
scroll to position [137, 0]
click at [613, 238] on img at bounding box center [399, 208] width 557 height 423
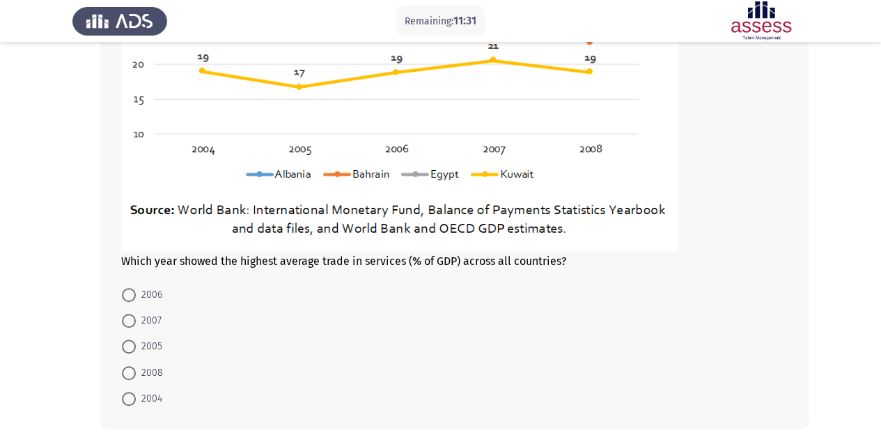
scroll to position [307, 0]
click at [155, 316] on span "2007" at bounding box center [149, 319] width 26 height 17
click at [136, 316] on input "2007" at bounding box center [129, 320] width 14 height 14
radio input "true"
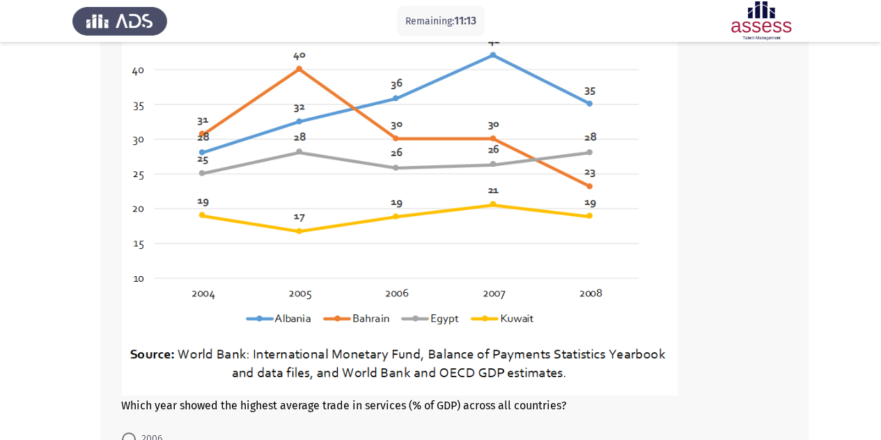
scroll to position [167, 0]
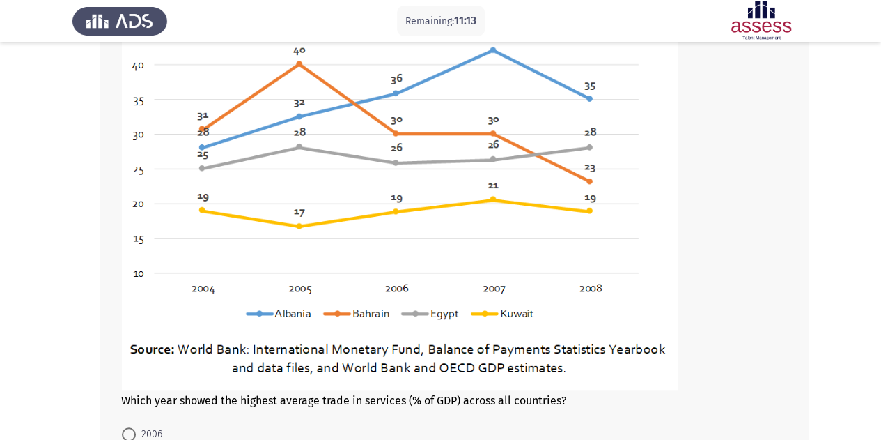
click at [427, 278] on img at bounding box center [399, 179] width 557 height 423
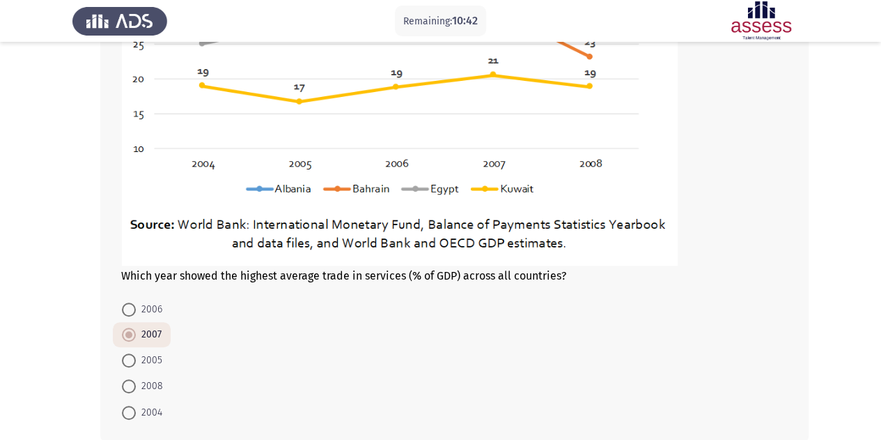
scroll to position [362, 0]
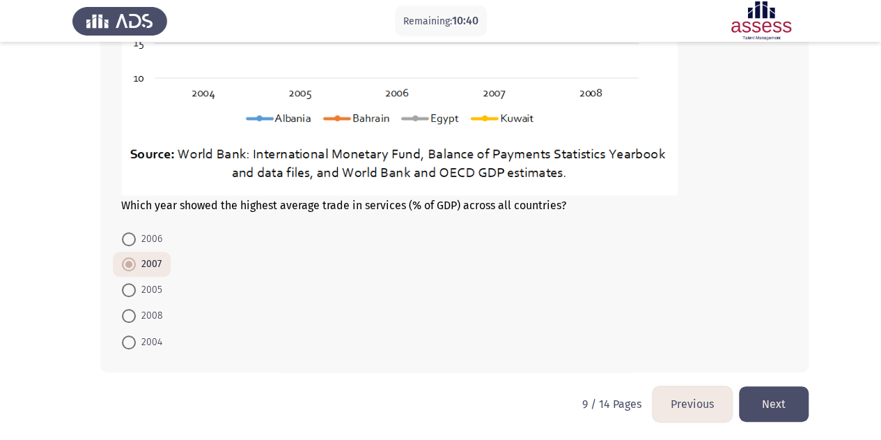
click at [777, 409] on button "Next" at bounding box center [774, 404] width 70 height 36
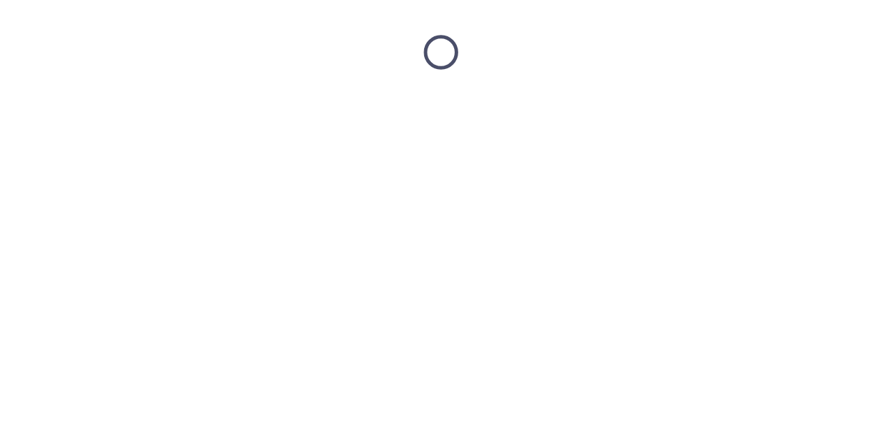
scroll to position [0, 0]
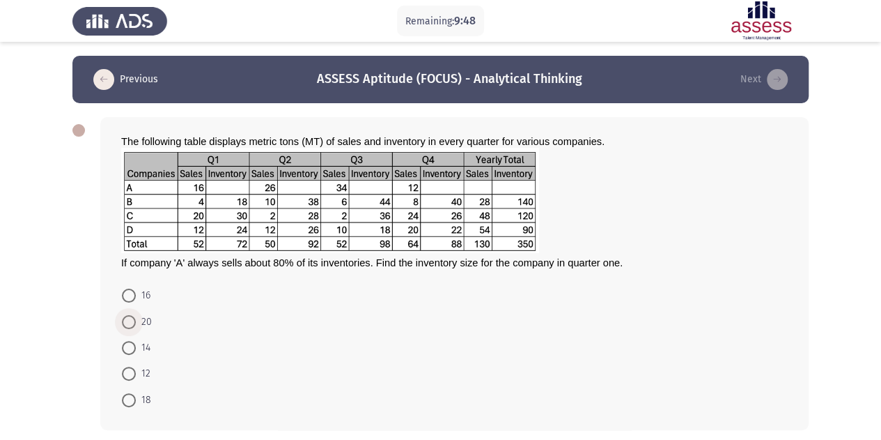
click at [137, 318] on span "20" at bounding box center [144, 322] width 16 height 17
click at [136, 318] on input "20" at bounding box center [129, 322] width 14 height 14
radio input "true"
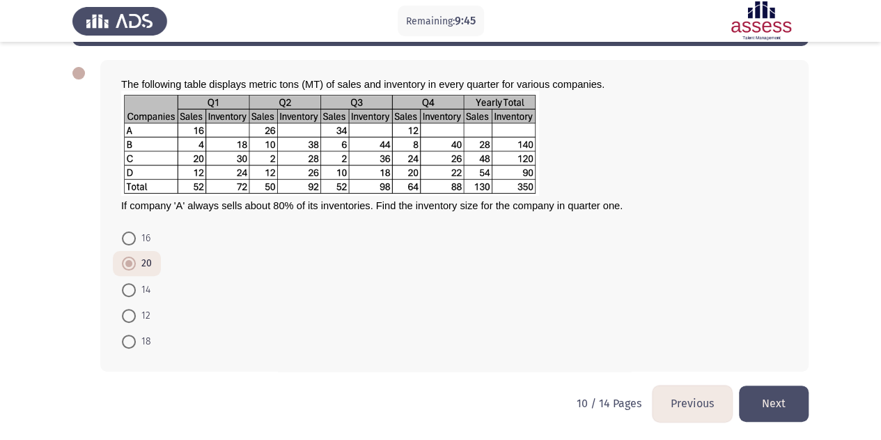
click at [776, 389] on button "Next" at bounding box center [774, 403] width 70 height 36
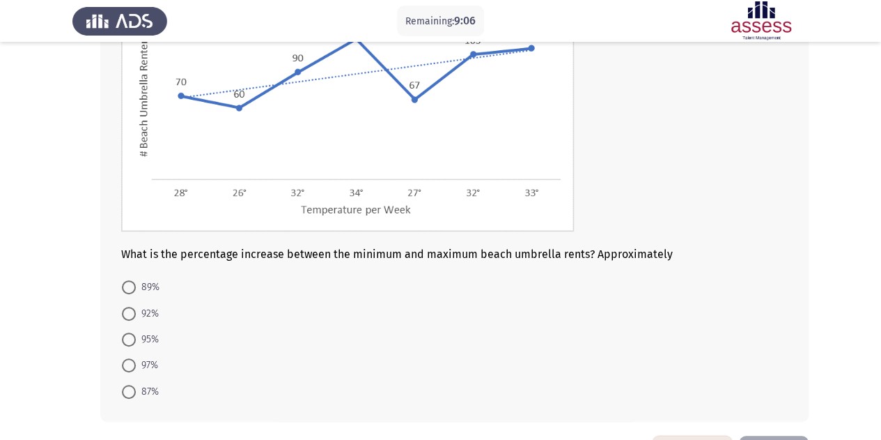
scroll to position [166, 0]
click at [132, 366] on span at bounding box center [129, 364] width 14 height 14
click at [132, 366] on input "97%" at bounding box center [129, 364] width 14 height 14
radio input "true"
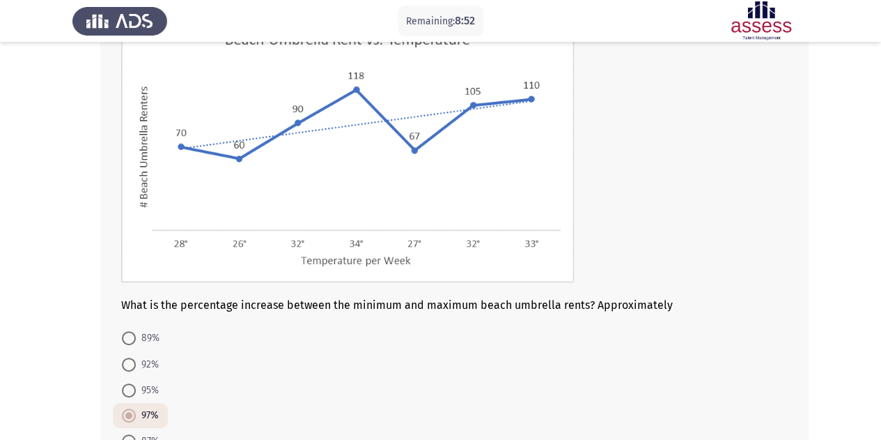
scroll to position [213, 0]
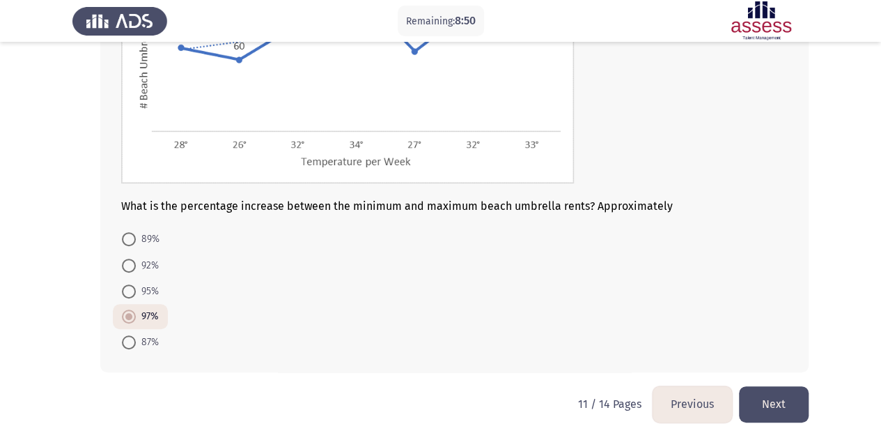
click at [792, 391] on button "Next" at bounding box center [774, 404] width 70 height 36
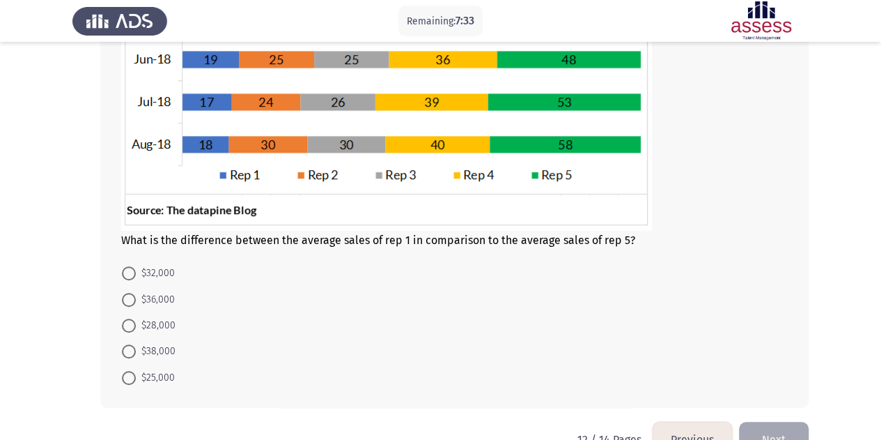
scroll to position [343, 0]
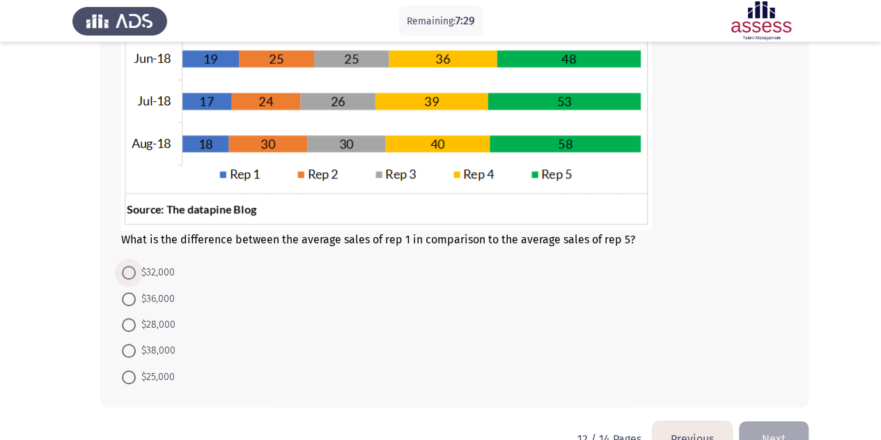
click at [160, 270] on span "$32,000" at bounding box center [155, 272] width 39 height 17
click at [136, 270] on input "$32,000" at bounding box center [129, 272] width 14 height 14
radio input "true"
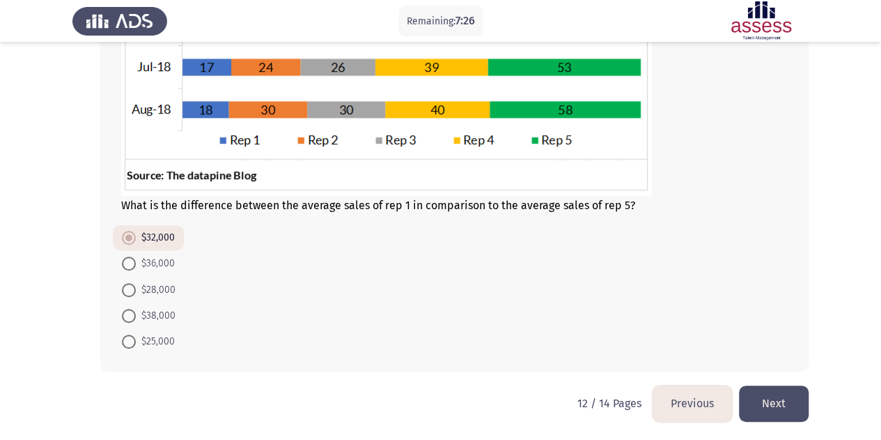
click at [787, 399] on button "Next" at bounding box center [774, 403] width 70 height 36
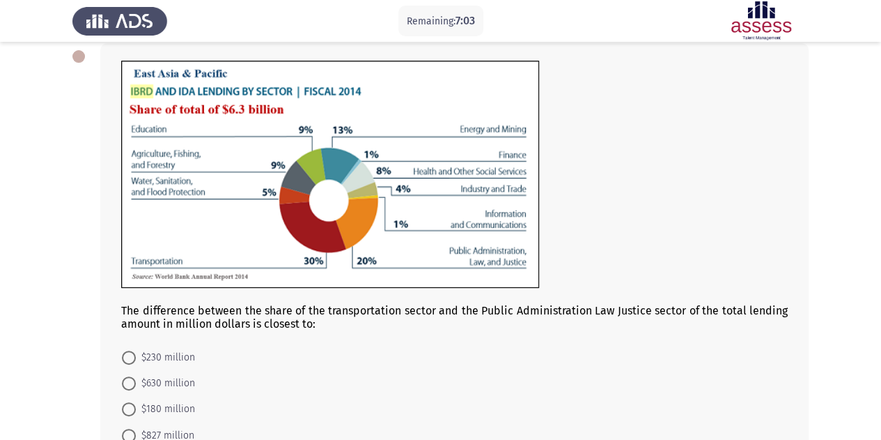
scroll to position [75, 0]
click at [176, 371] on mat-radio-button "$630 million" at bounding box center [158, 382] width 91 height 26
click at [176, 375] on span "$630 million" at bounding box center [165, 382] width 59 height 17
click at [136, 376] on input "$630 million" at bounding box center [129, 383] width 14 height 14
radio input "true"
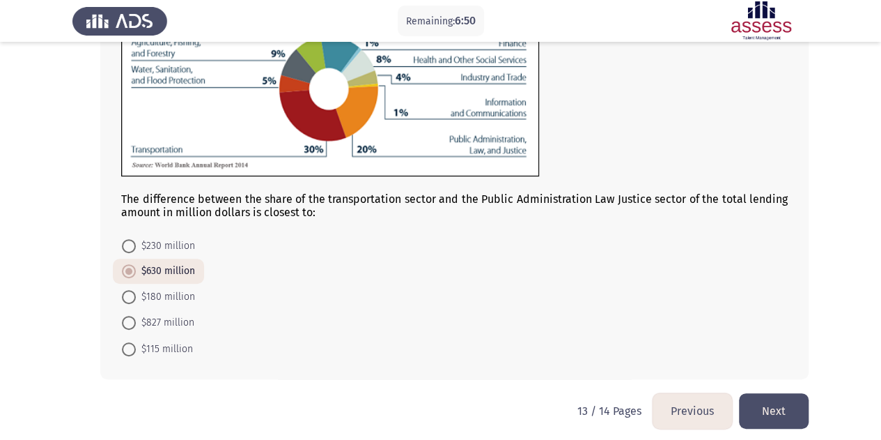
scroll to position [192, 0]
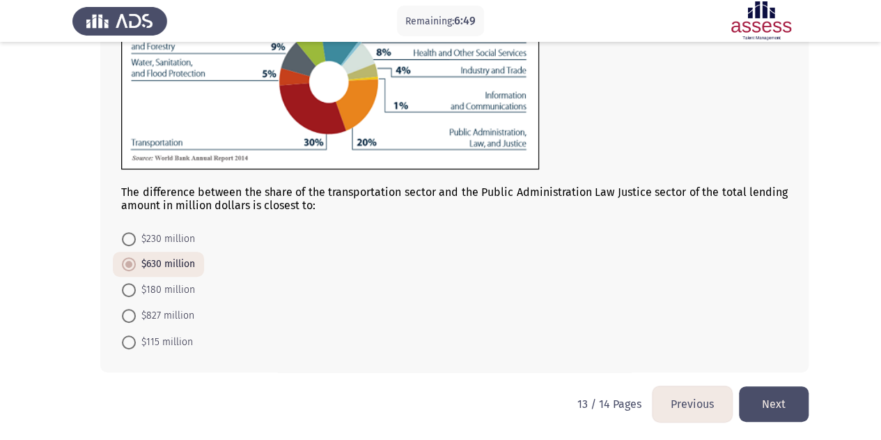
click at [768, 405] on button "Next" at bounding box center [774, 404] width 70 height 36
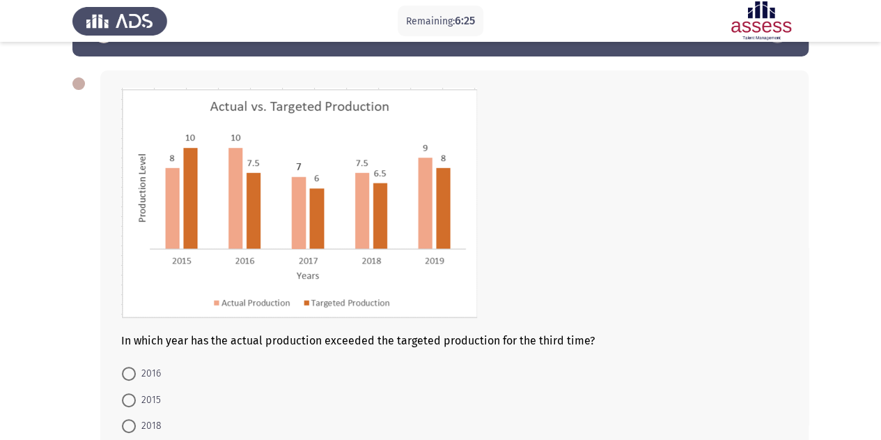
scroll to position [47, 0]
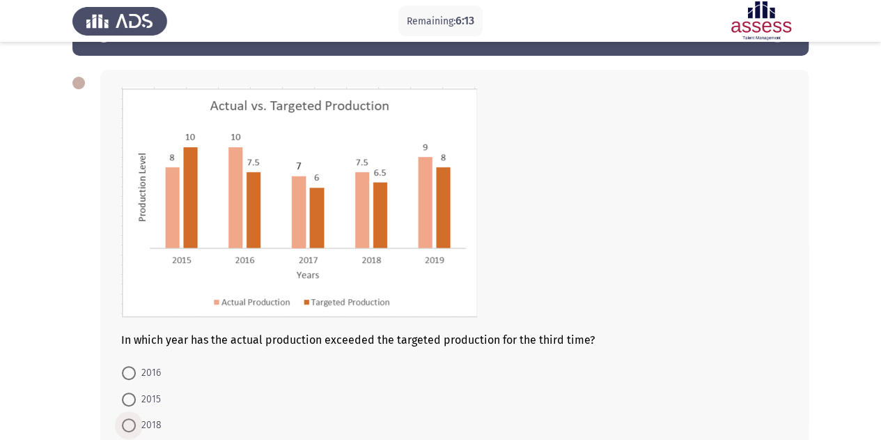
click at [155, 427] on span "2018" at bounding box center [149, 425] width 26 height 17
click at [136, 427] on input "2018" at bounding box center [129, 425] width 14 height 14
radio input "true"
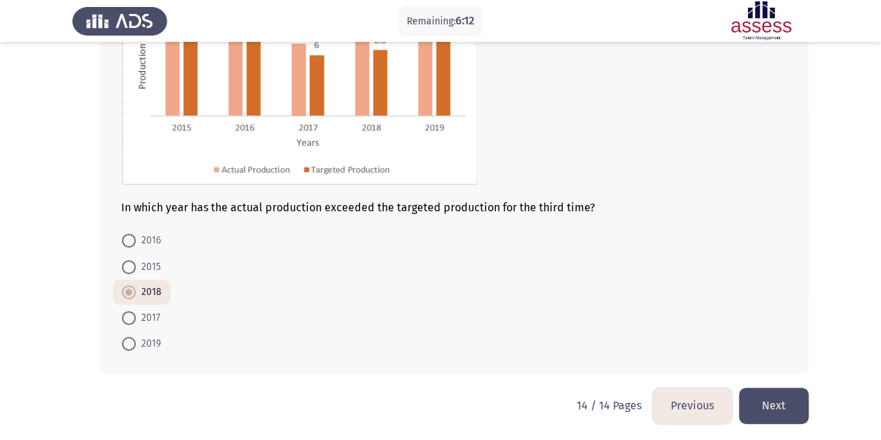
scroll to position [180, 0]
click at [798, 401] on button "Next" at bounding box center [774, 405] width 70 height 36
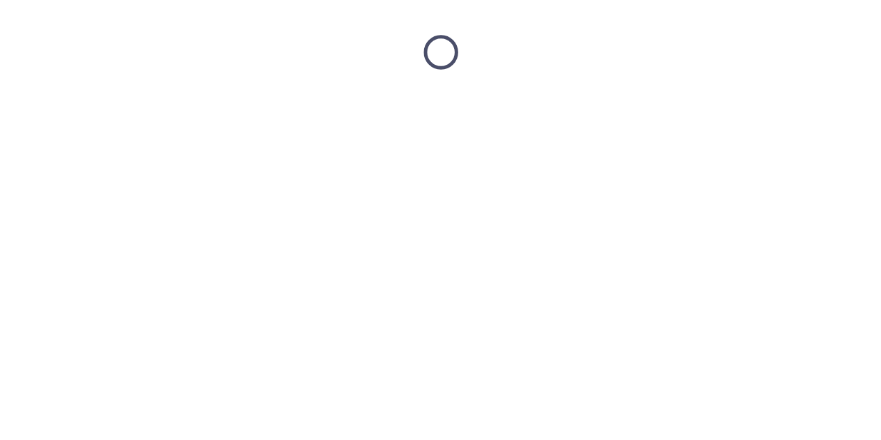
scroll to position [0, 0]
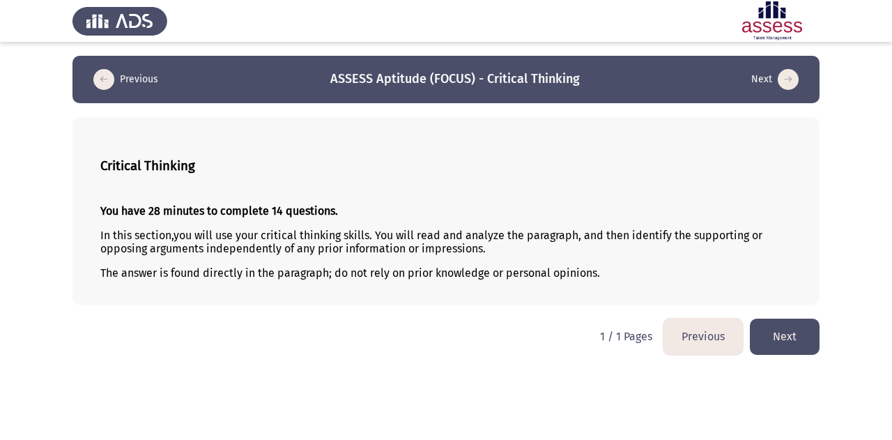
click at [787, 332] on button "Next" at bounding box center [785, 336] width 70 height 36
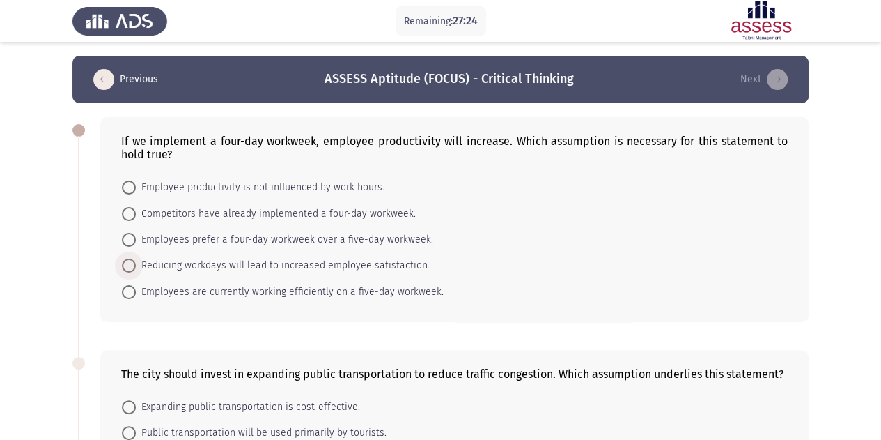
click at [362, 267] on span "Reducing workdays will lead to increased employee satisfaction." at bounding box center [283, 265] width 294 height 17
click at [136, 267] on input "Reducing workdays will lead to increased employee satisfaction." at bounding box center [129, 265] width 14 height 14
radio input "true"
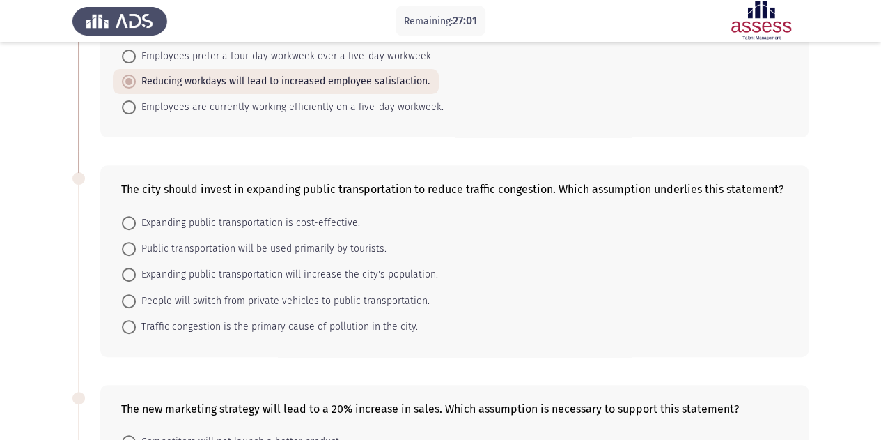
scroll to position [183, 0]
click at [313, 224] on span "Expanding public transportation is cost-effective." at bounding box center [248, 223] width 224 height 17
click at [136, 224] on input "Expanding public transportation is cost-effective." at bounding box center [129, 224] width 14 height 14
radio input "true"
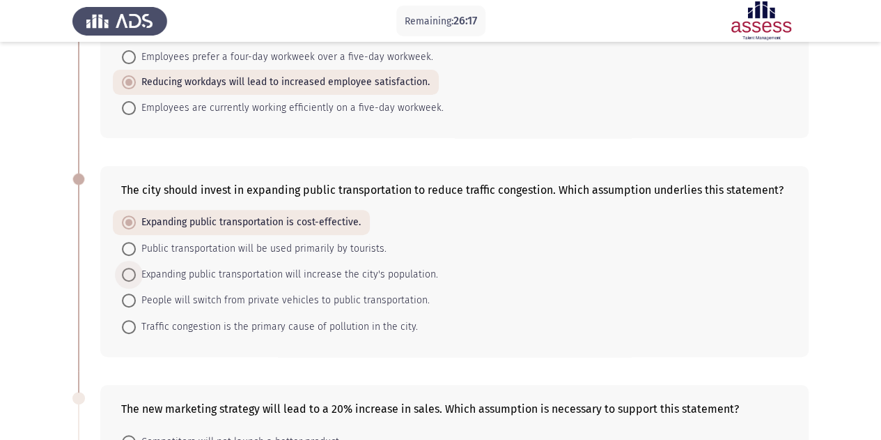
click at [331, 278] on span "Expanding public transportation will increase the city's population." at bounding box center [287, 274] width 302 height 17
click at [136, 278] on input "Expanding public transportation will increase the city's population." at bounding box center [129, 275] width 14 height 14
radio input "true"
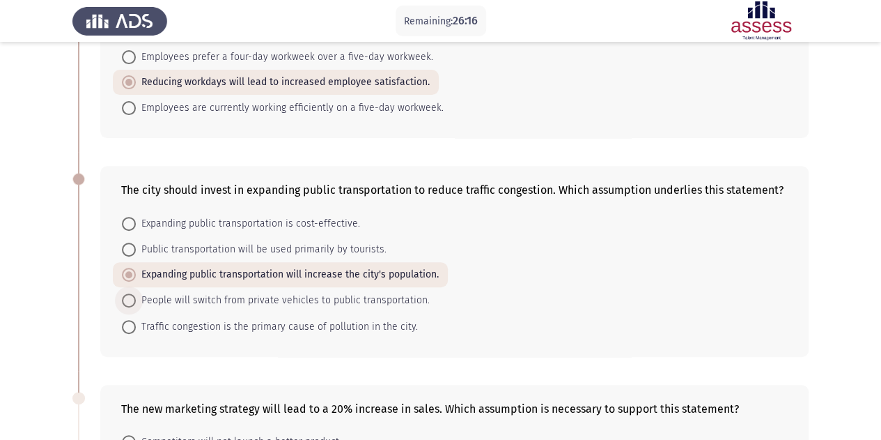
click at [336, 296] on span "People will switch from private vehicles to public transportation." at bounding box center [283, 300] width 294 height 17
click at [136, 296] on input "People will switch from private vehicles to public transportation." at bounding box center [129, 300] width 14 height 14
radio input "true"
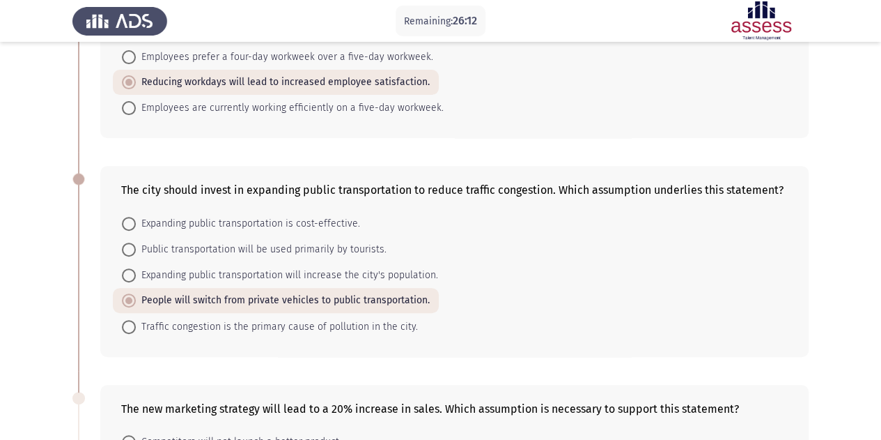
click at [537, 357] on div "The city should invest in expanding public transportation to reduce traffic con…" at bounding box center [440, 261] width 736 height 218
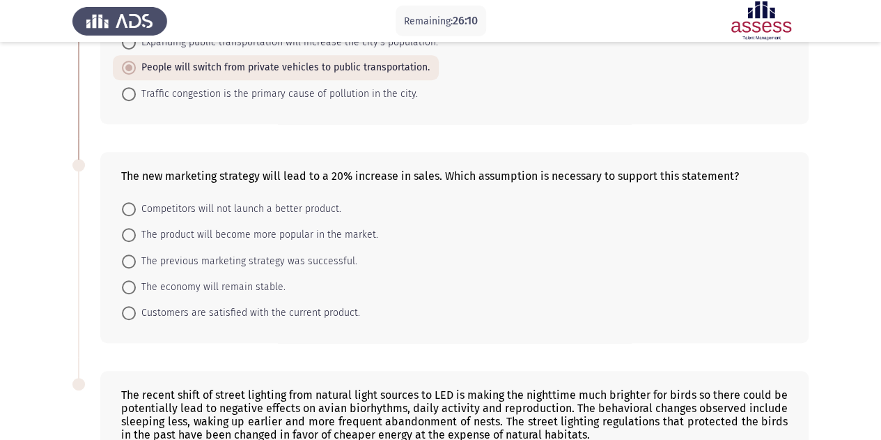
scroll to position [414, 0]
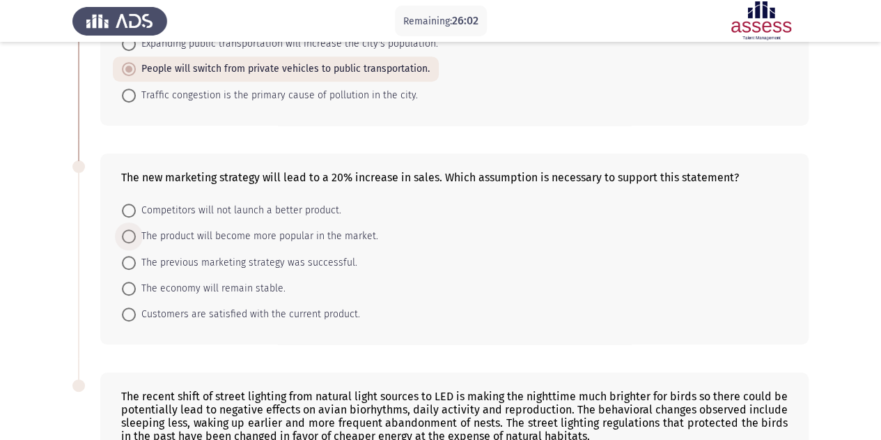
click at [342, 235] on span "The product will become more popular in the market." at bounding box center [257, 236] width 242 height 17
click at [136, 235] on input "The product will become more popular in the market." at bounding box center [129, 236] width 14 height 14
radio input "true"
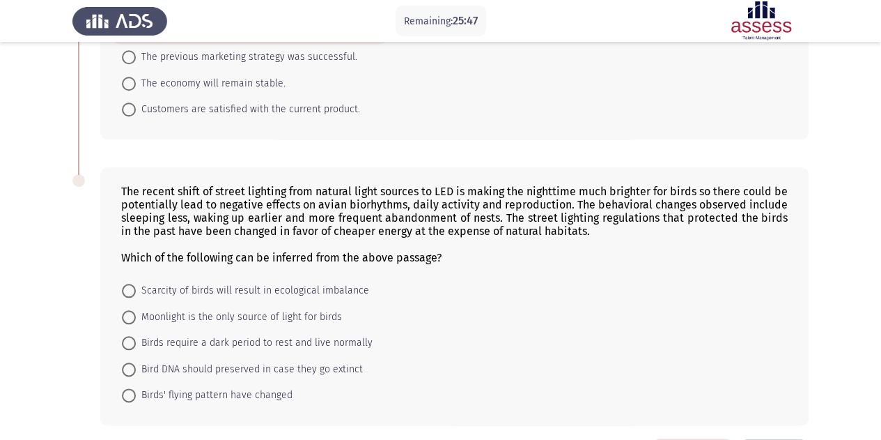
scroll to position [621, 0]
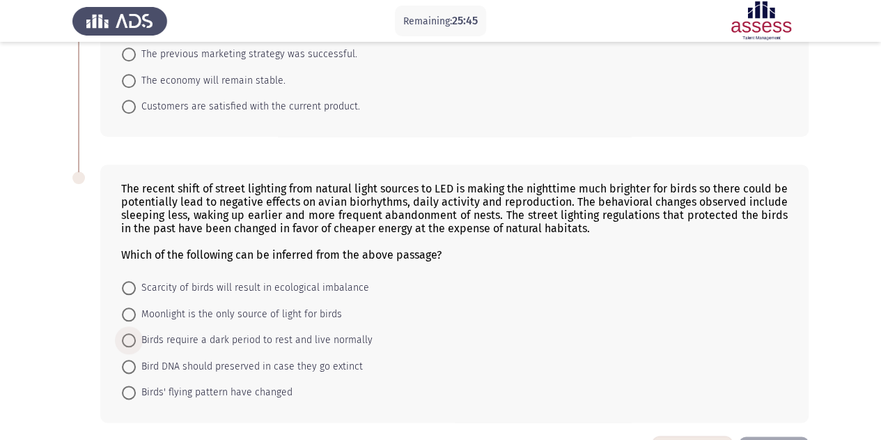
click at [208, 335] on span "Birds require a dark period to rest and live normally" at bounding box center [254, 340] width 237 height 17
click at [136, 335] on input "Birds require a dark period to rest and live normally" at bounding box center [129, 340] width 14 height 14
radio input "true"
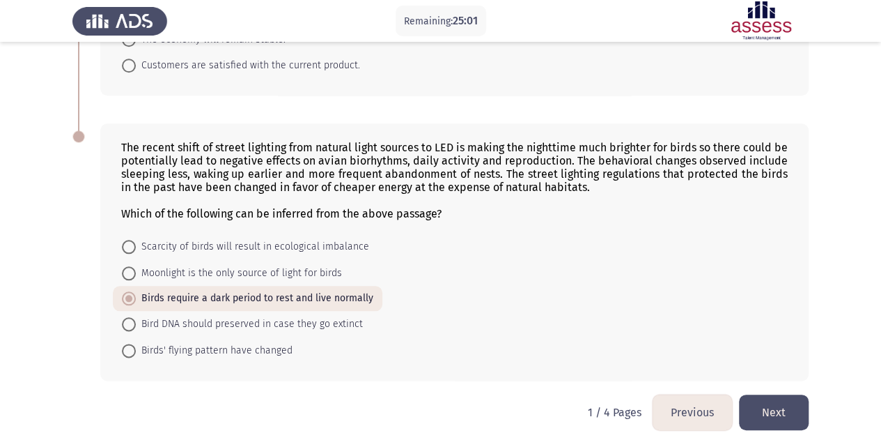
scroll to position [665, 0]
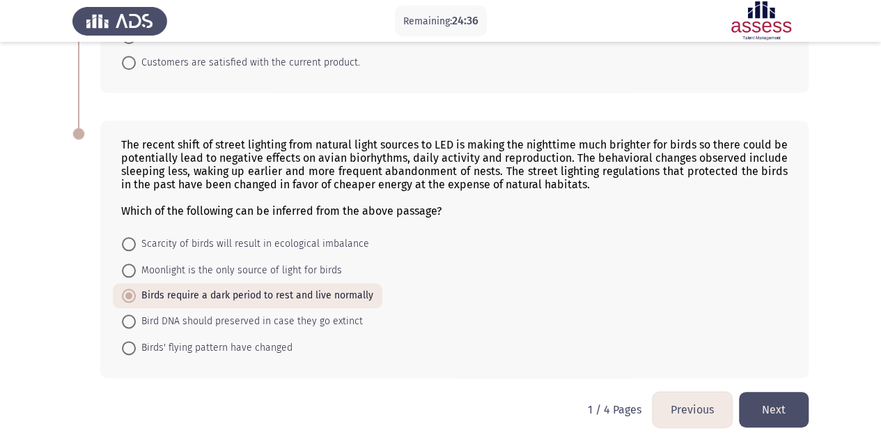
click at [771, 401] on button "Next" at bounding box center [774, 410] width 70 height 36
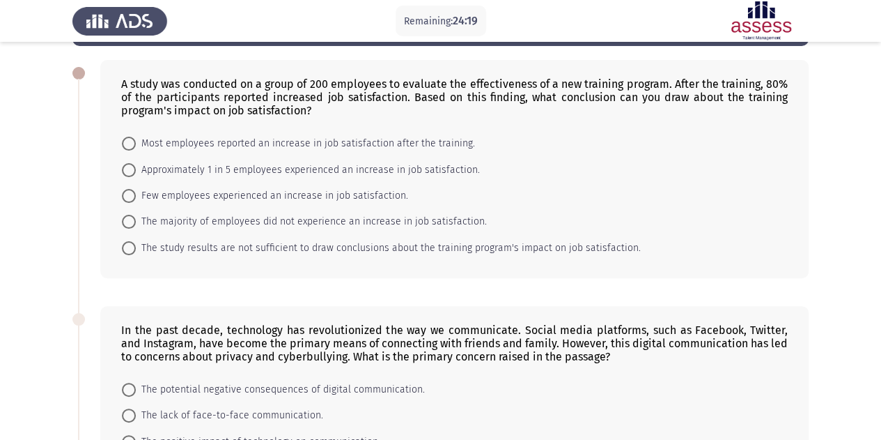
scroll to position [0, 0]
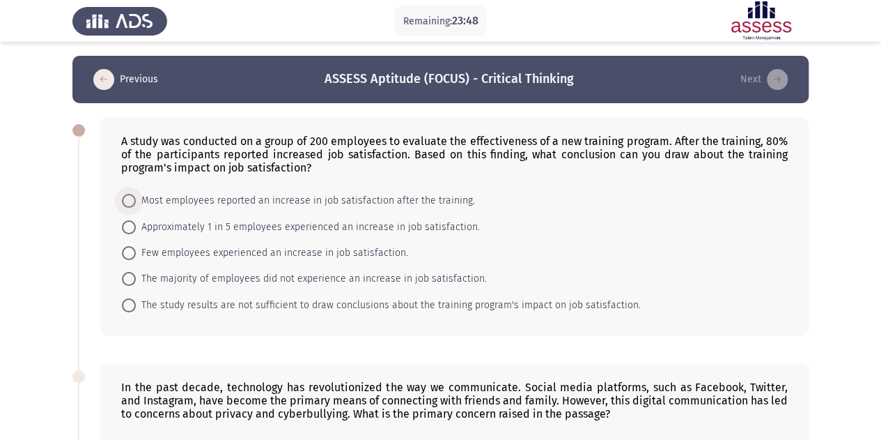
click at [383, 203] on span "Most employees reported an increase in job satisfaction after the training." at bounding box center [305, 200] width 339 height 17
click at [136, 203] on input "Most employees reported an increase in job satisfaction after the training." at bounding box center [129, 201] width 14 height 14
radio input "true"
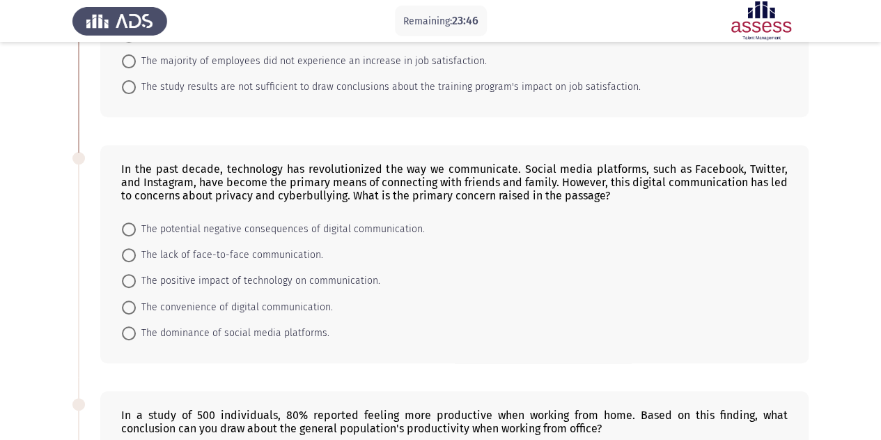
scroll to position [220, 0]
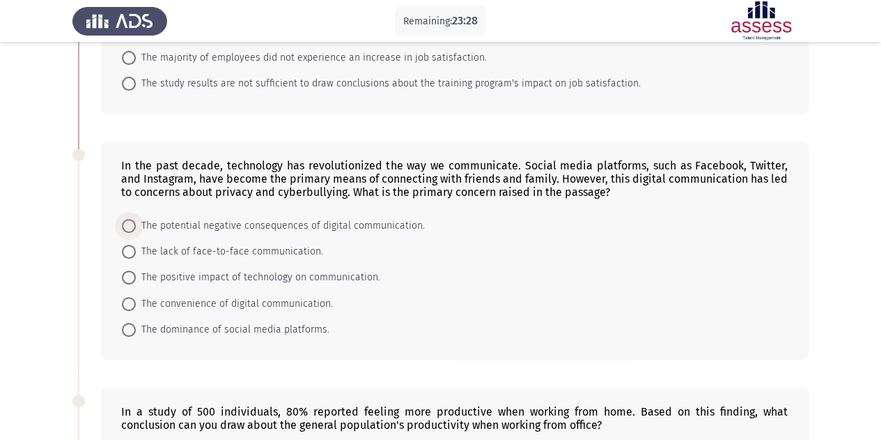
click at [330, 221] on span "The potential negative consequences of digital communication." at bounding box center [280, 225] width 289 height 17
click at [136, 221] on input "The potential negative consequences of digital communication." at bounding box center [129, 226] width 14 height 14
radio input "true"
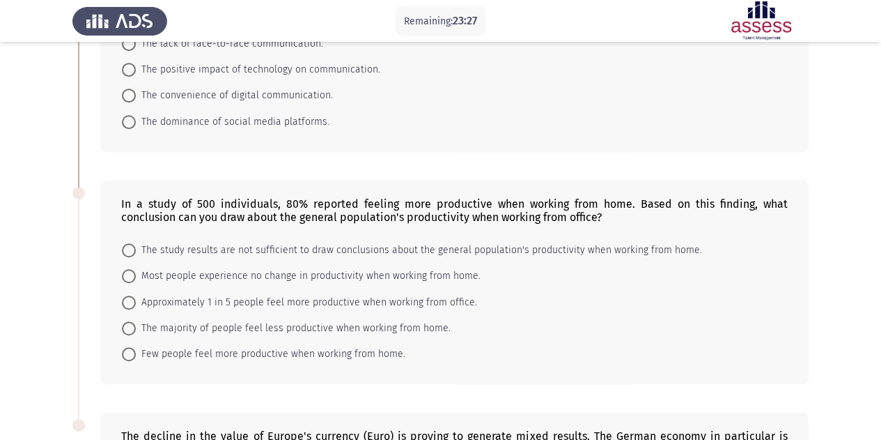
scroll to position [419, 0]
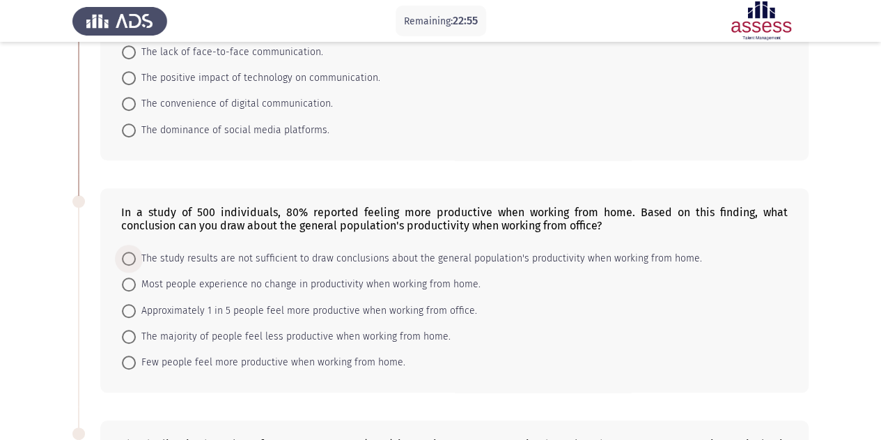
click at [428, 257] on span "The study results are not sufficient to draw conclusions about the general popu…" at bounding box center [419, 258] width 566 height 17
click at [136, 257] on input "The study results are not sufficient to draw conclusions about the general popu…" at bounding box center [129, 259] width 14 height 14
radio input "true"
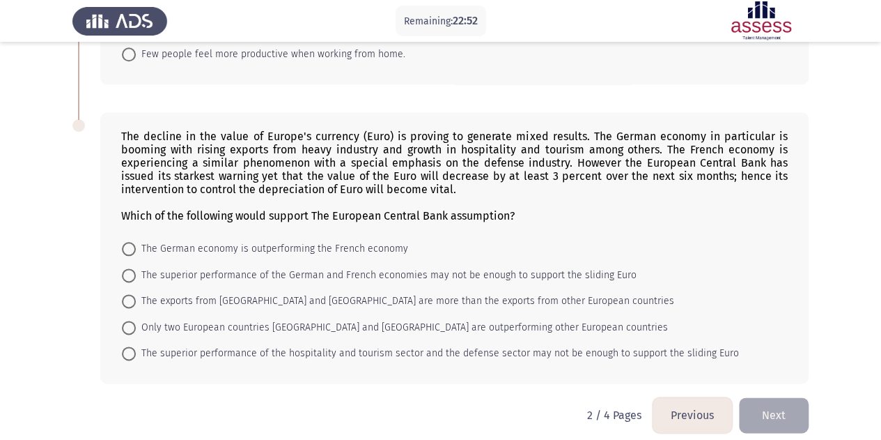
scroll to position [723, 0]
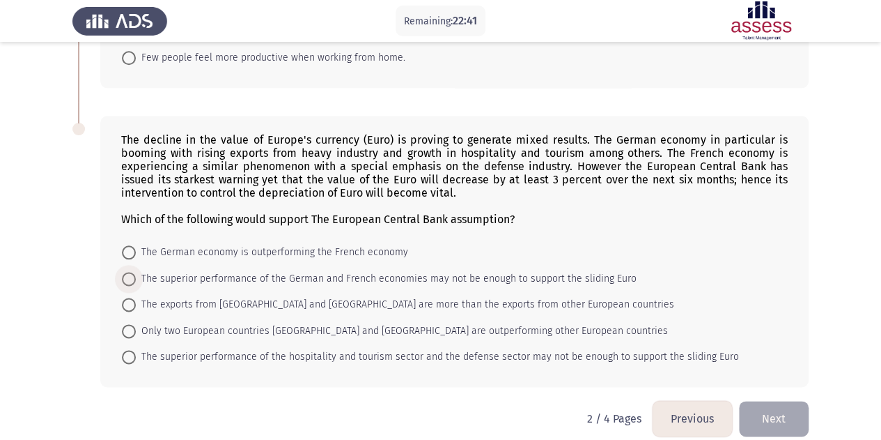
click at [408, 272] on span "The superior performance of the German and French economies may not be enough t…" at bounding box center [386, 278] width 501 height 17
click at [136, 272] on input "The superior performance of the German and French economies may not be enough t…" at bounding box center [129, 279] width 14 height 14
radio input "true"
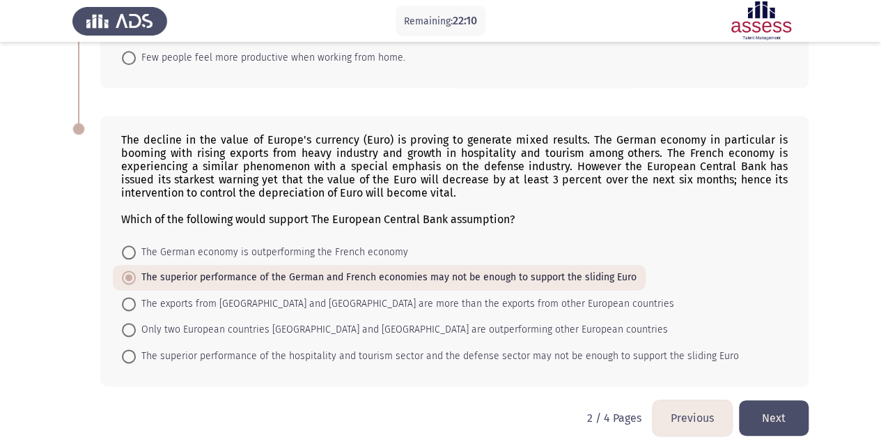
scroll to position [730, 0]
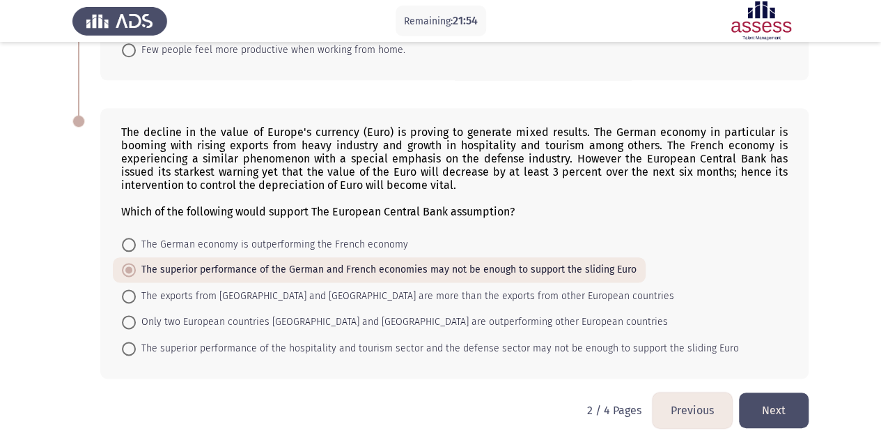
click at [787, 405] on button "Next" at bounding box center [774, 410] width 70 height 36
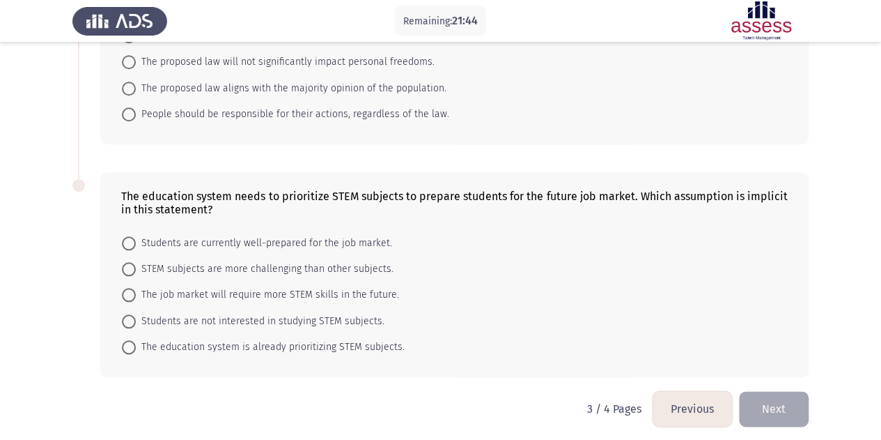
scroll to position [0, 0]
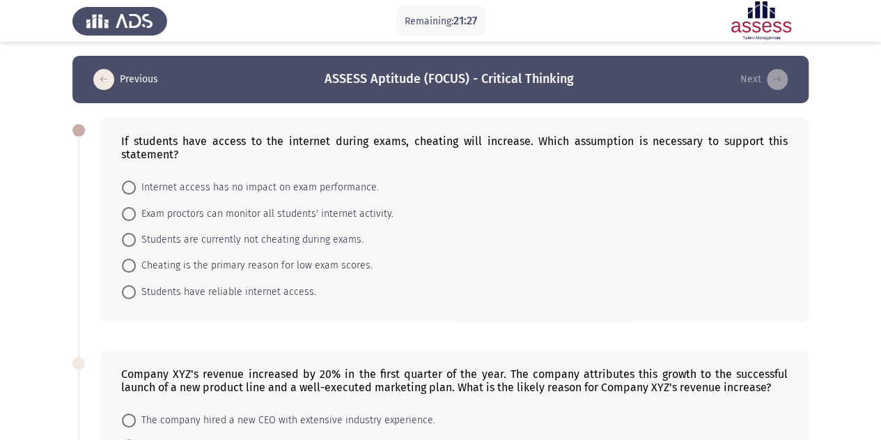
click at [320, 244] on span "Students are currently not cheating during exams." at bounding box center [250, 239] width 228 height 17
click at [136, 244] on input "Students are currently not cheating during exams." at bounding box center [129, 240] width 14 height 14
radio input "true"
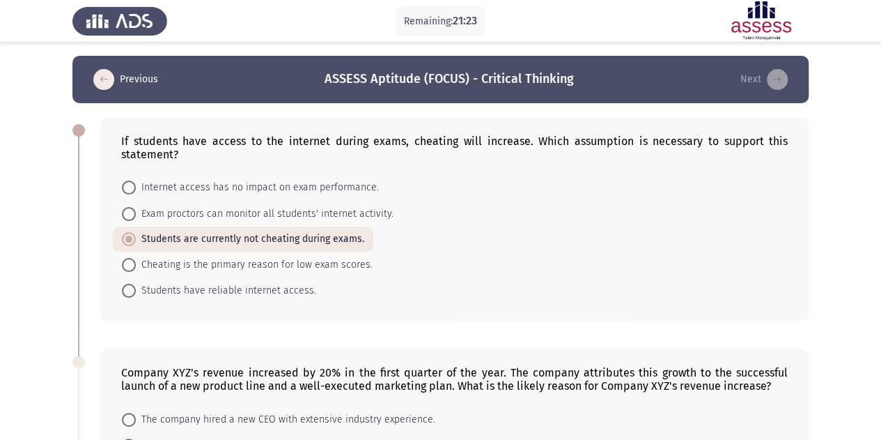
click at [216, 233] on span "Students are currently not cheating during exams." at bounding box center [250, 239] width 229 height 17
click at [136, 233] on input "Students are currently not cheating during exams." at bounding box center [129, 239] width 14 height 14
click at [443, 245] on form "Internet access has no impact on exam performance. Exam proctors can monitor al…" at bounding box center [454, 238] width 667 height 129
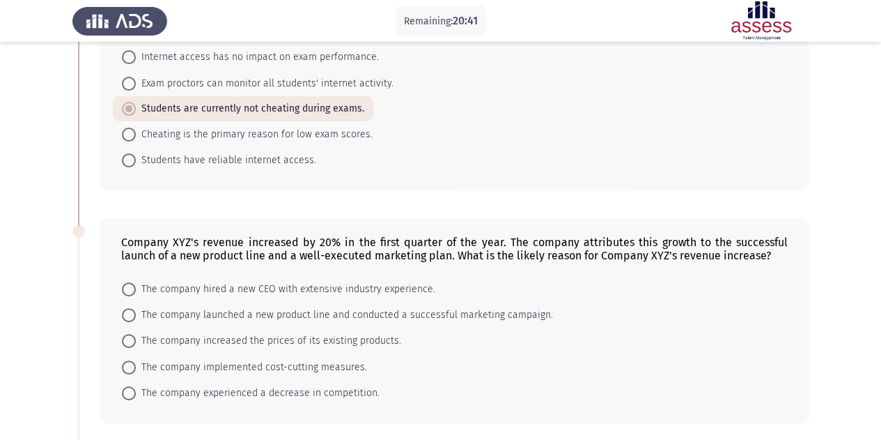
scroll to position [148, 0]
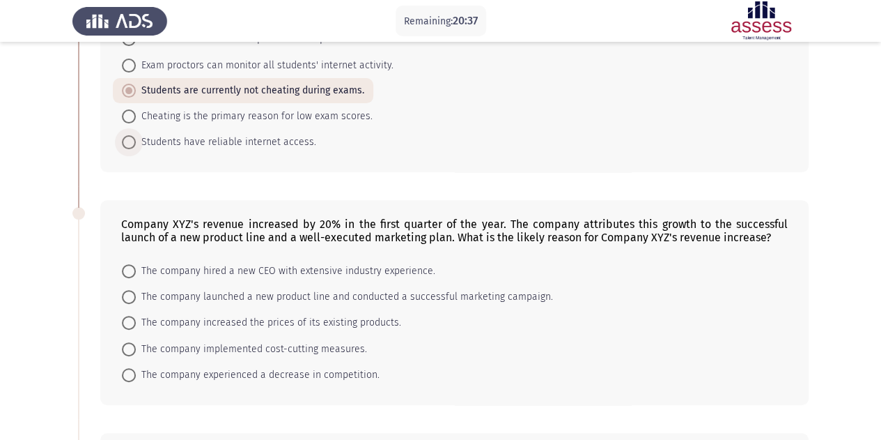
click at [298, 137] on span "Students have reliable internet access." at bounding box center [226, 142] width 180 height 17
click at [136, 137] on input "Students have reliable internet access." at bounding box center [129, 142] width 14 height 14
radio input "true"
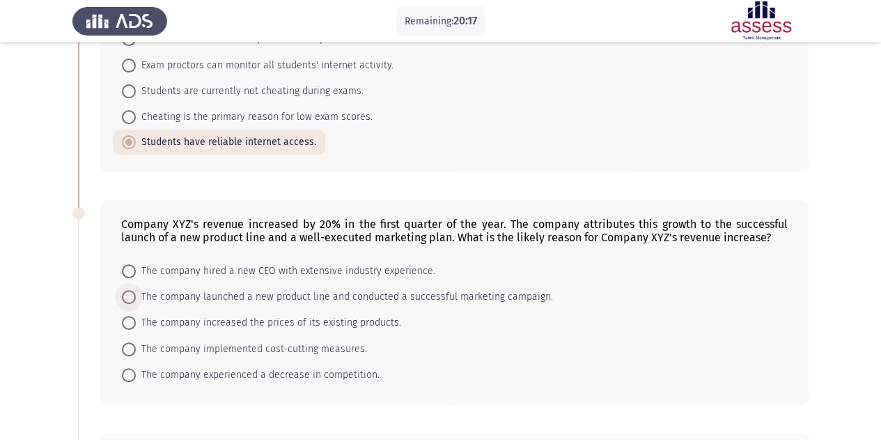
click at [424, 292] on span "The company launched a new product line and conducted a successful marketing ca…" at bounding box center [344, 296] width 417 height 17
click at [136, 292] on input "The company launched a new product line and conducted a successful marketing ca…" at bounding box center [129, 297] width 14 height 14
radio input "true"
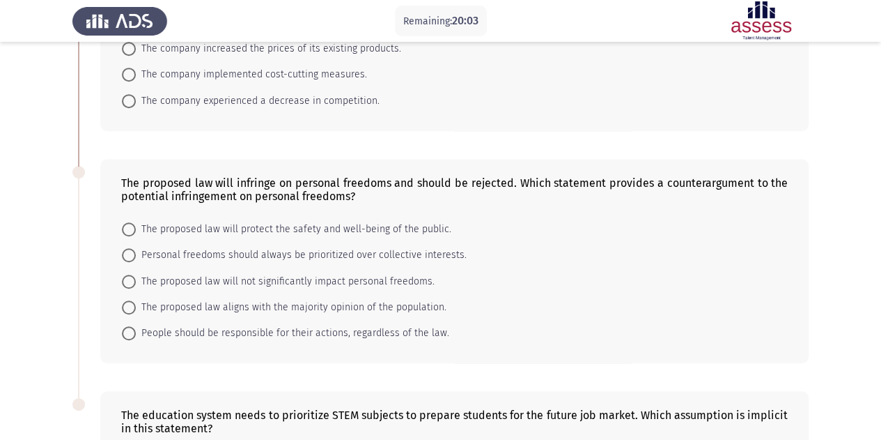
scroll to position [422, 0]
click at [410, 221] on span "The proposed law will protect the safety and well-being of the public." at bounding box center [294, 228] width 316 height 17
click at [136, 222] on input "The proposed law will protect the safety and well-being of the public." at bounding box center [129, 229] width 14 height 14
radio input "true"
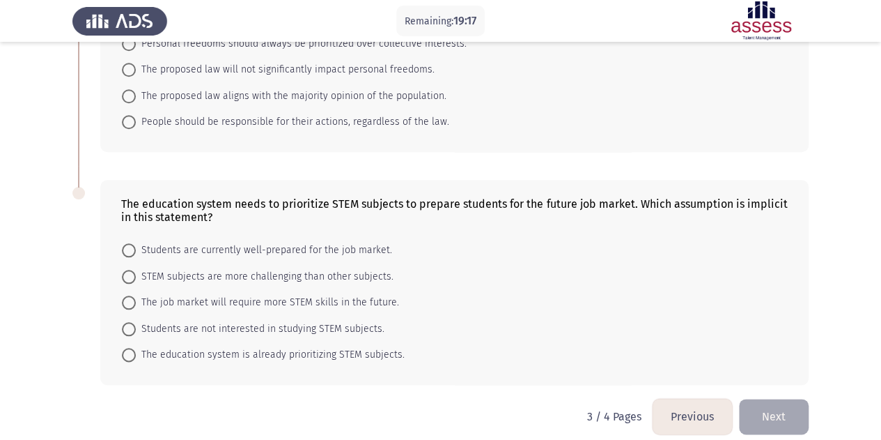
scroll to position [640, 0]
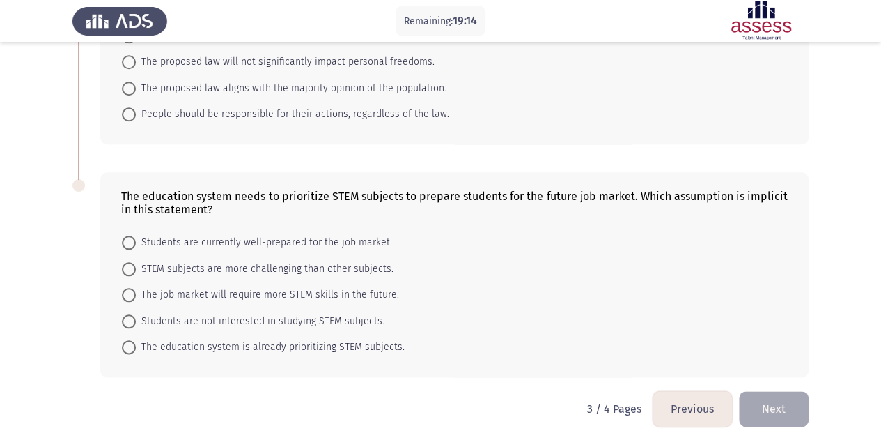
click at [241, 286] on span "The job market will require more STEM skills in the future." at bounding box center [267, 294] width 263 height 17
click at [136, 288] on input "The job market will require more STEM skills in the future." at bounding box center [129, 295] width 14 height 14
radio input "true"
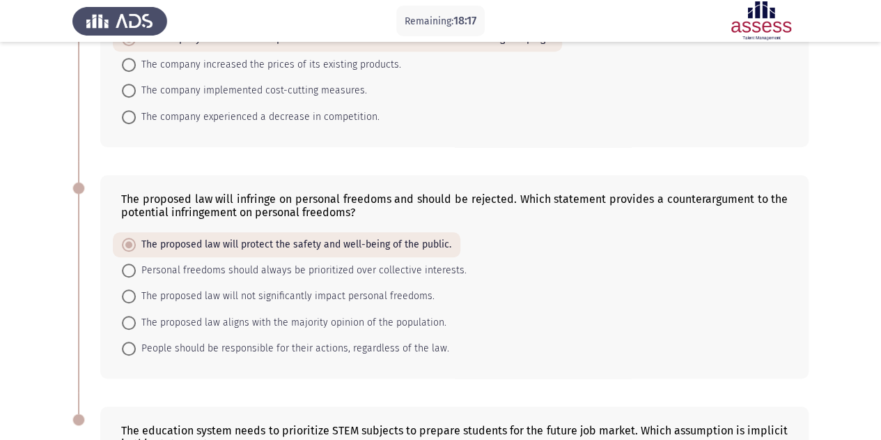
scroll to position [639, 0]
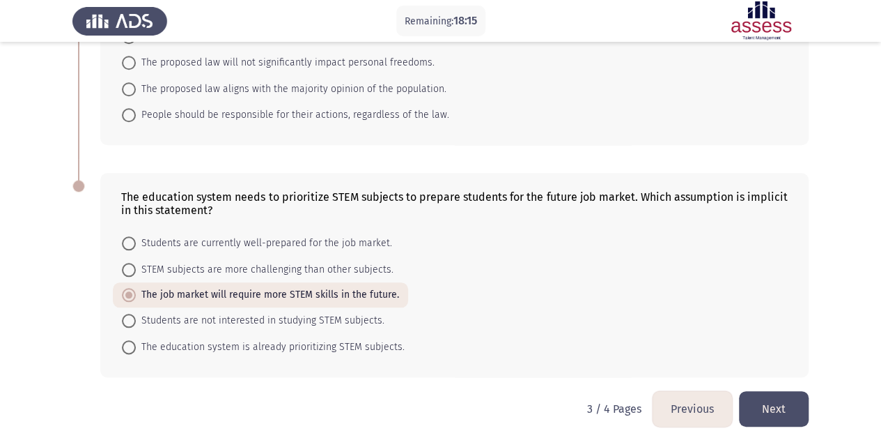
click at [777, 403] on button "Next" at bounding box center [774, 409] width 70 height 36
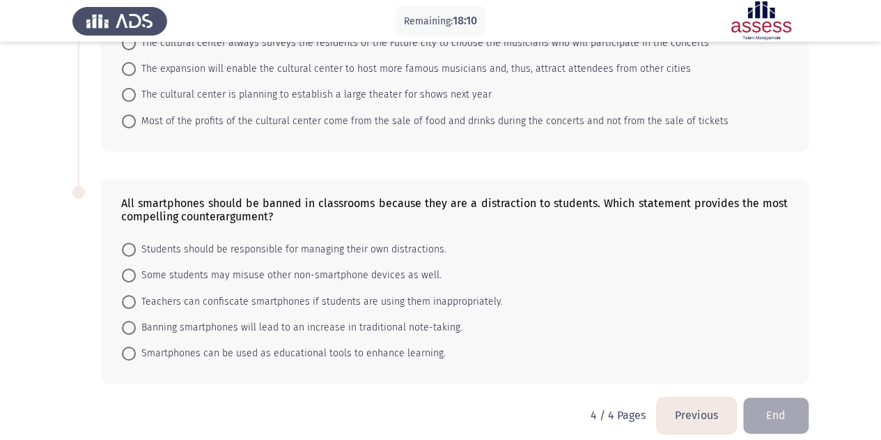
scroll to position [225, 0]
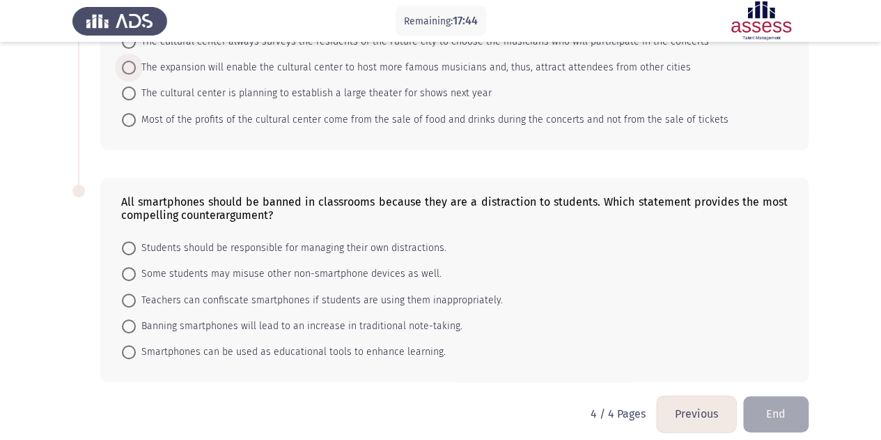
click at [389, 59] on span "The expansion will enable the cultural center to host more famous musicians and…" at bounding box center [413, 67] width 555 height 17
click at [136, 61] on input "The expansion will enable the cultural center to host more famous musicians and…" at bounding box center [129, 68] width 14 height 14
radio input "true"
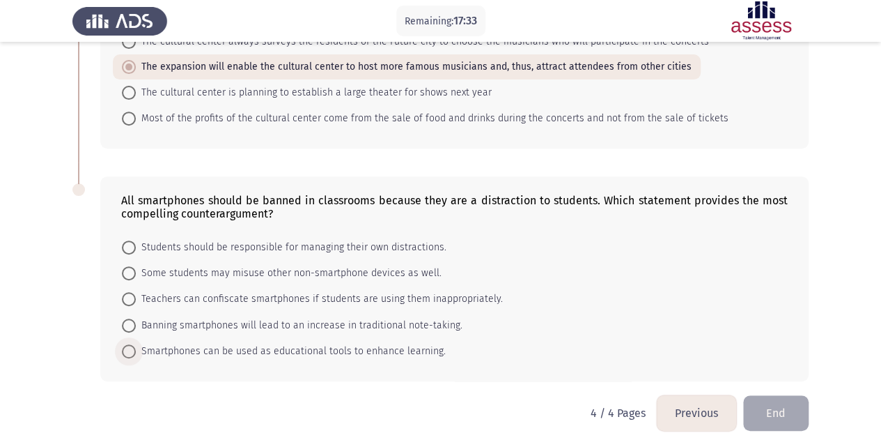
click at [377, 348] on span "Smartphones can be used as educational tools to enhance learning." at bounding box center [291, 351] width 310 height 17
click at [136, 348] on input "Smartphones can be used as educational tools to enhance learning." at bounding box center [129, 351] width 14 height 14
radio input "true"
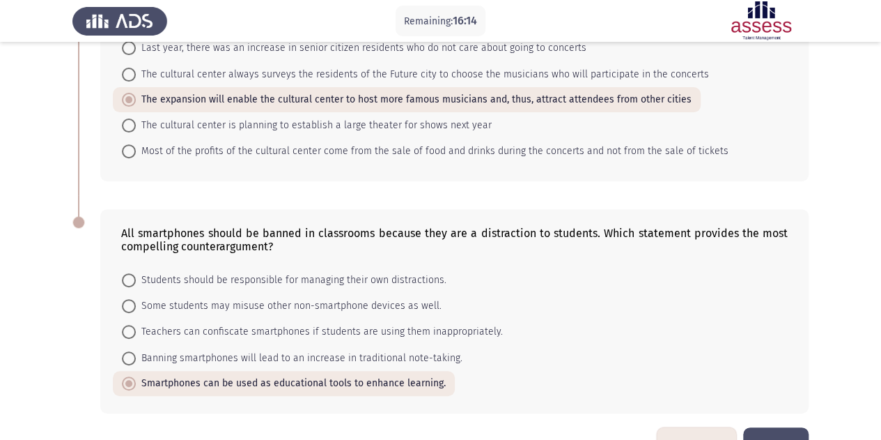
scroll to position [231, 0]
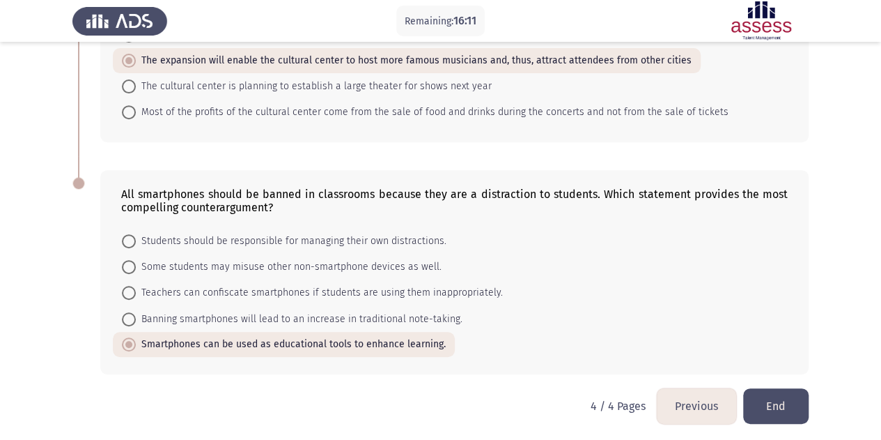
click at [776, 408] on button "End" at bounding box center [775, 406] width 65 height 36
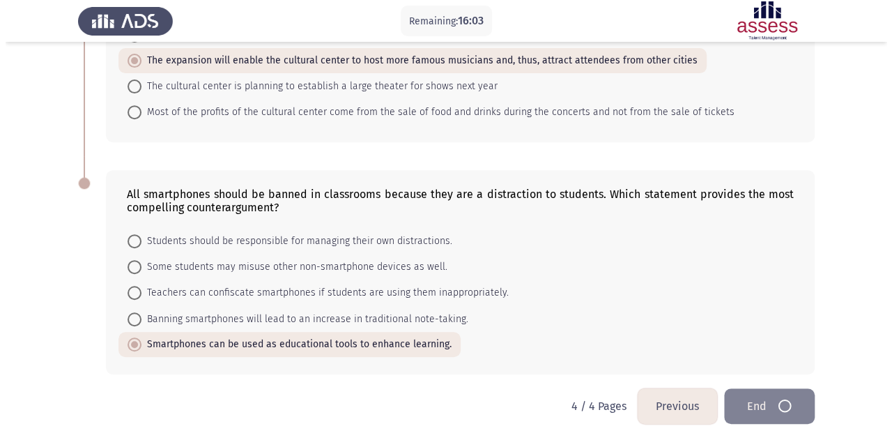
scroll to position [0, 0]
